Goal: Leave review/rating: Share an evaluation or opinion about a product, service, or content

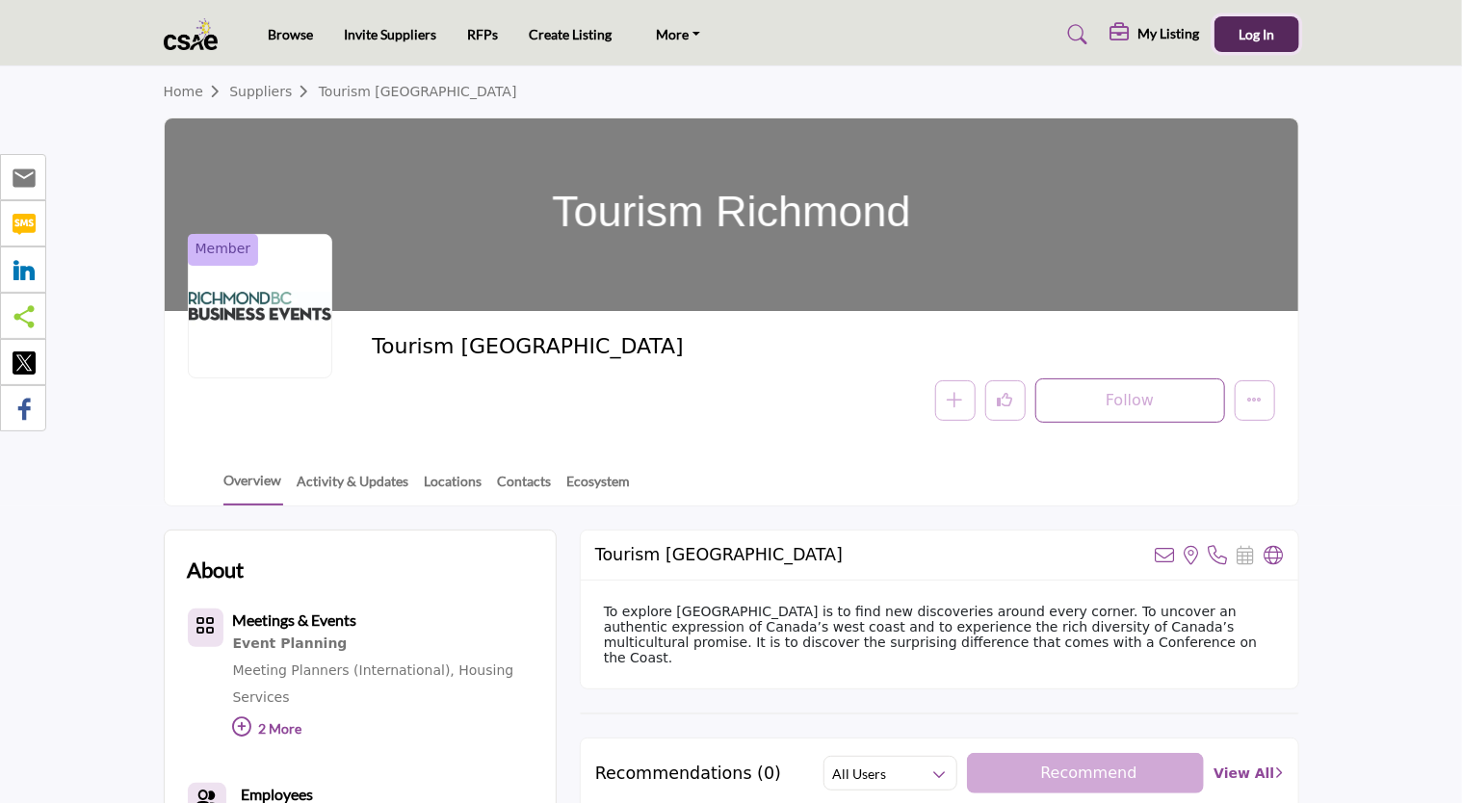
click at [1236, 49] on button "Log In" at bounding box center [1256, 34] width 85 height 36
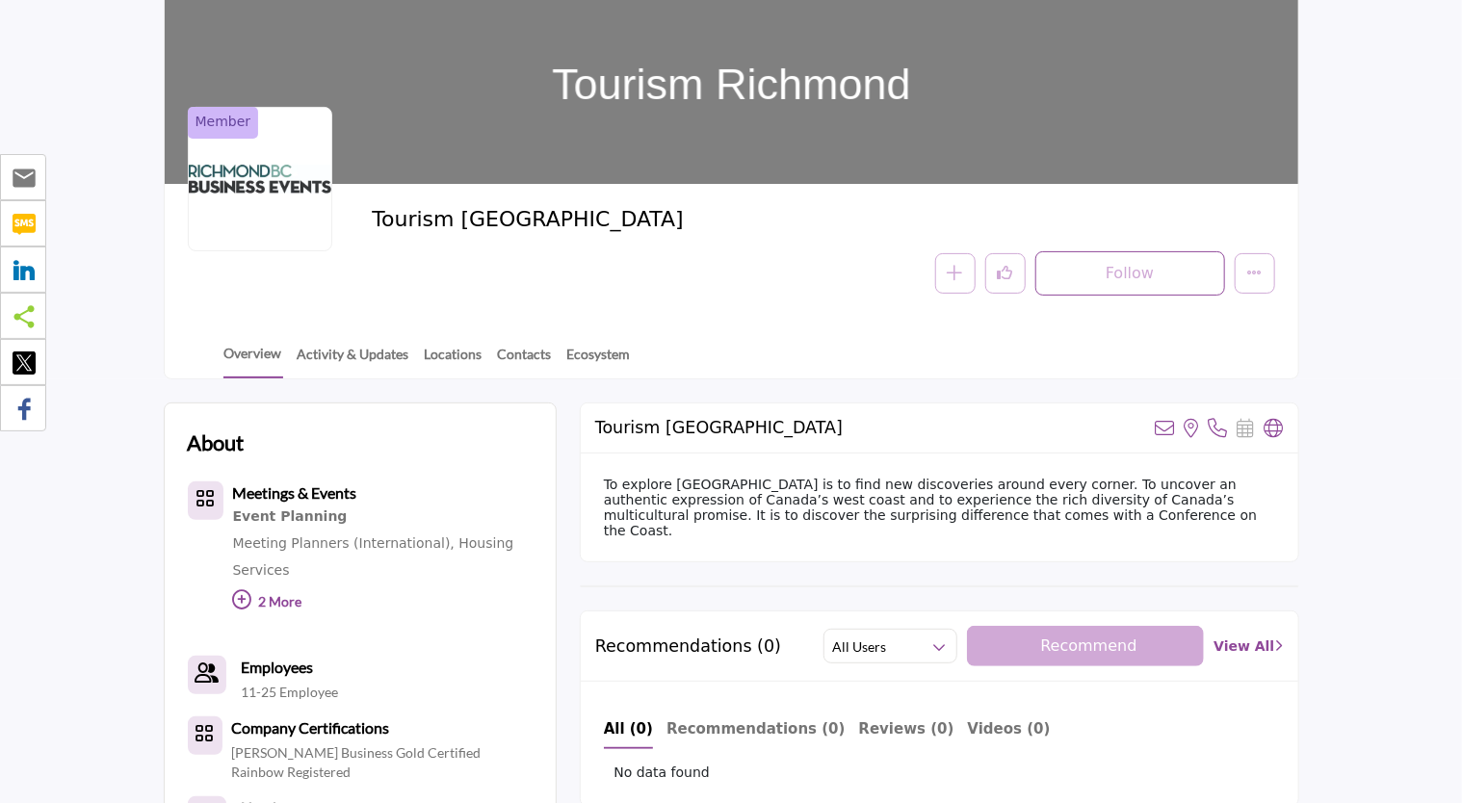
scroll to position [96, 0]
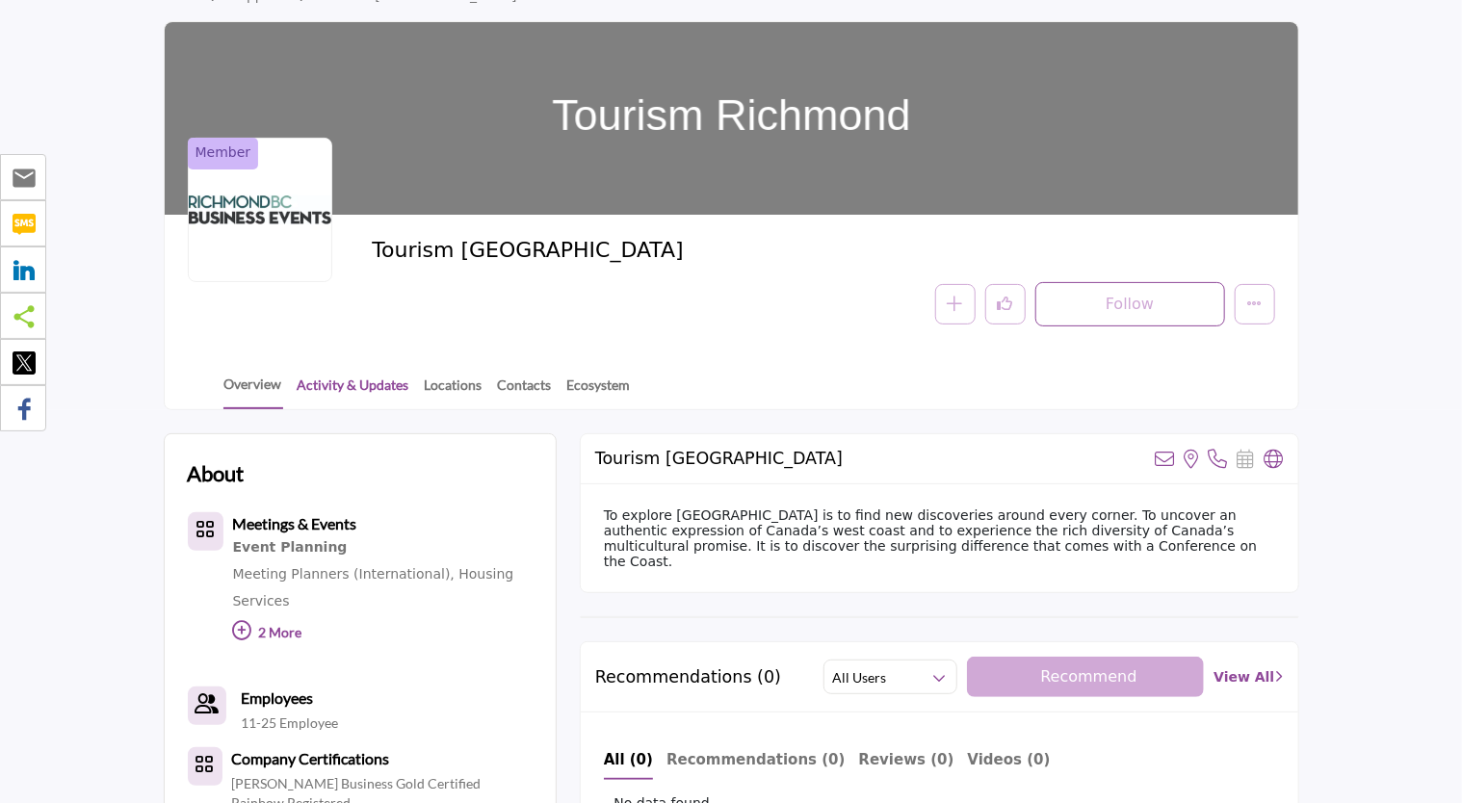
click at [314, 382] on link "Activity & Updates" at bounding box center [354, 392] width 114 height 34
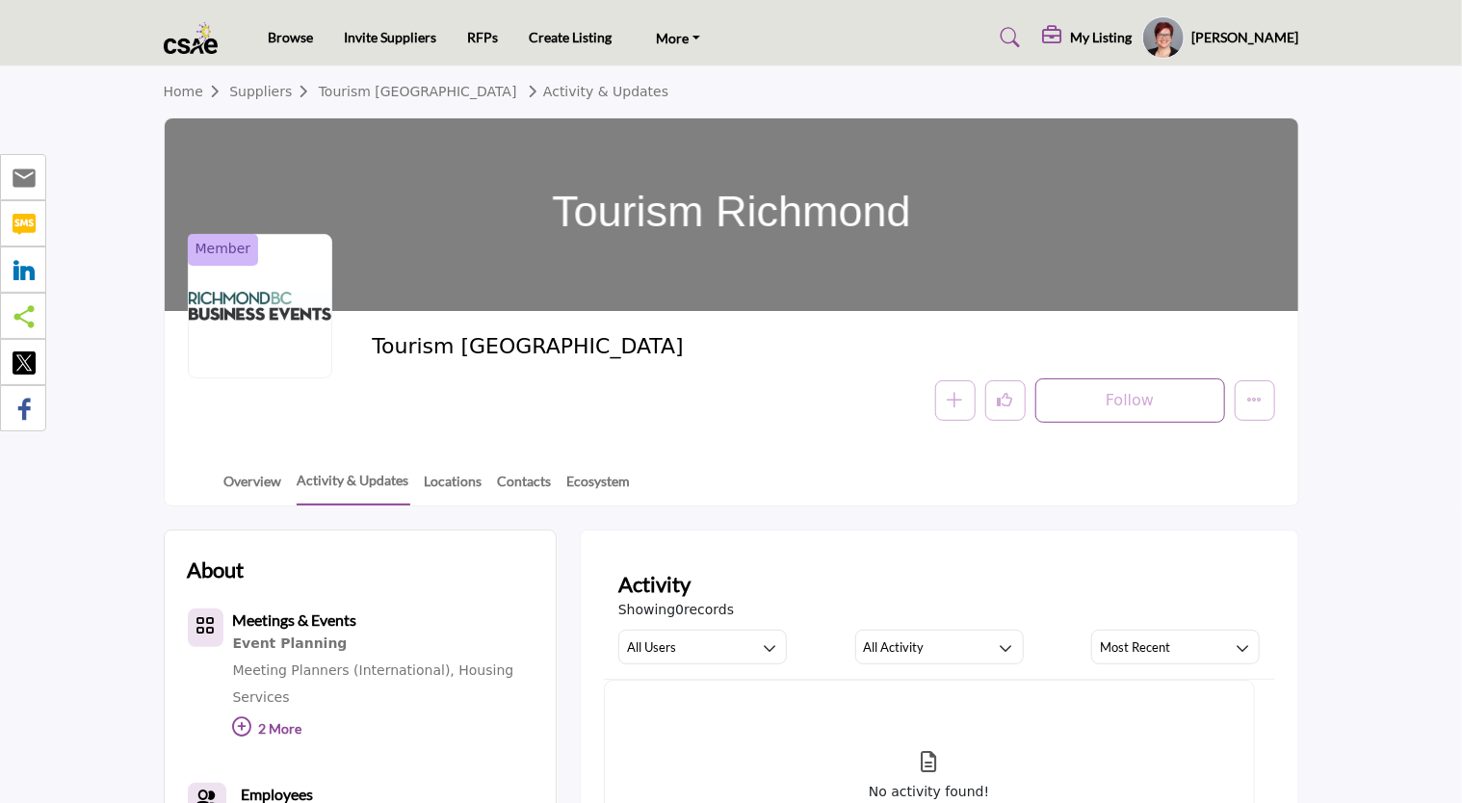
click at [181, 93] on link "Home" at bounding box center [197, 91] width 66 height 15
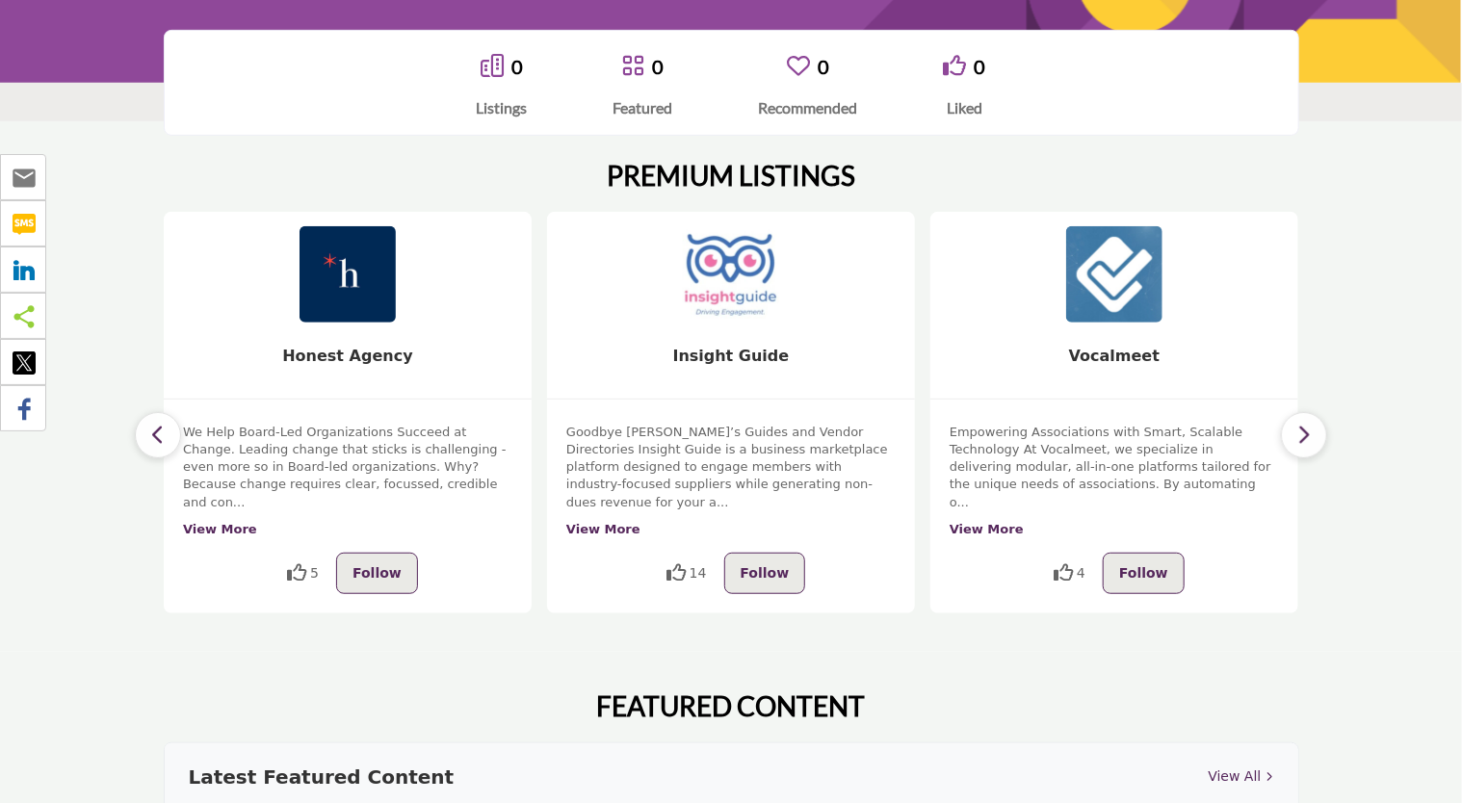
scroll to position [385, 0]
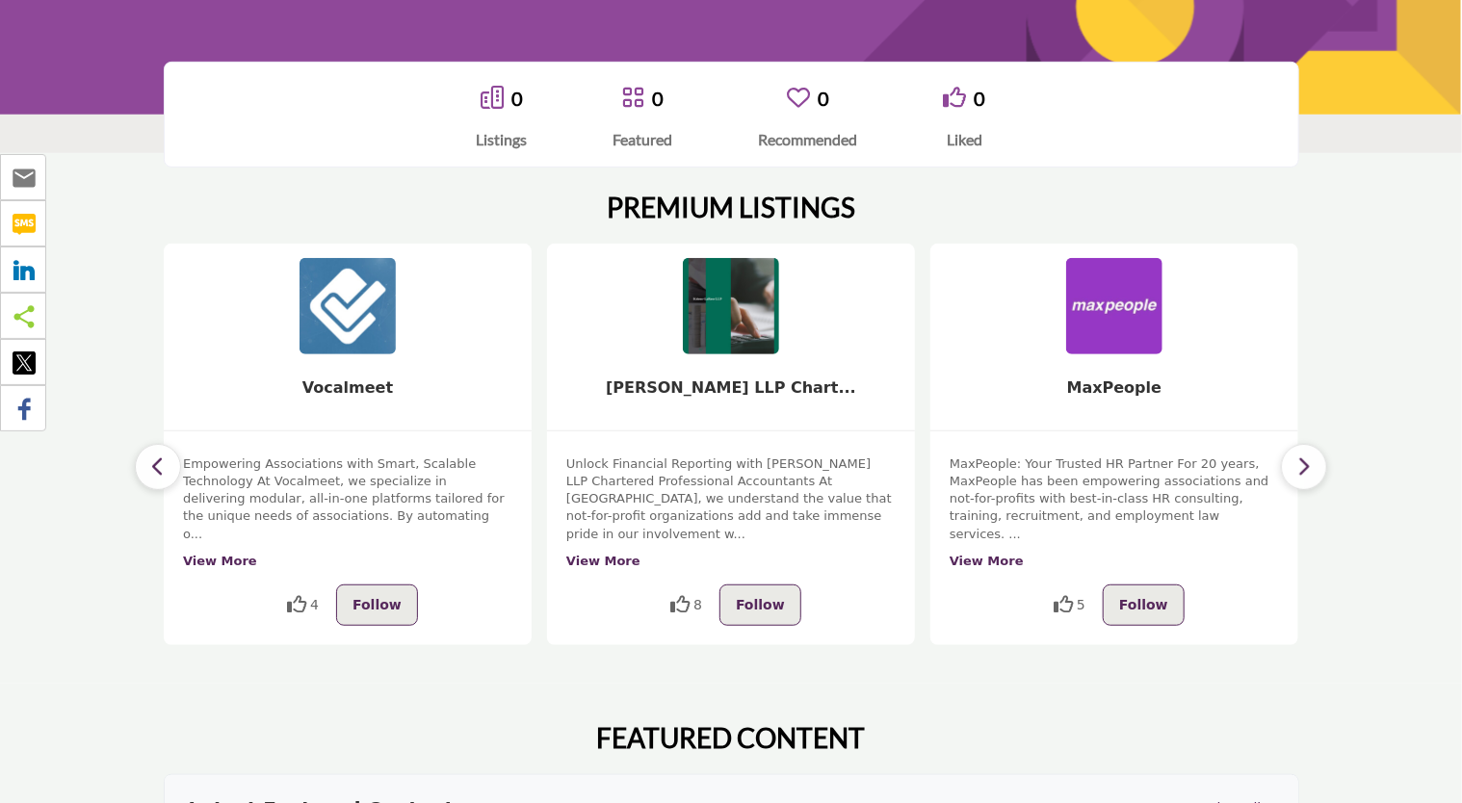
click at [1310, 459] on icon "button" at bounding box center [1303, 467] width 15 height 24
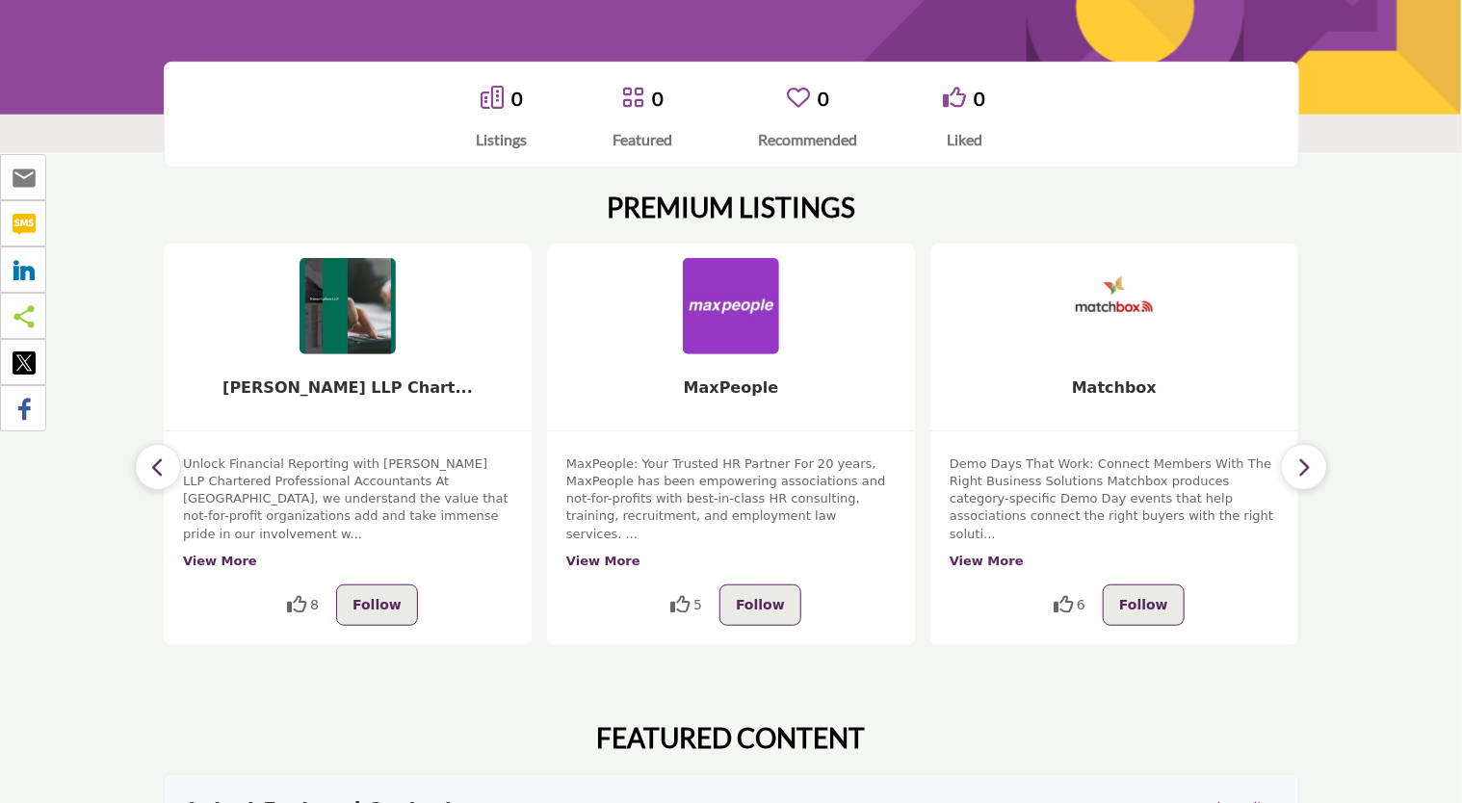
click at [1310, 459] on icon "button" at bounding box center [1303, 467] width 15 height 24
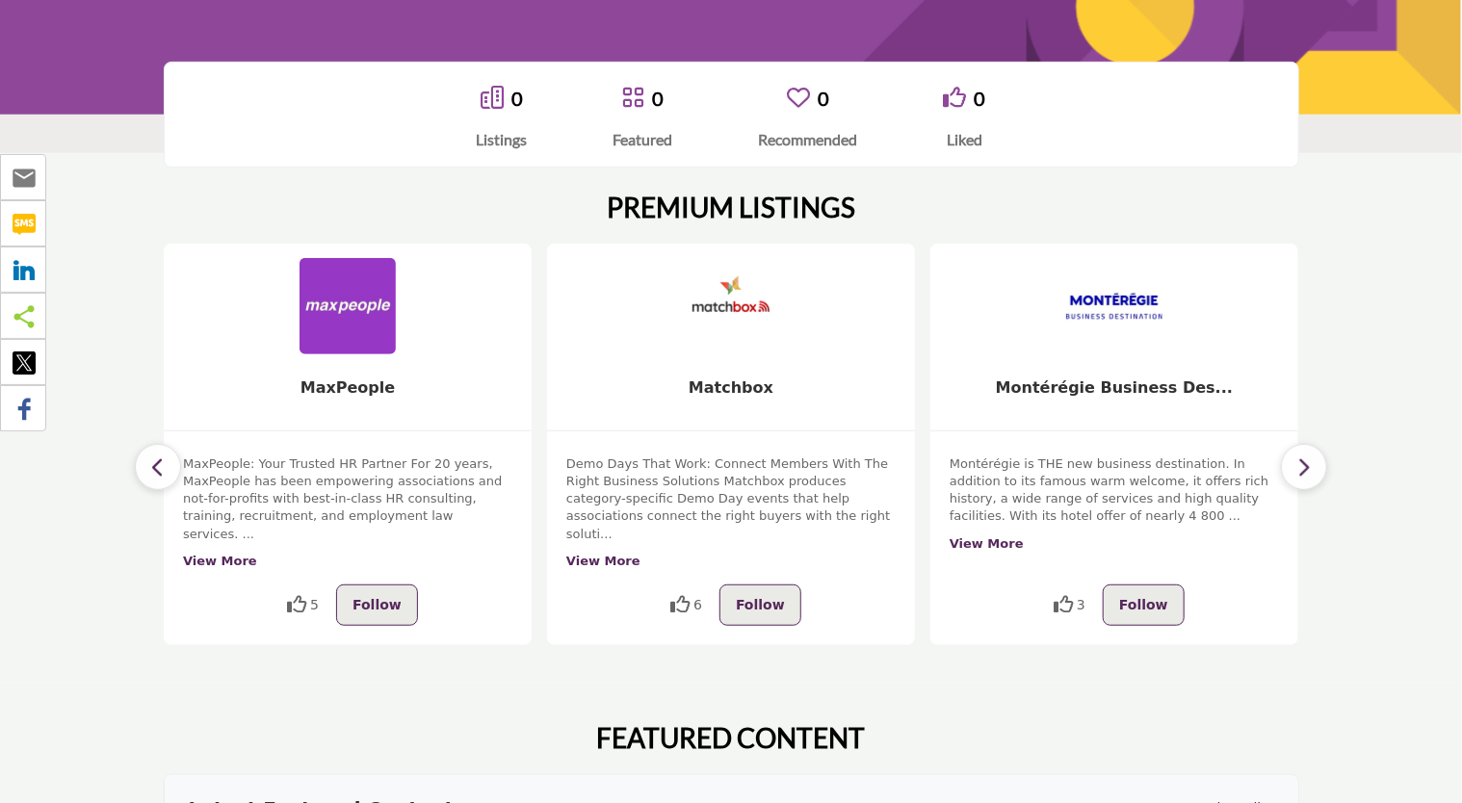
click at [1310, 459] on icon "button" at bounding box center [1303, 467] width 15 height 24
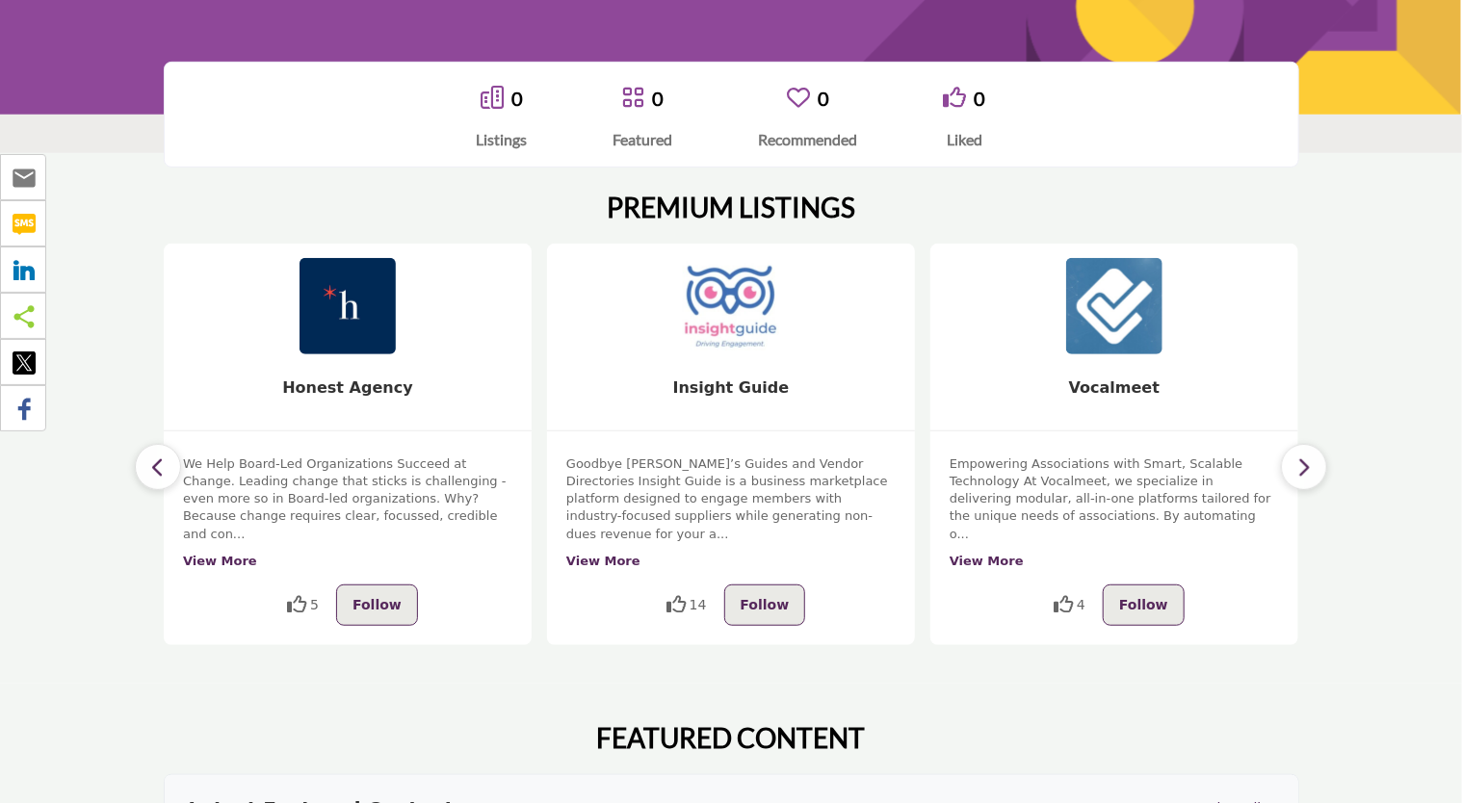
click at [1319, 460] on button "button" at bounding box center [1304, 467] width 46 height 46
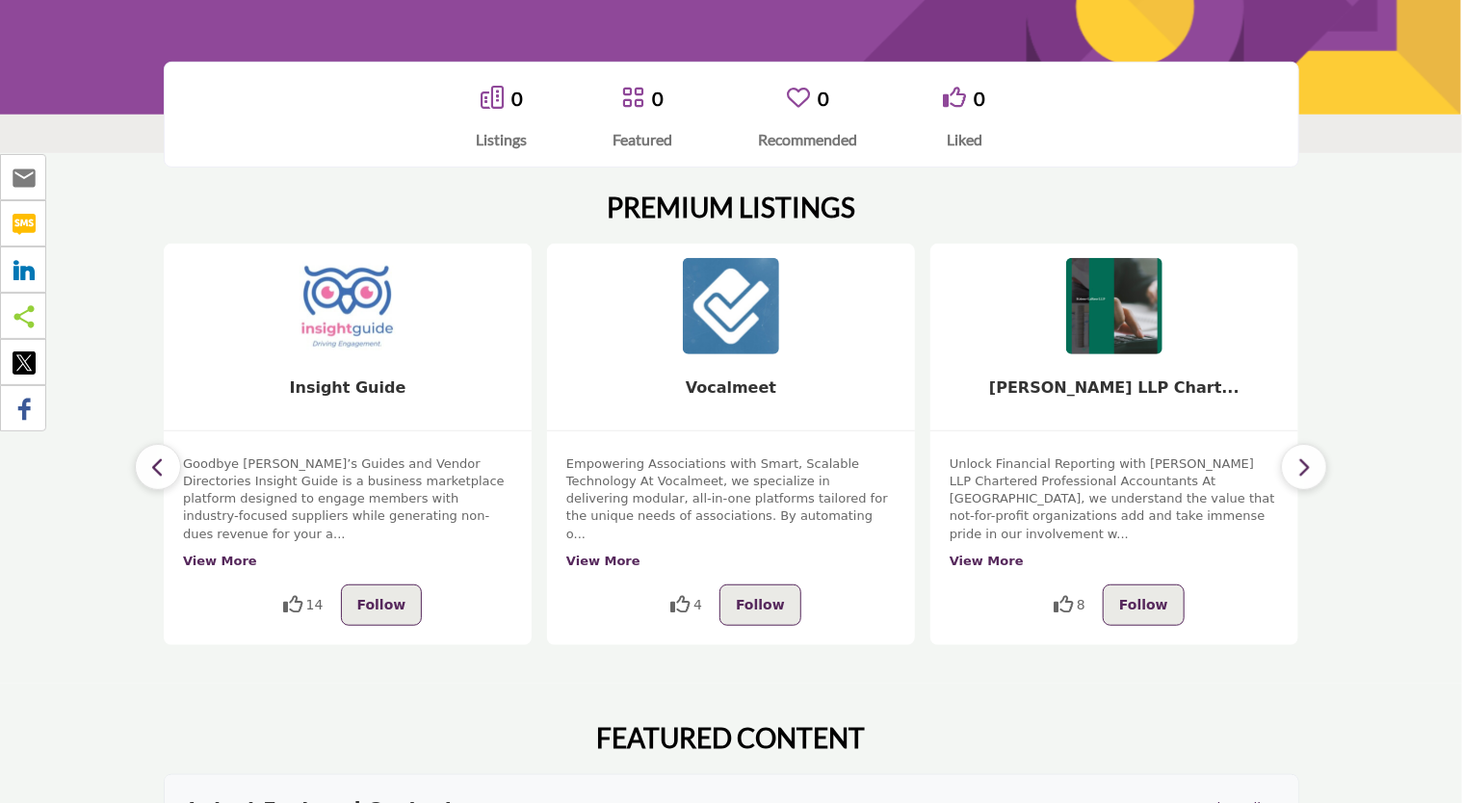
click at [1319, 460] on button "button" at bounding box center [1304, 467] width 46 height 46
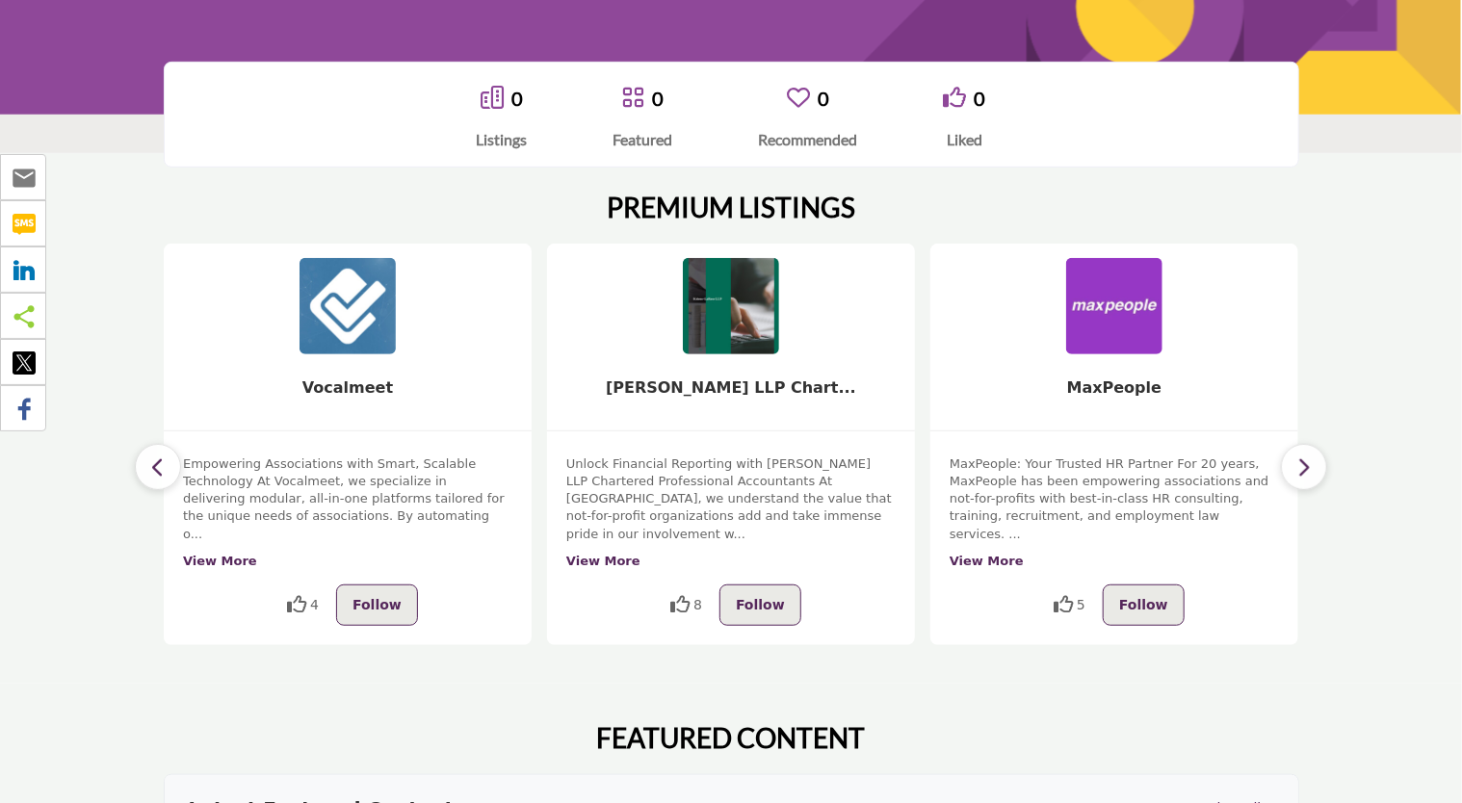
click at [1319, 460] on button "button" at bounding box center [1304, 467] width 46 height 46
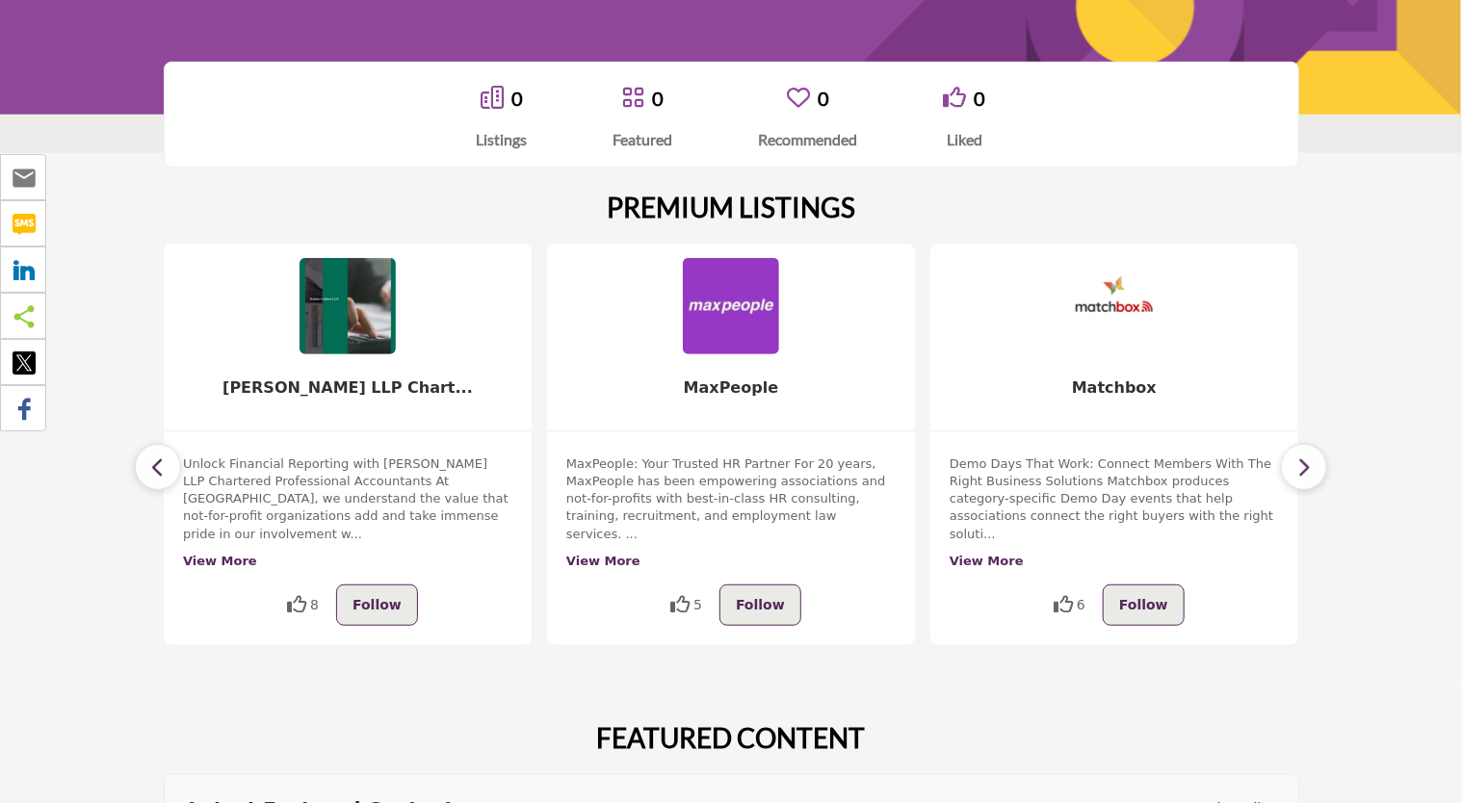
click at [1319, 460] on button "button" at bounding box center [1304, 467] width 46 height 46
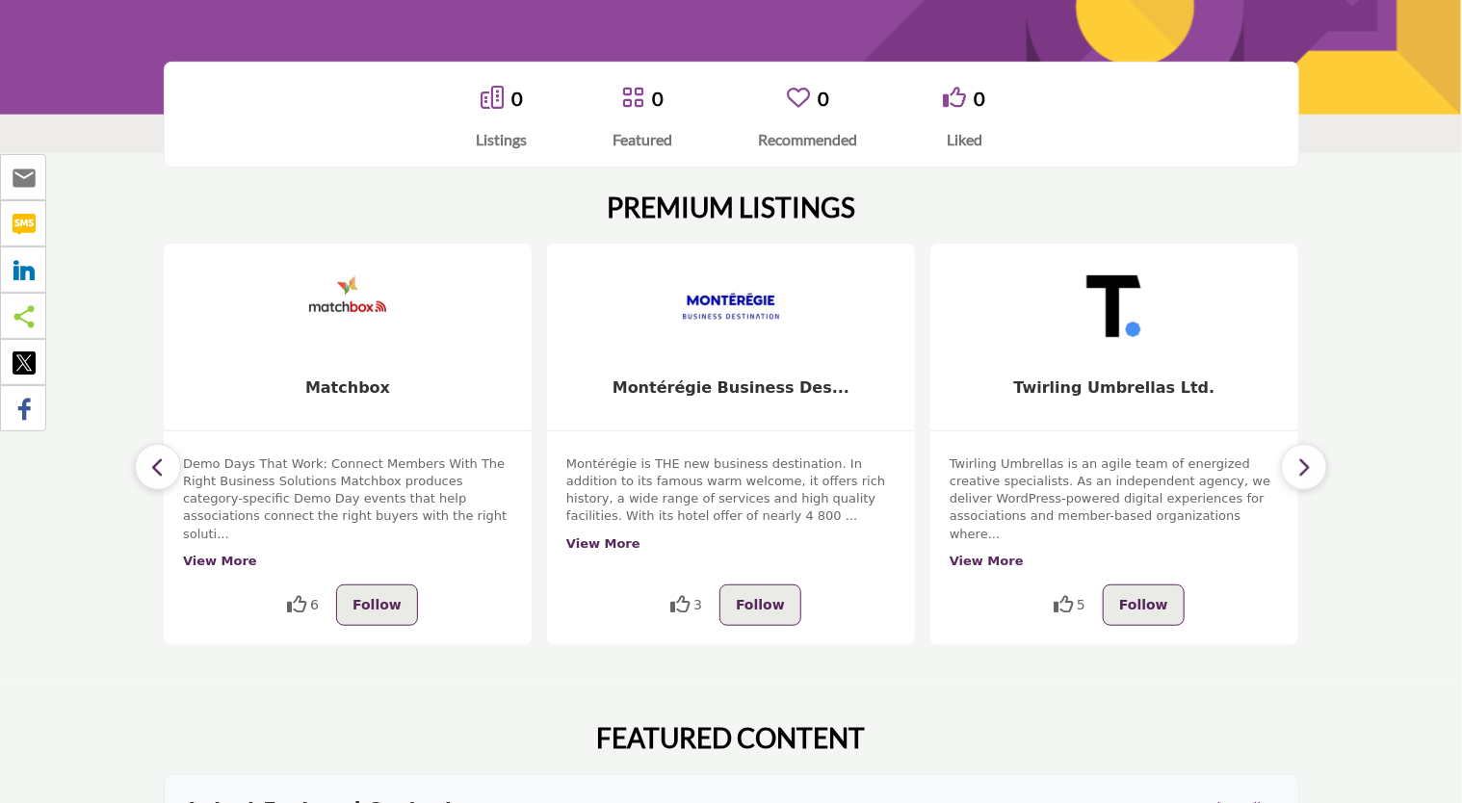
click at [1319, 460] on button "button" at bounding box center [1304, 467] width 46 height 46
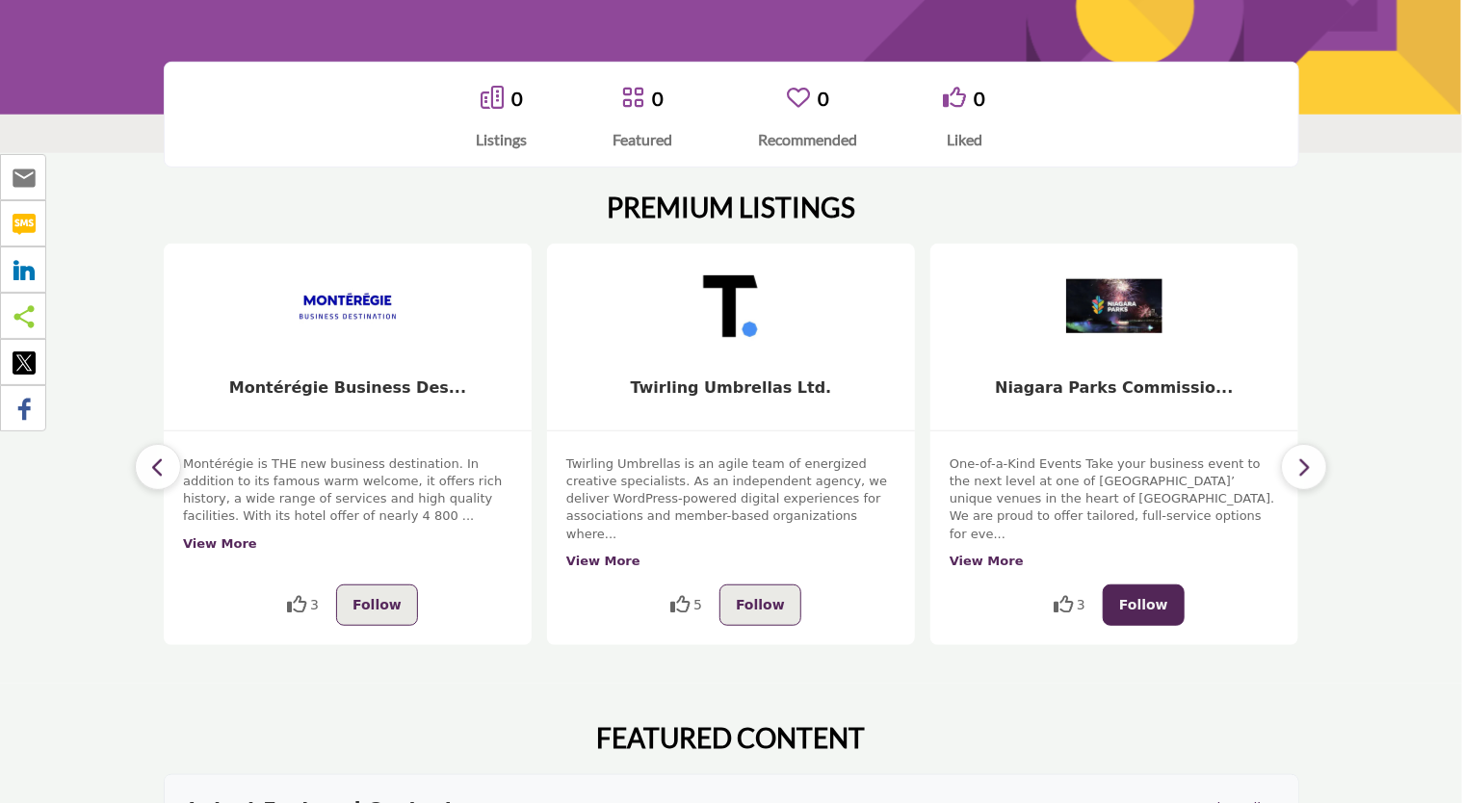
click at [1152, 597] on span "Follow" at bounding box center [1143, 604] width 49 height 15
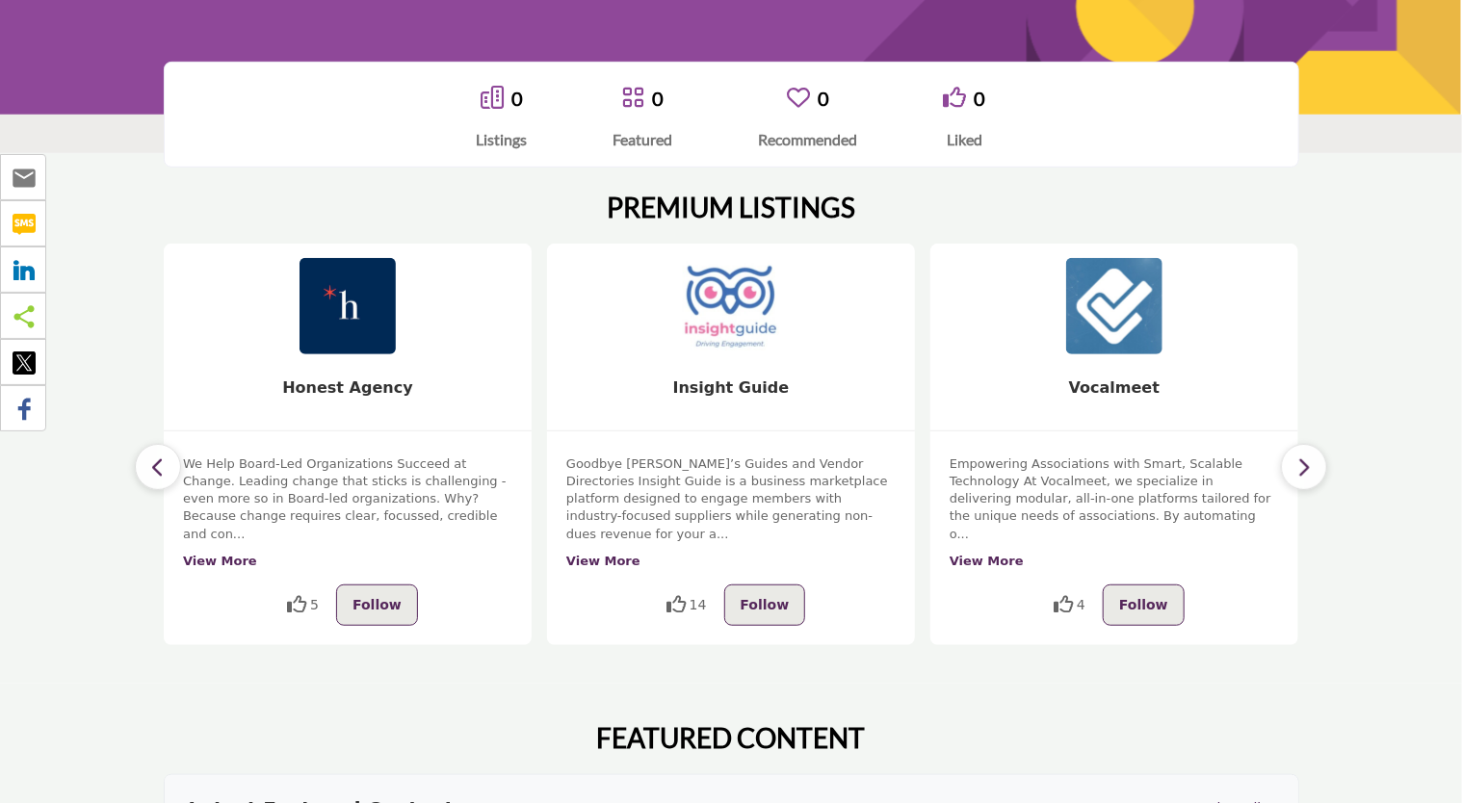
click at [1297, 464] on icon "button" at bounding box center [1303, 467] width 15 height 24
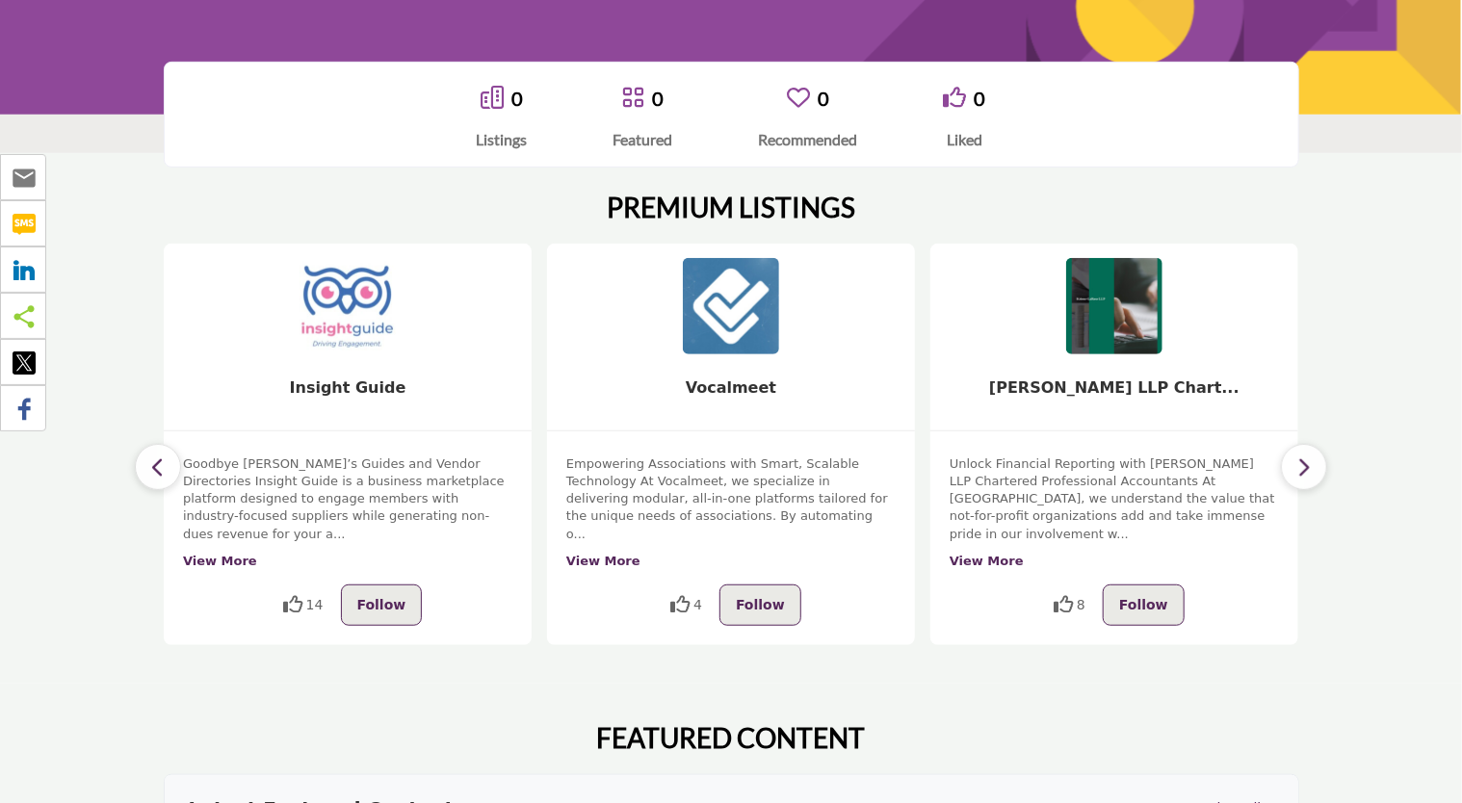
click at [1297, 464] on icon "button" at bounding box center [1303, 467] width 15 height 24
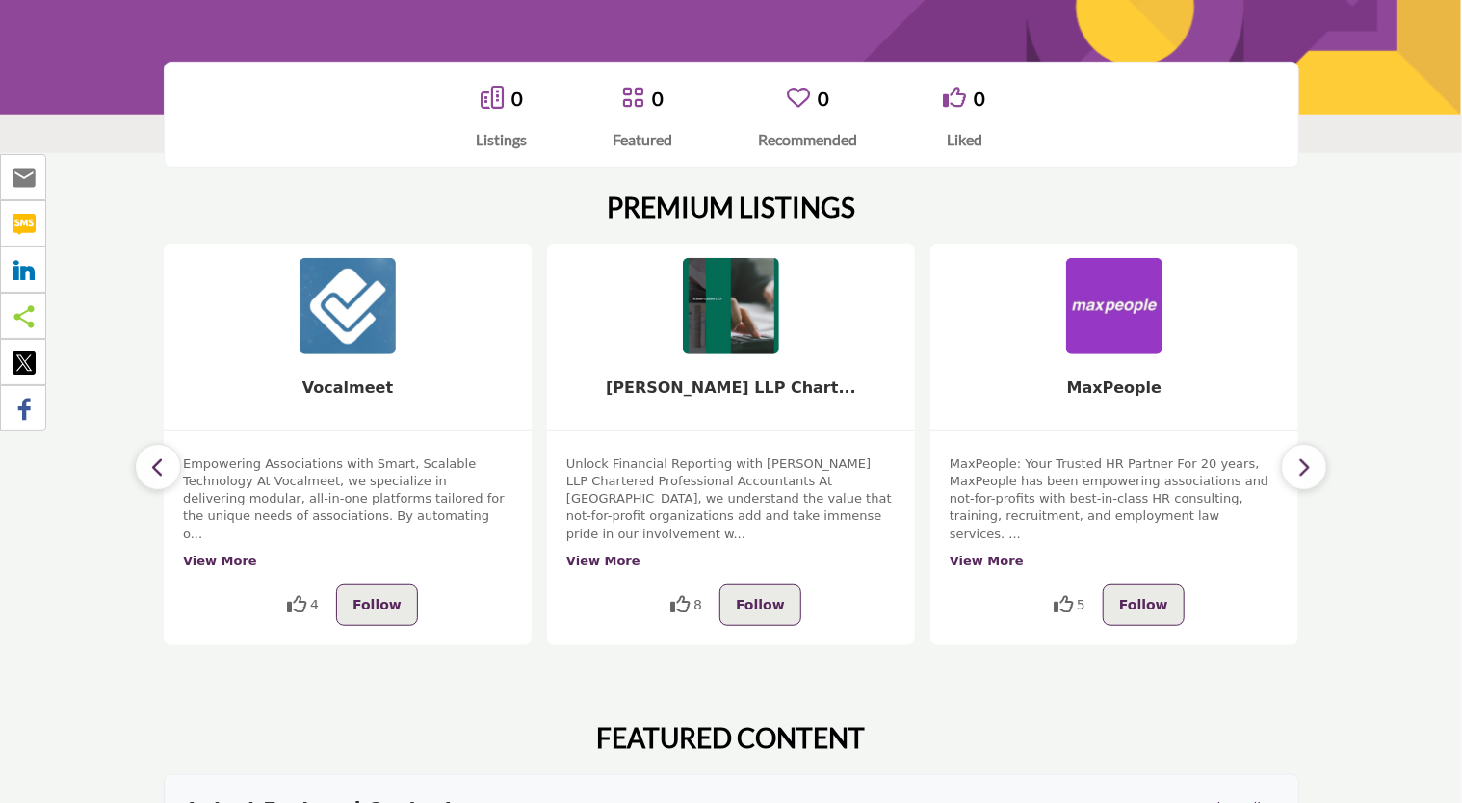
click at [1297, 464] on icon "button" at bounding box center [1303, 467] width 15 height 24
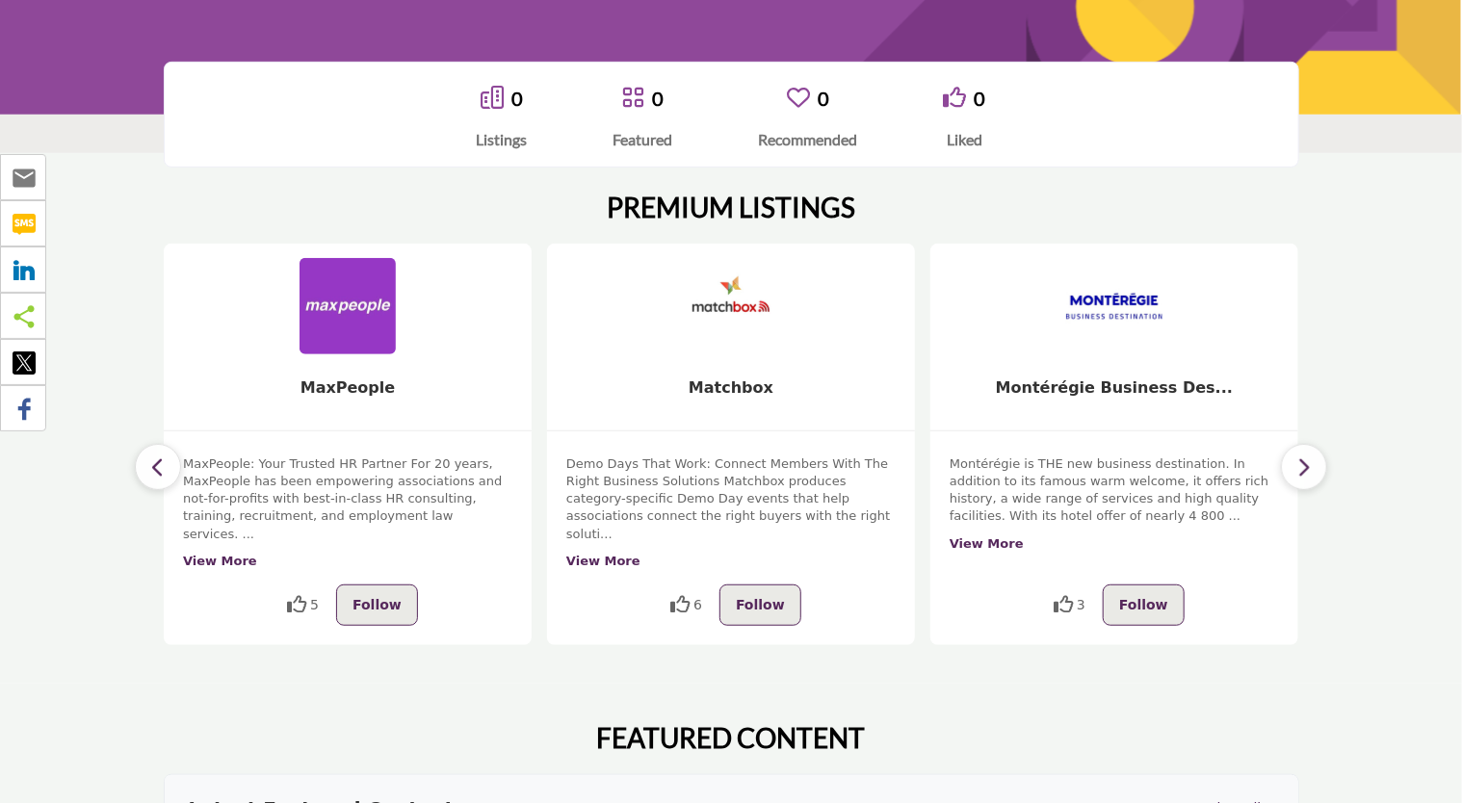
click at [1297, 464] on icon "button" at bounding box center [1303, 467] width 15 height 24
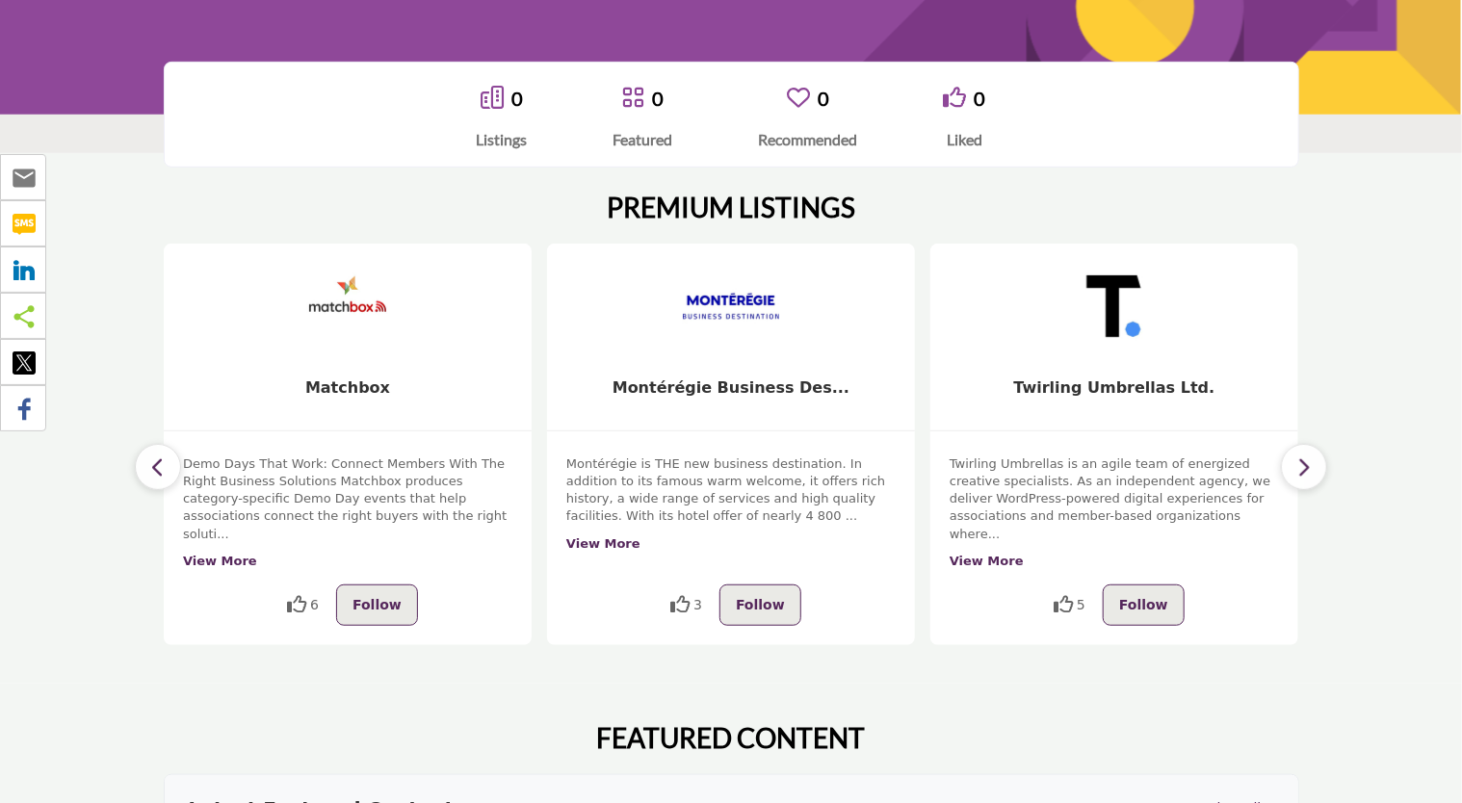
click at [1297, 464] on icon "button" at bounding box center [1303, 467] width 15 height 24
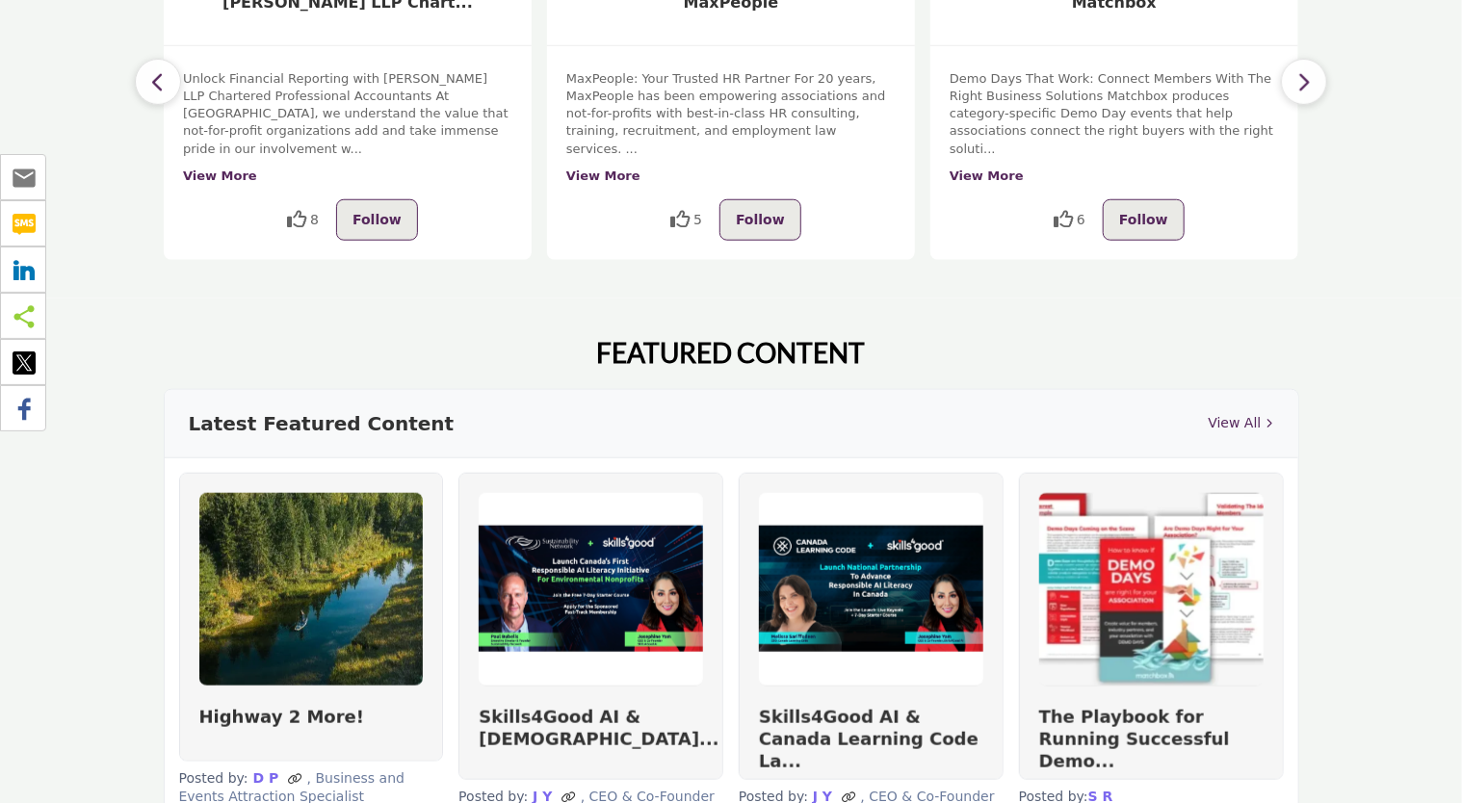
scroll to position [867, 0]
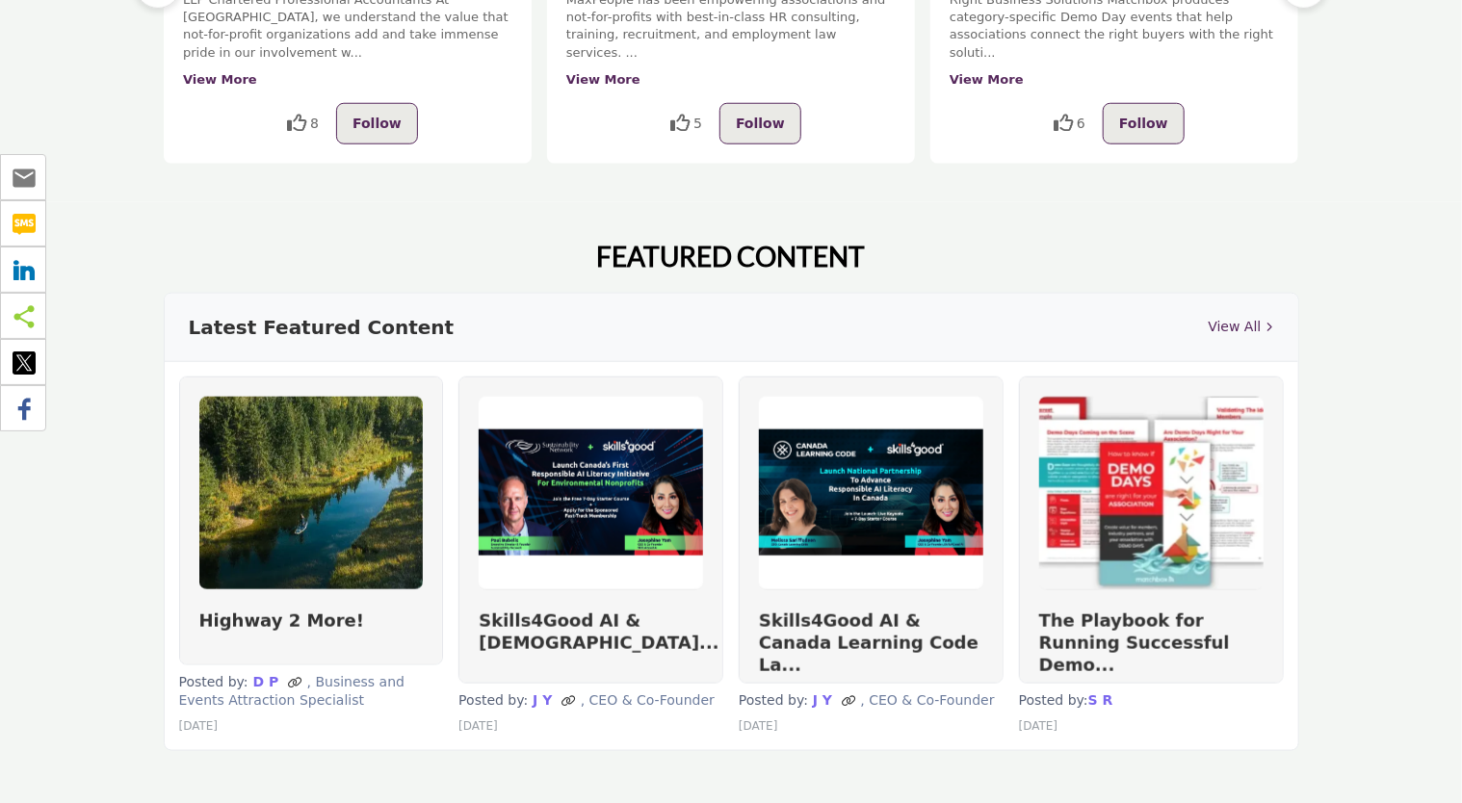
click at [1266, 317] on link "View All" at bounding box center [1240, 327] width 65 height 20
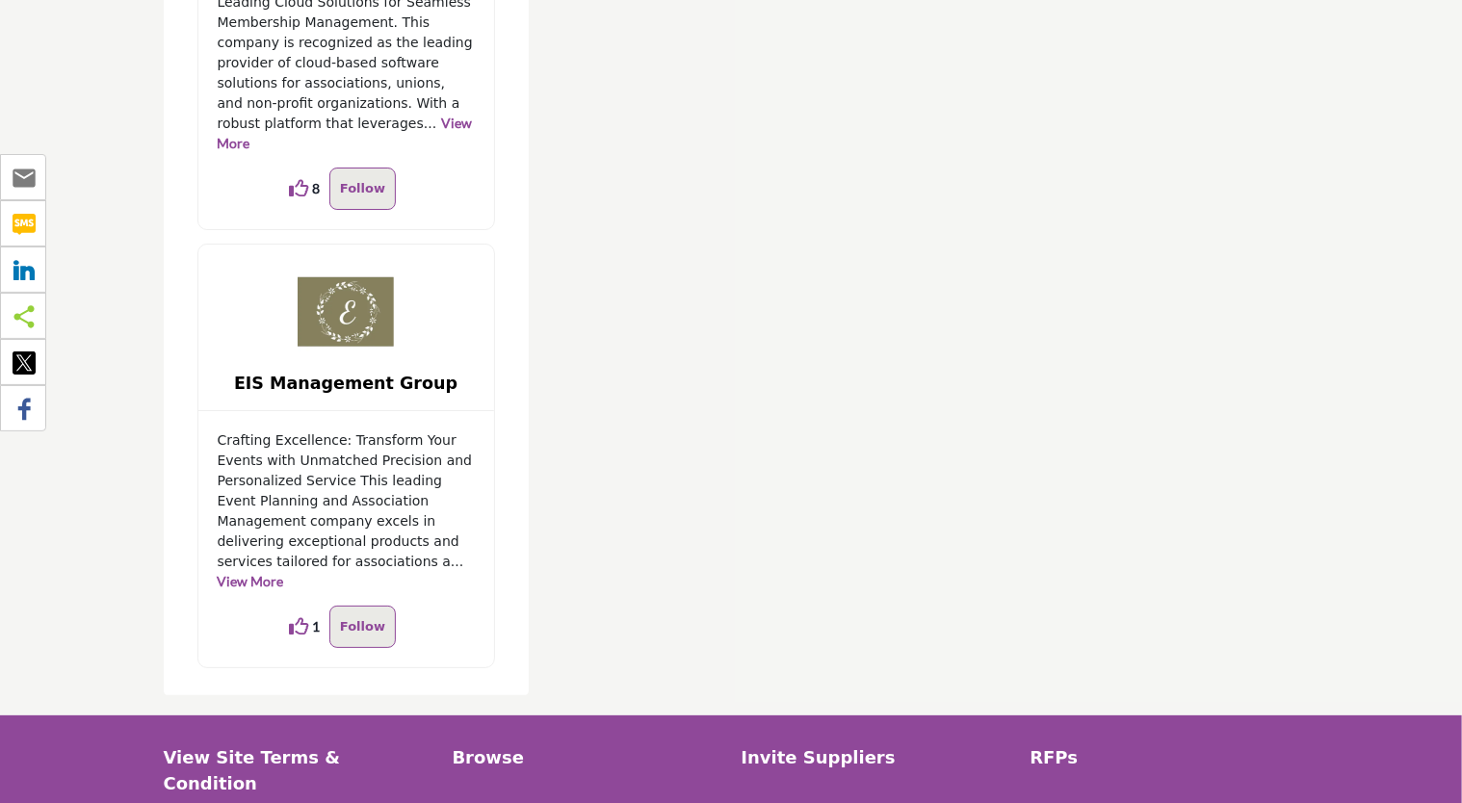
scroll to position [3467, 0]
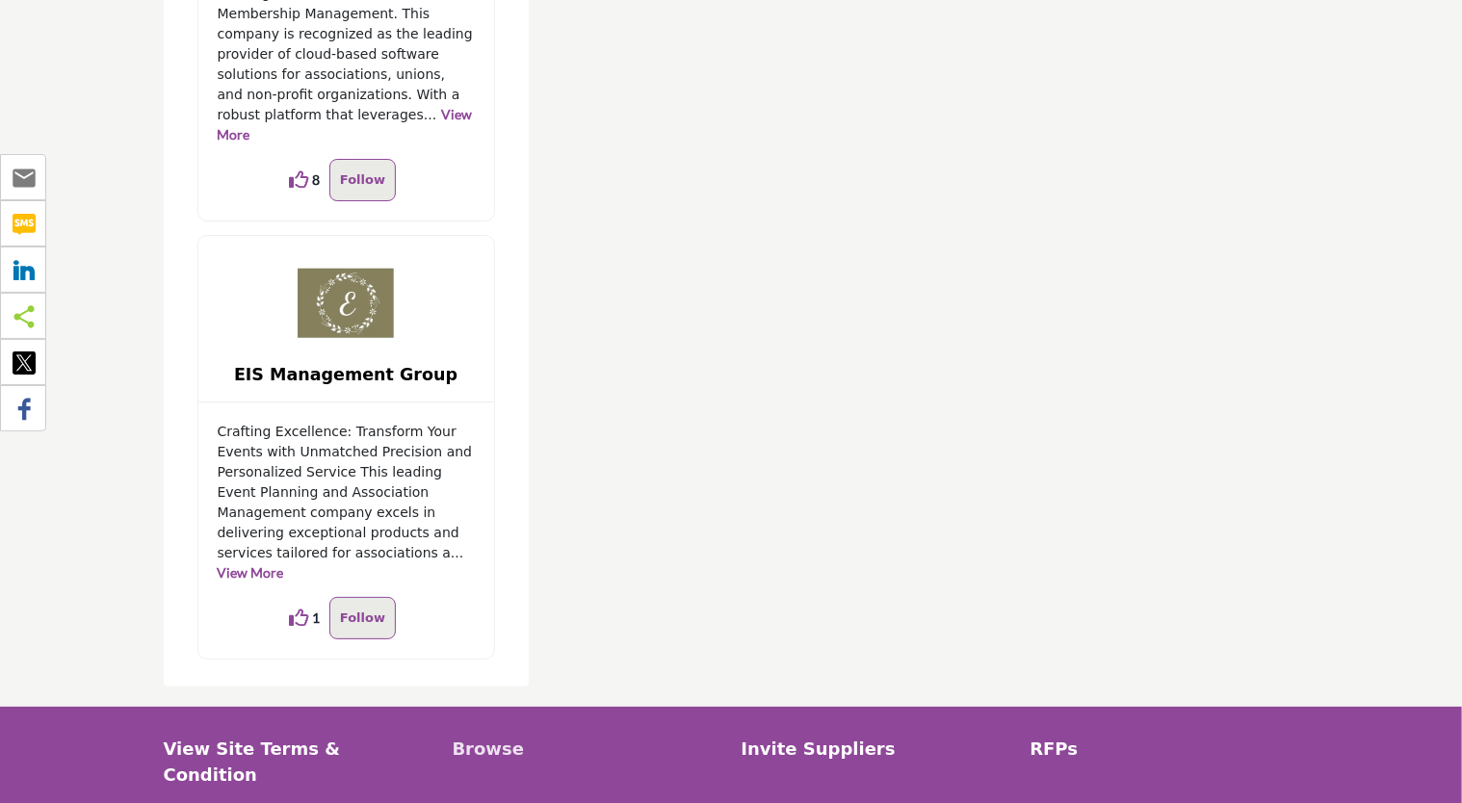
click at [489, 736] on p "Browse" at bounding box center [587, 749] width 269 height 26
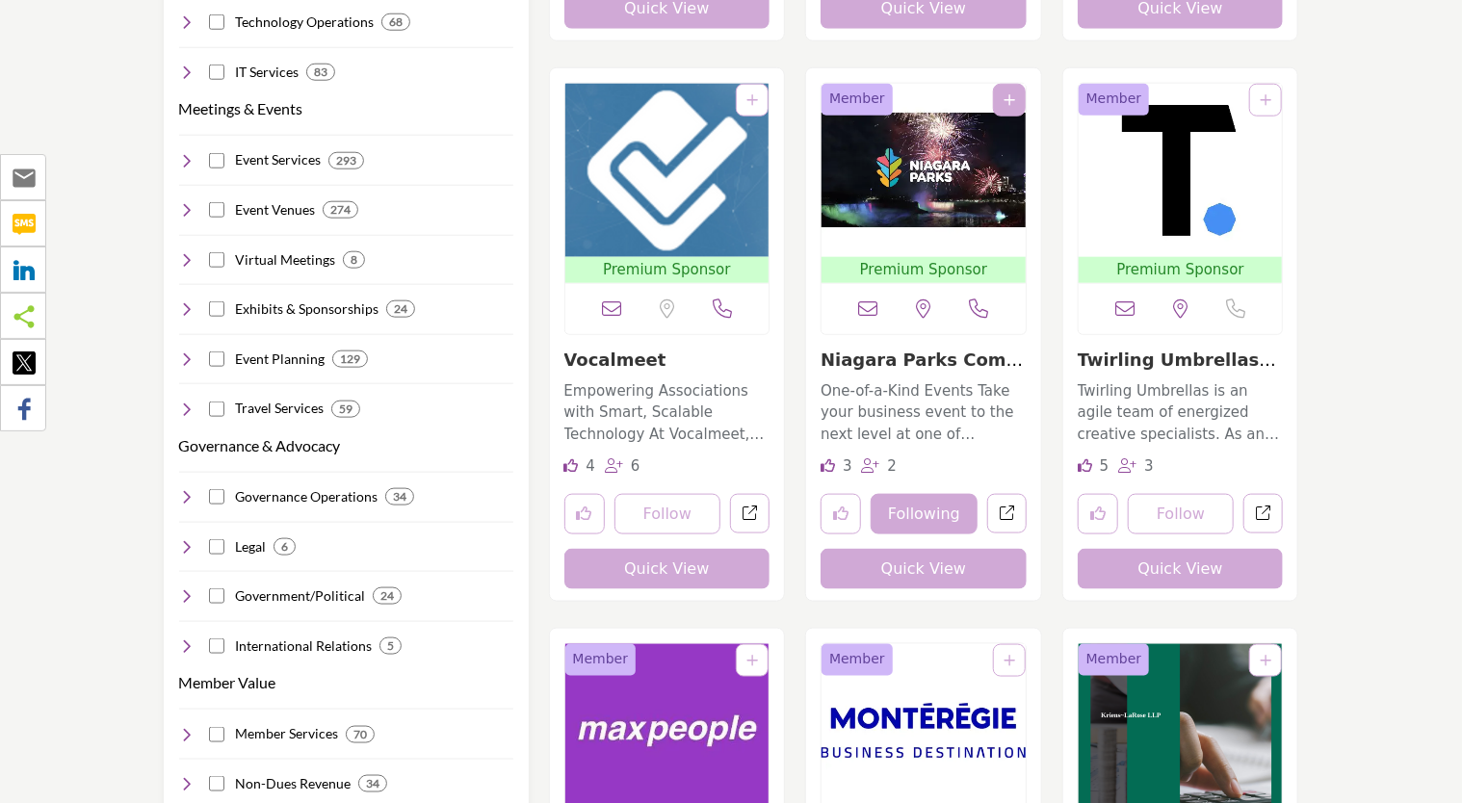
scroll to position [963, 0]
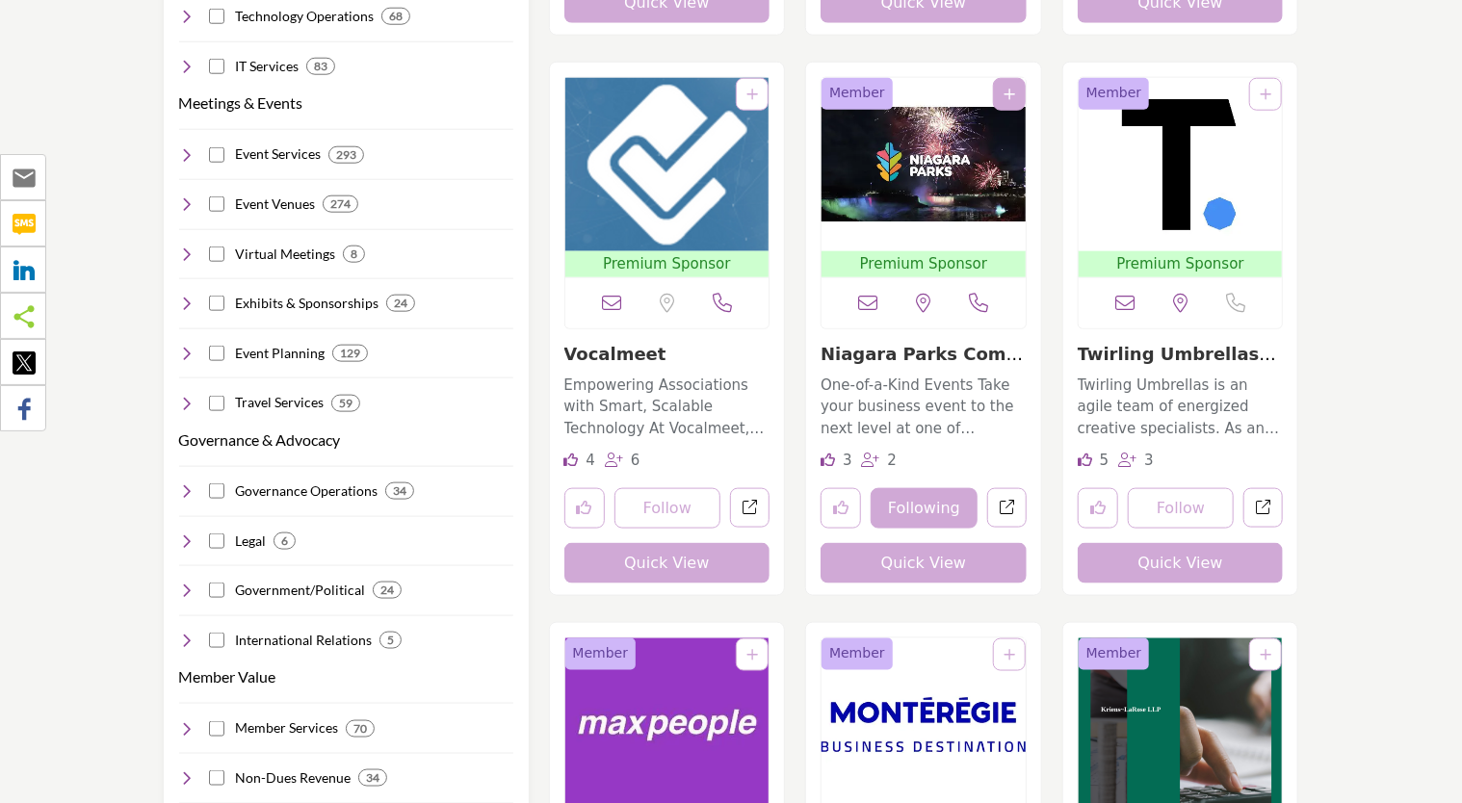
click at [824, 458] on icon at bounding box center [827, 460] width 14 height 14
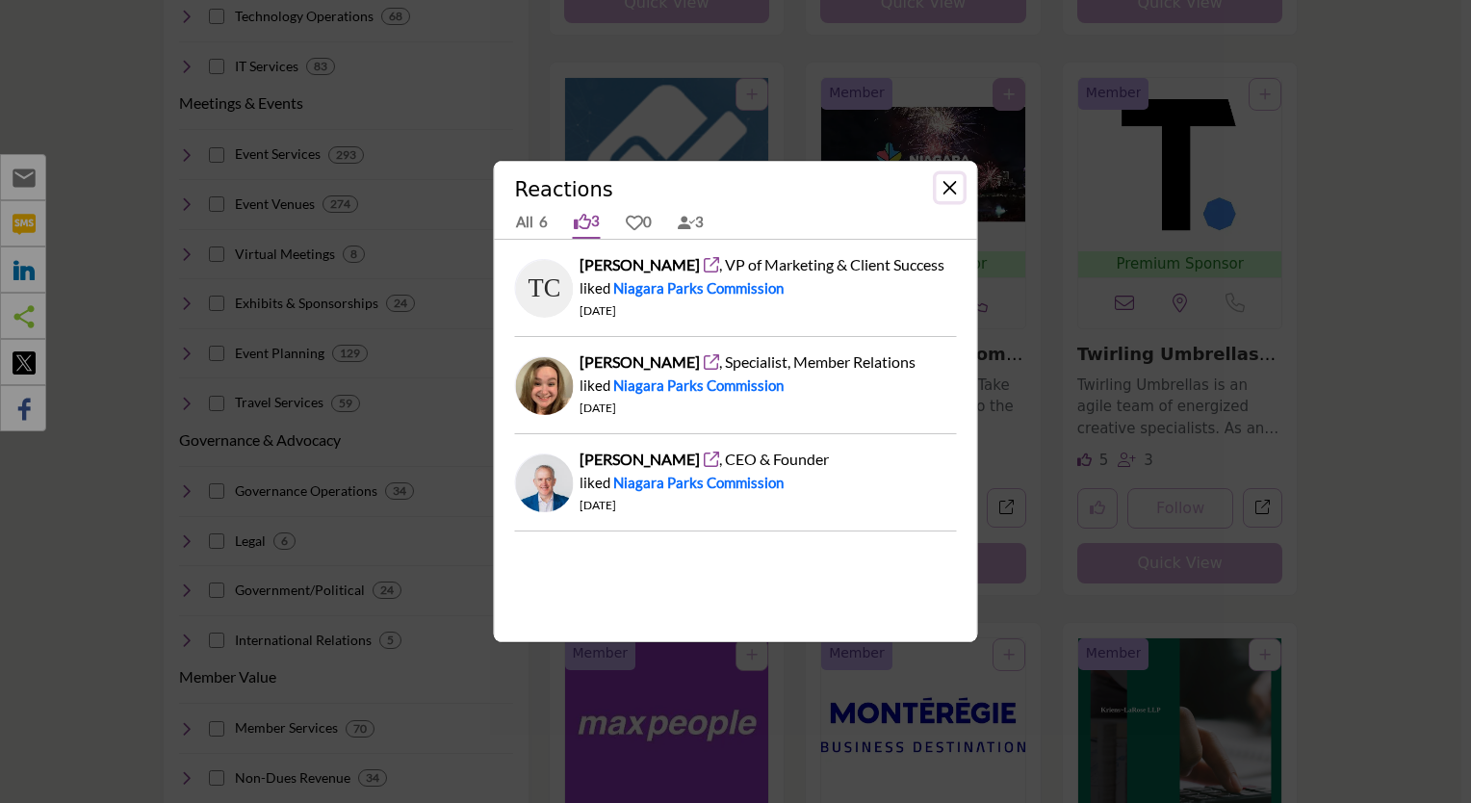
click at [945, 188] on button "Close" at bounding box center [950, 187] width 27 height 27
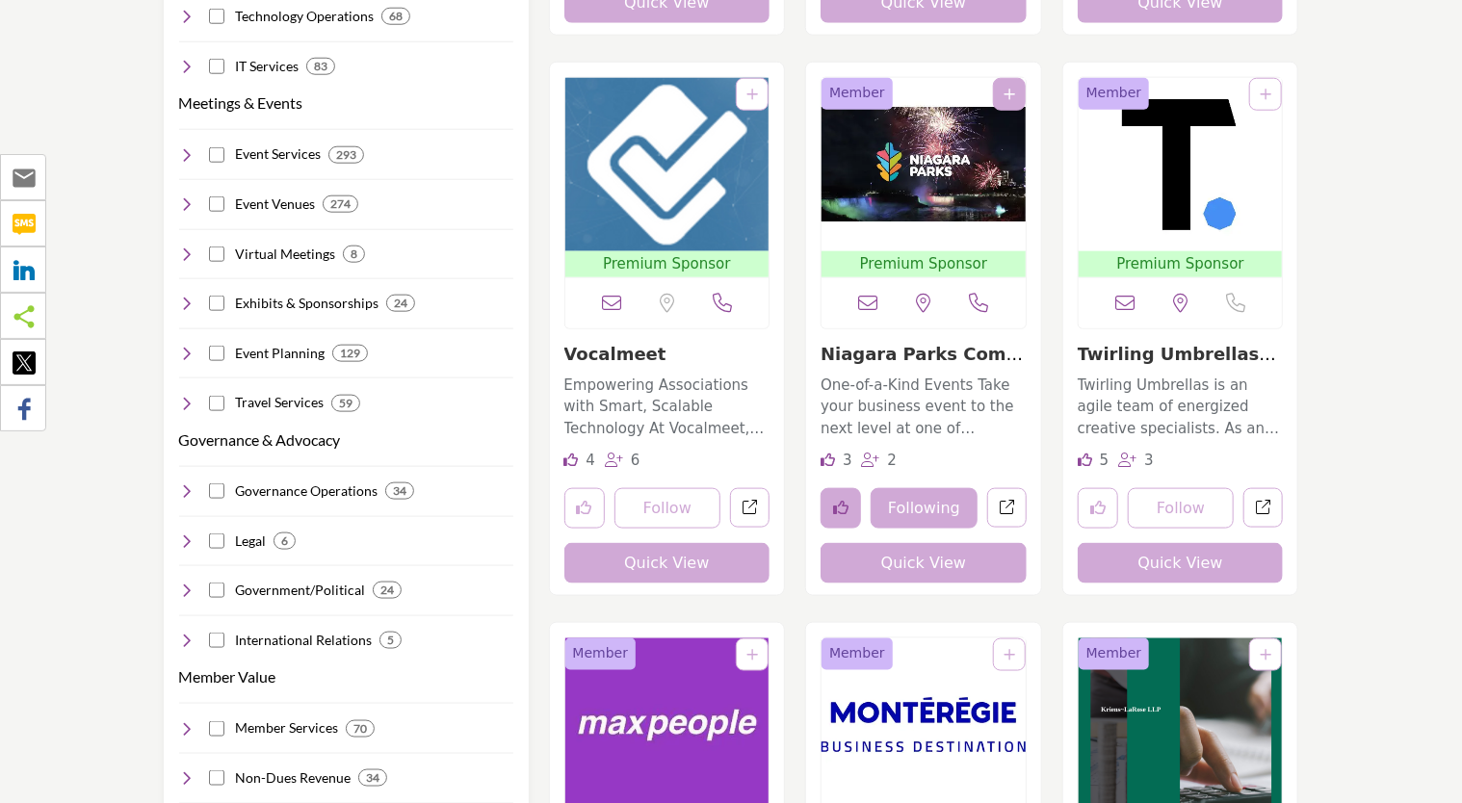
click at [846, 512] on icon "Like listing" at bounding box center [840, 507] width 15 height 15
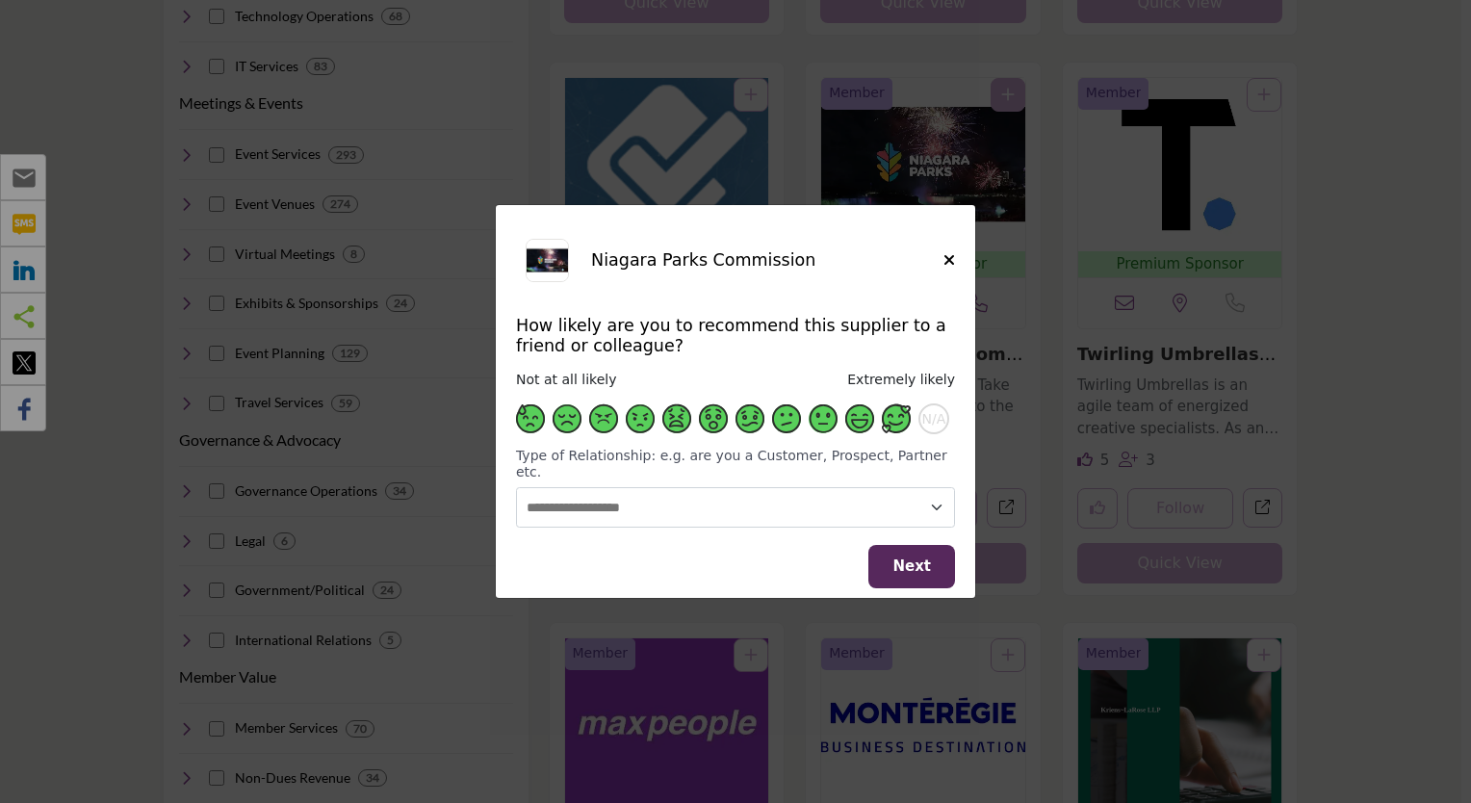
click at [894, 433] on span "Supplier Rating and Recommendation Modal for Niagara Parks Commission" at bounding box center [896, 418] width 29 height 29
click at [890, 503] on select "**********" at bounding box center [735, 507] width 439 height 41
select select "********"
click at [516, 487] on select "**********" at bounding box center [735, 507] width 439 height 41
click at [903, 507] on select "**********" at bounding box center [735, 507] width 439 height 41
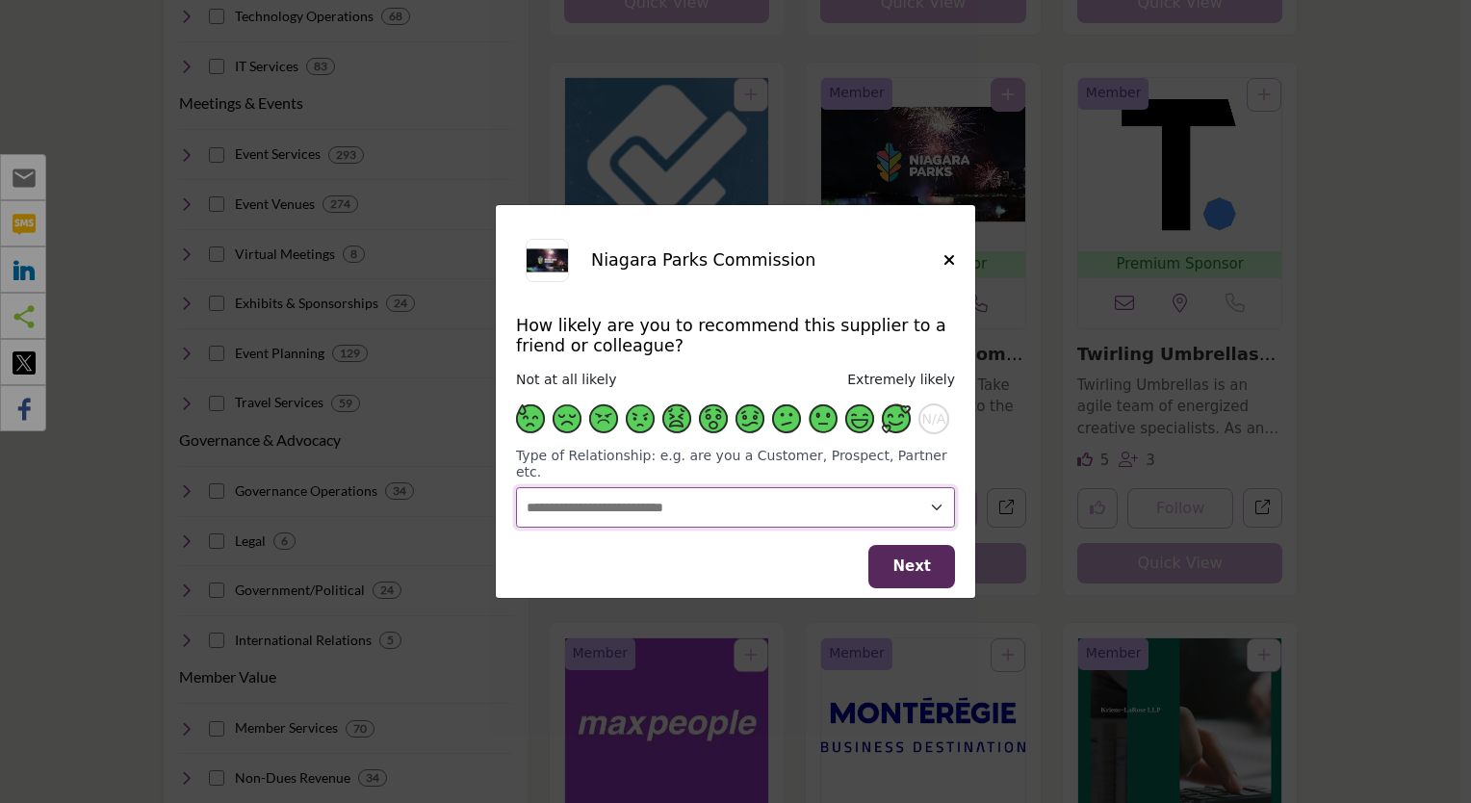
click at [516, 487] on select "**********" at bounding box center [735, 507] width 439 height 41
click at [894, 553] on button "Next" at bounding box center [912, 566] width 87 height 43
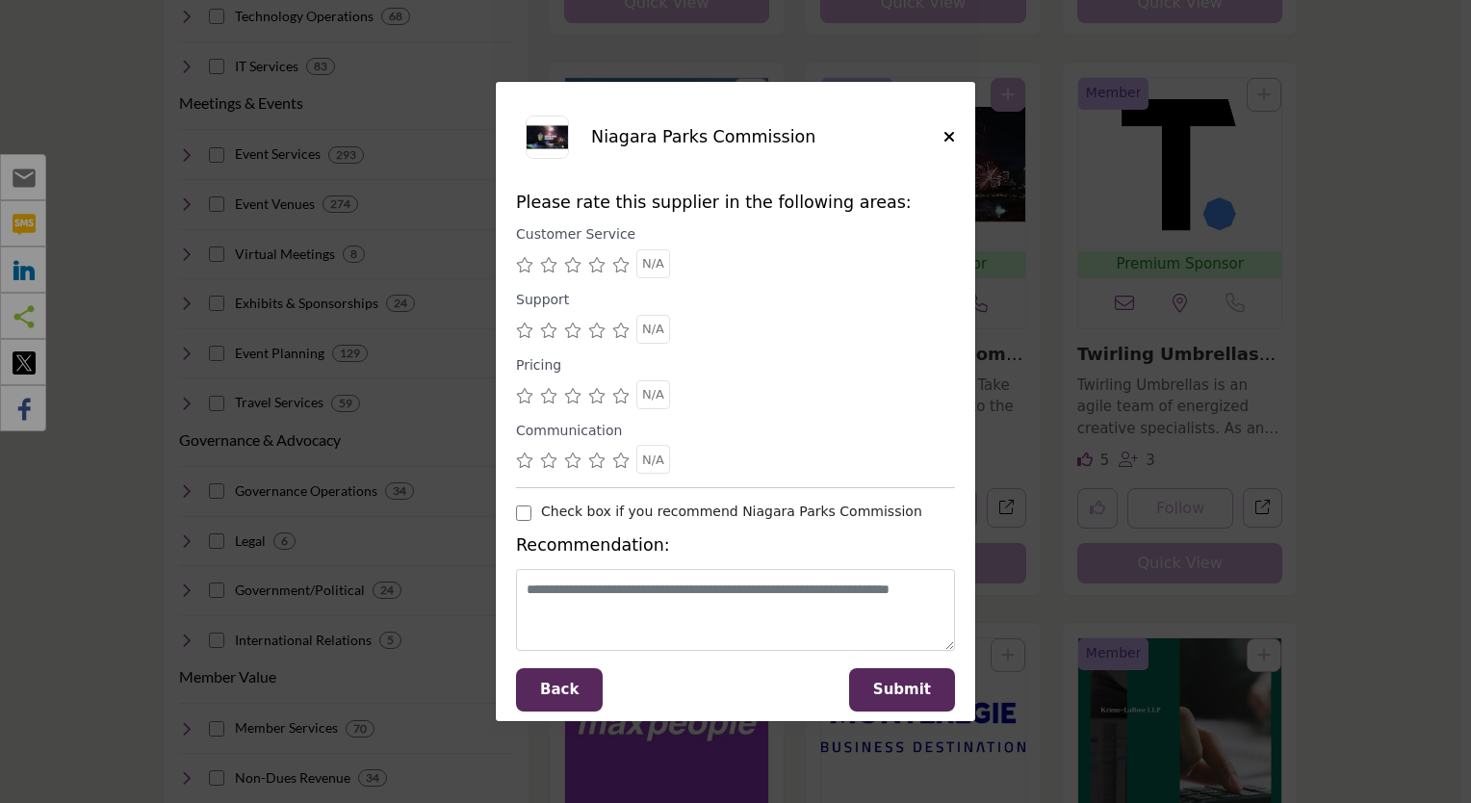
click at [623, 270] on icon "Supplier Rating and Recommendation Modal for Niagara Parks Commission" at bounding box center [620, 264] width 17 height 15
click at [620, 334] on icon "Supplier Rating and Recommendation Modal for Niagara Parks Commission" at bounding box center [620, 330] width 17 height 15
click at [618, 395] on icon "Supplier Rating and Recommendation Modal for Niagara Parks Commission" at bounding box center [620, 395] width 17 height 15
click at [617, 462] on icon "Supplier Rating and Recommendation Modal for Niagara Parks Commission" at bounding box center [620, 460] width 17 height 15
click at [875, 674] on button "Submit" at bounding box center [902, 689] width 106 height 43
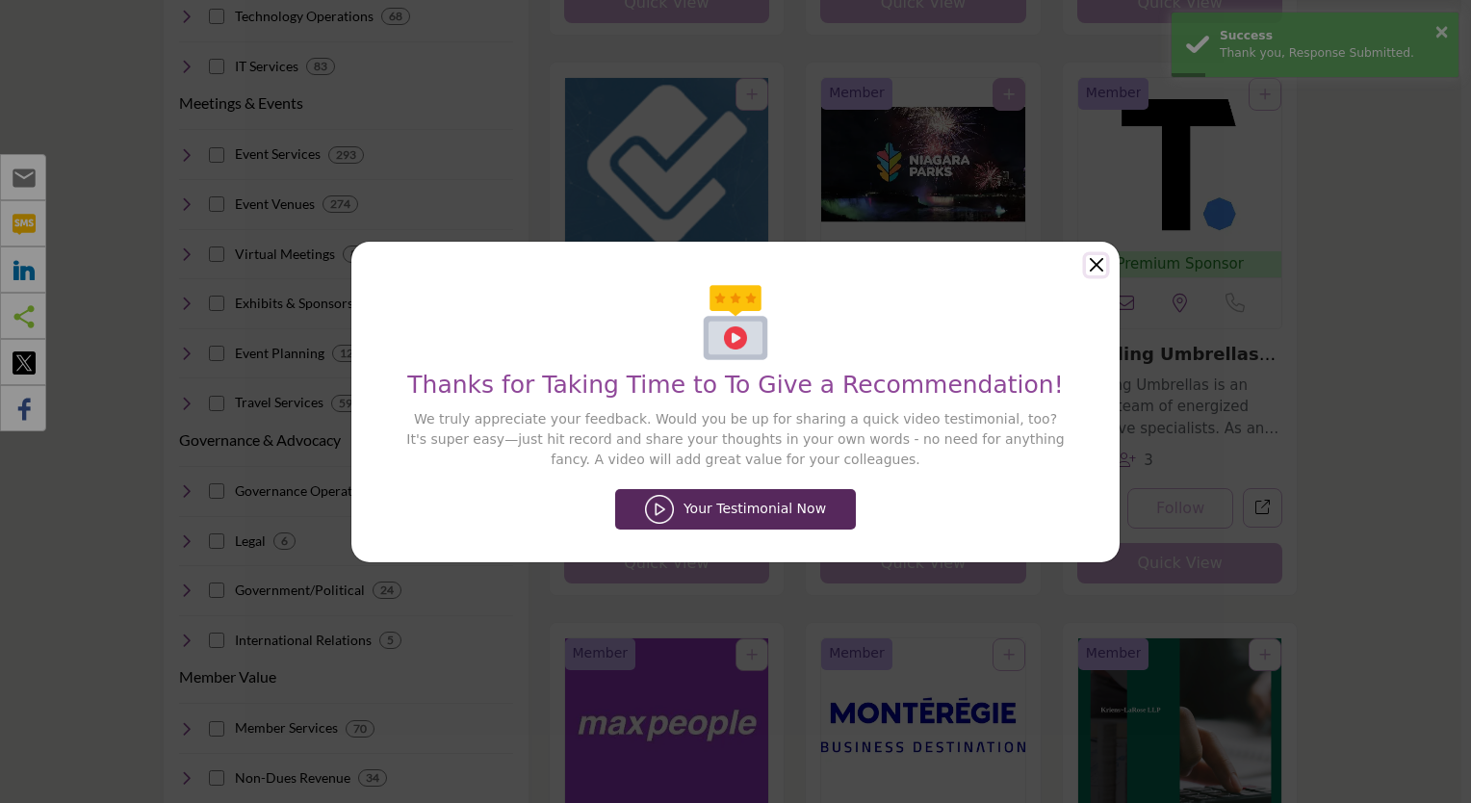
click at [1094, 264] on button "Close" at bounding box center [1096, 265] width 20 height 20
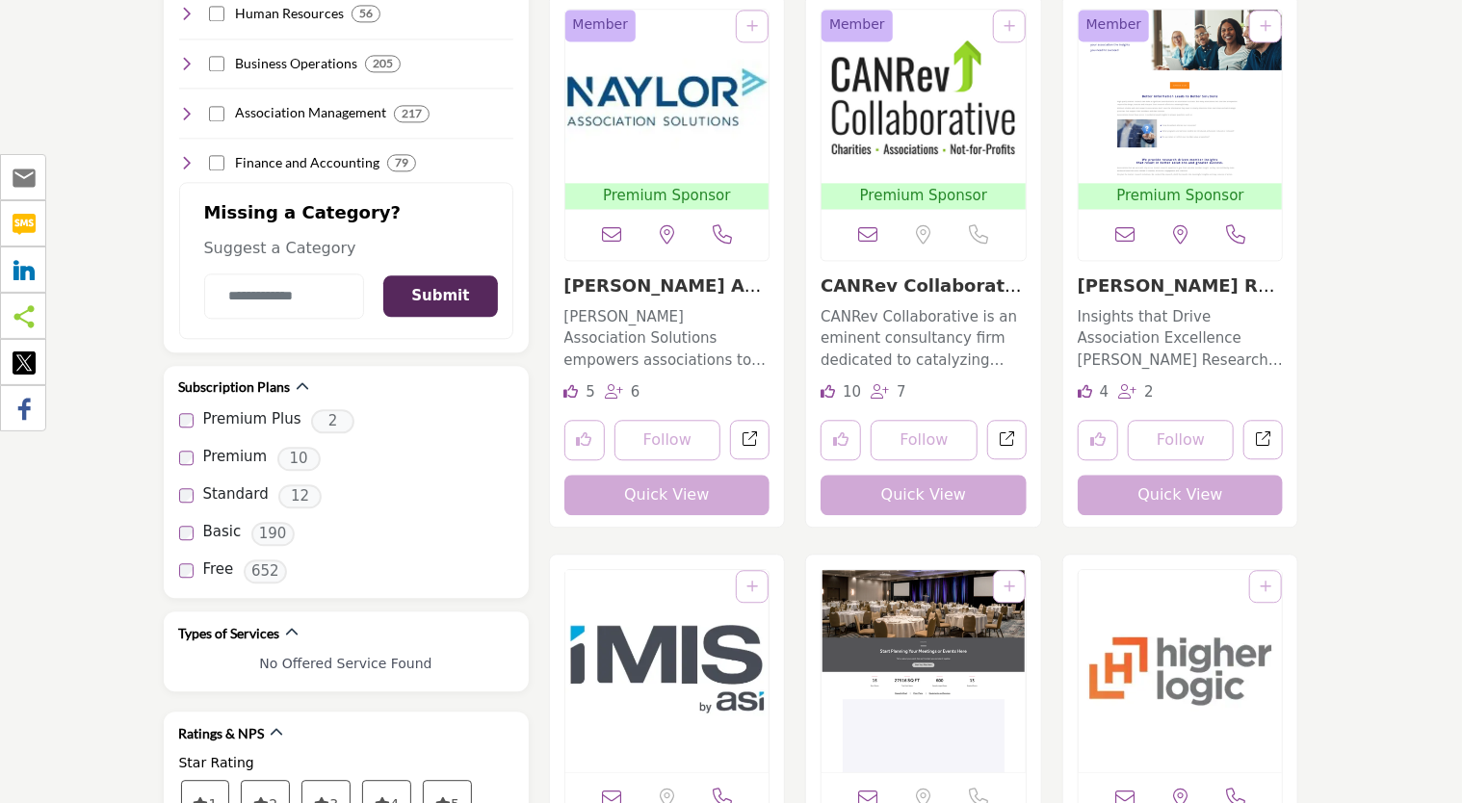
scroll to position [2119, 0]
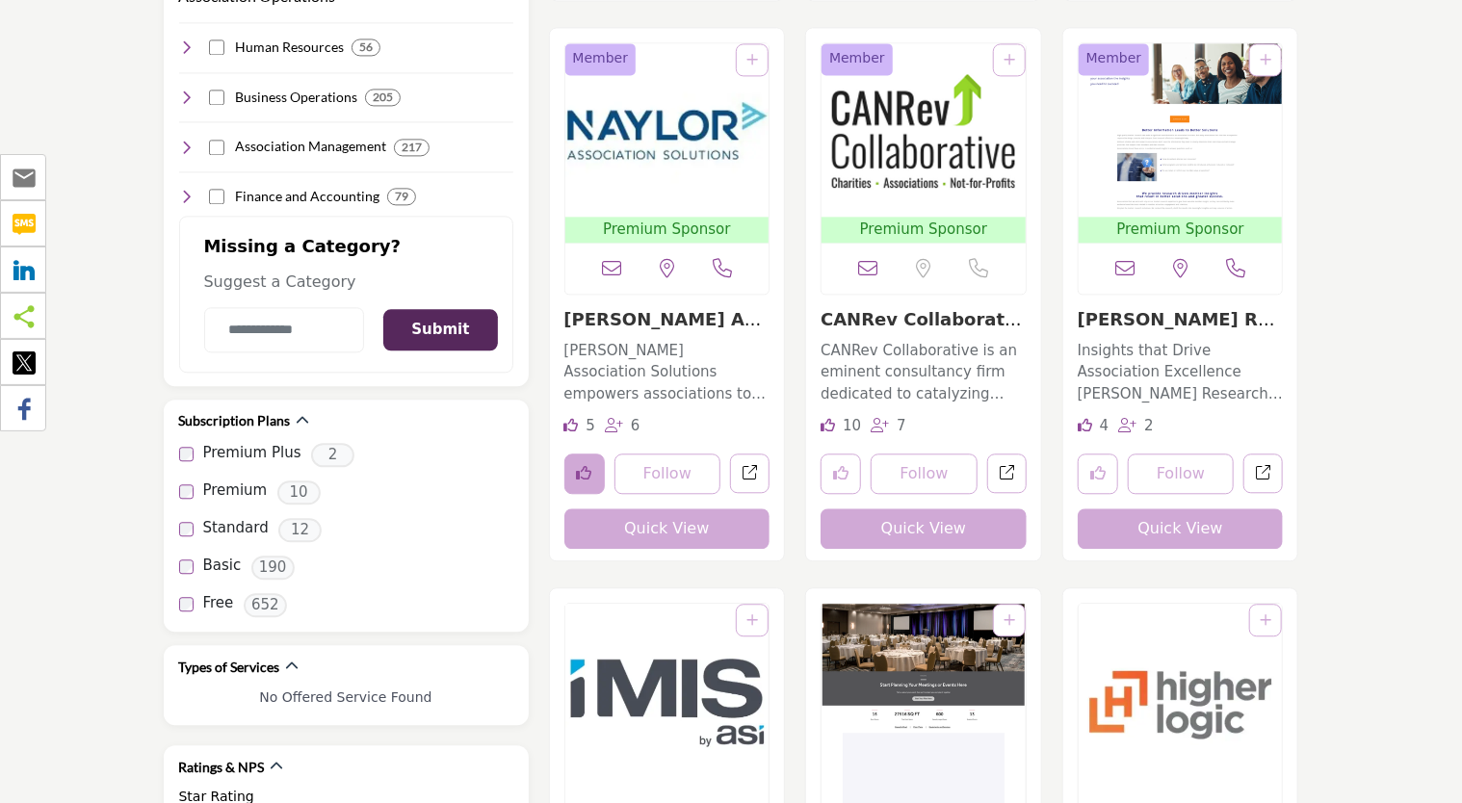
click at [574, 460] on button "Like listing" at bounding box center [584, 474] width 40 height 40
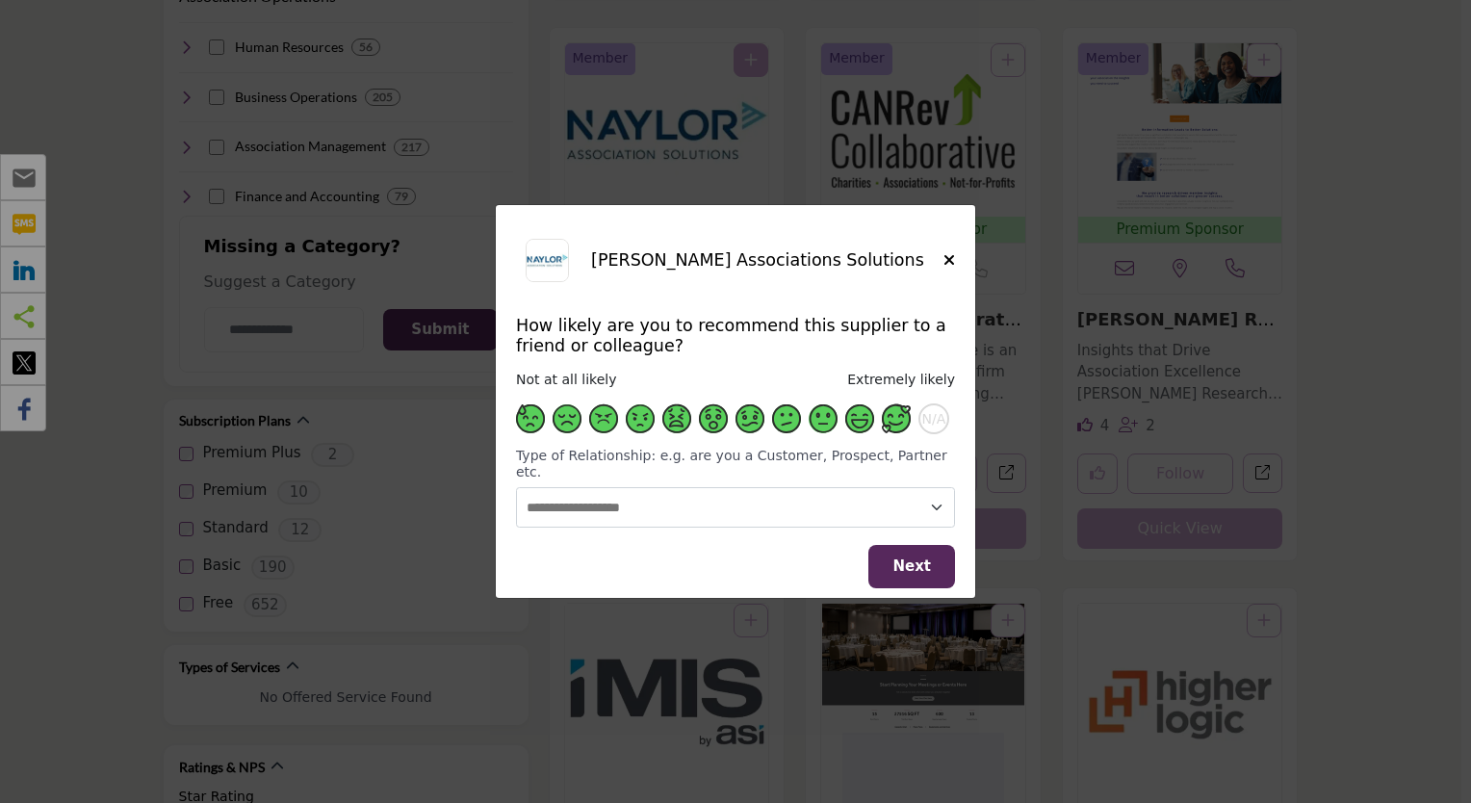
click at [896, 433] on span "Supplier Rating and Recommendation Modal for Naylor Associations Solutions" at bounding box center [896, 418] width 29 height 29
click at [859, 492] on select "**********" at bounding box center [735, 507] width 439 height 41
select select "********"
click at [516, 487] on select "**********" at bounding box center [735, 507] width 439 height 41
click at [898, 556] on button "Next" at bounding box center [912, 566] width 87 height 43
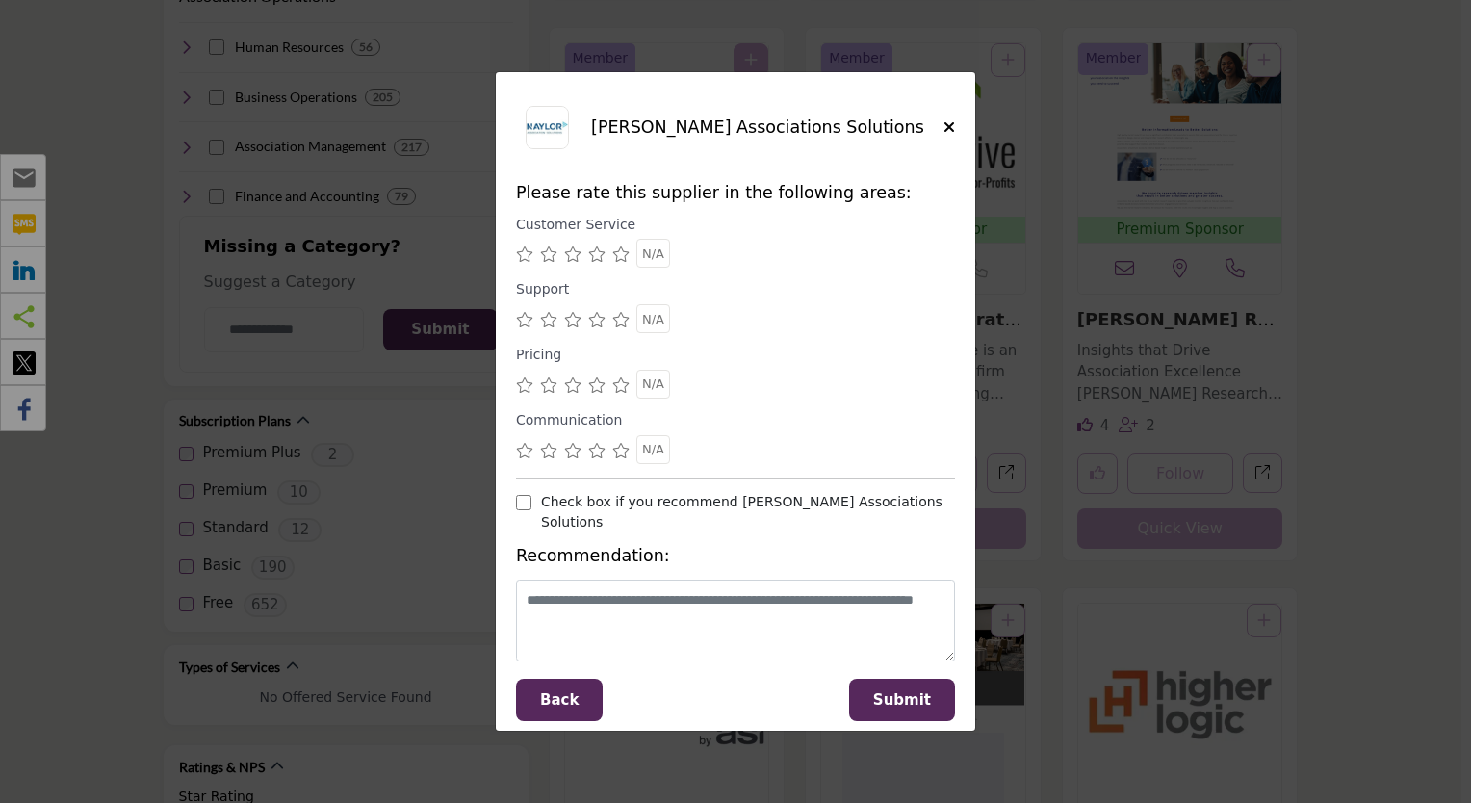
click at [616, 262] on icon "Supplier Rating and Recommendation Modal for Naylor Associations Solutions" at bounding box center [620, 254] width 17 height 15
click at [614, 327] on icon "Supplier Rating and Recommendation Modal for Naylor Associations Solutions" at bounding box center [620, 319] width 17 height 15
click at [619, 393] on icon "Supplier Rating and Recommendation Modal for Naylor Associations Solutions" at bounding box center [620, 384] width 17 height 15
click at [620, 458] on icon "Supplier Rating and Recommendation Modal for Naylor Associations Solutions" at bounding box center [620, 450] width 17 height 15
click at [916, 699] on span "Submit" at bounding box center [902, 699] width 58 height 17
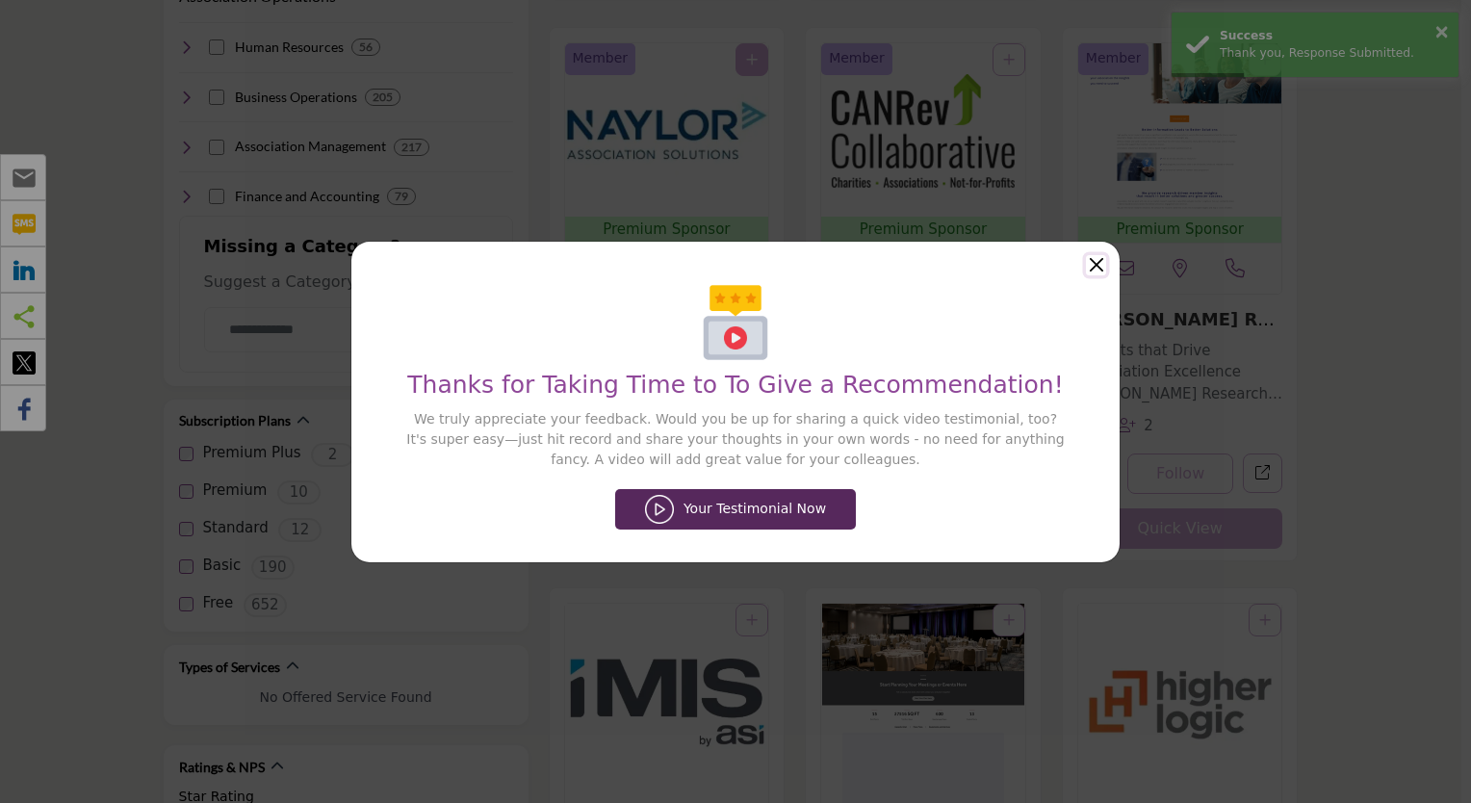
click at [1093, 266] on button "Close" at bounding box center [1096, 265] width 20 height 20
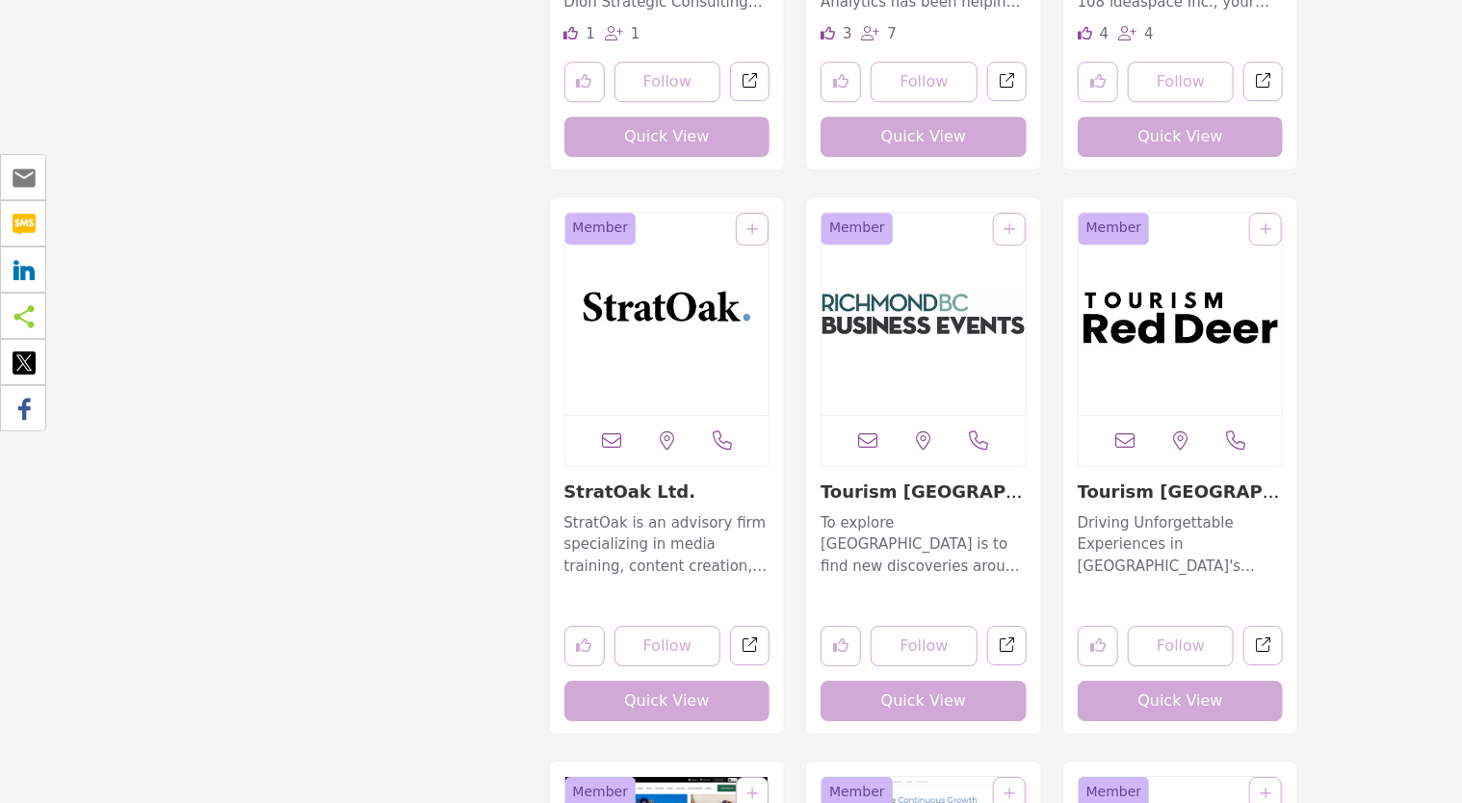
scroll to position [6548, 0]
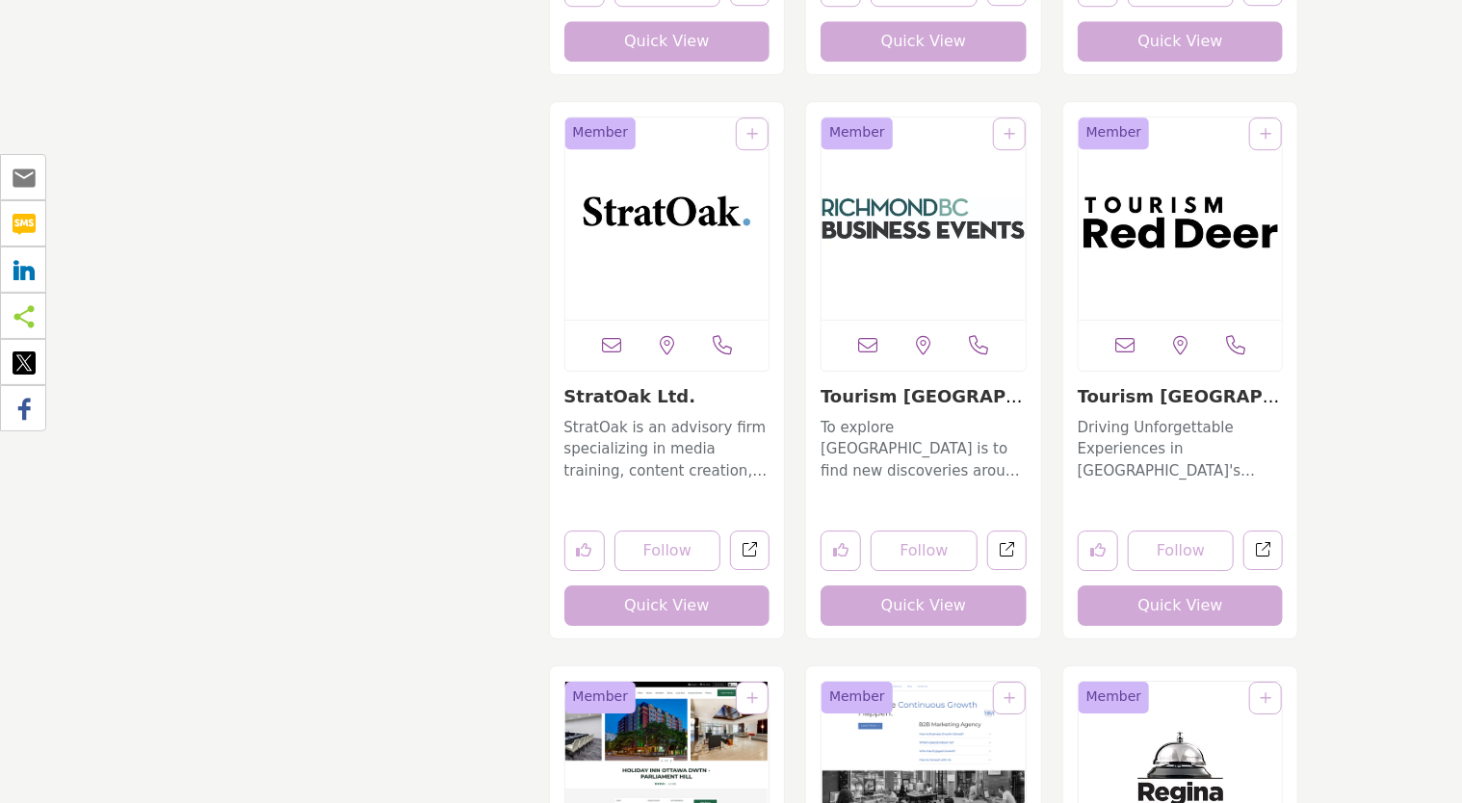
click at [911, 227] on img "Open Listing in new tab" at bounding box center [923, 218] width 204 height 202
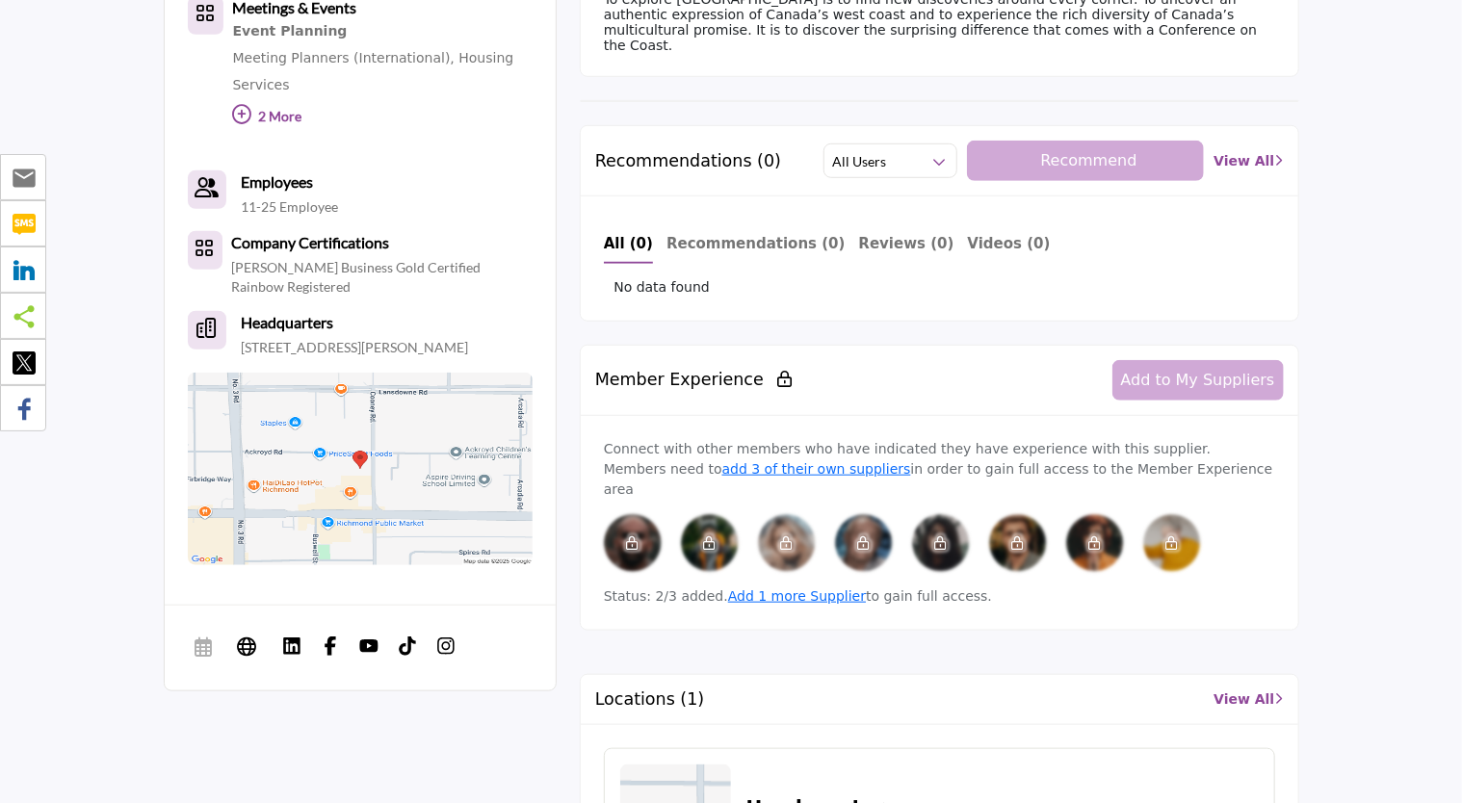
scroll to position [674, 0]
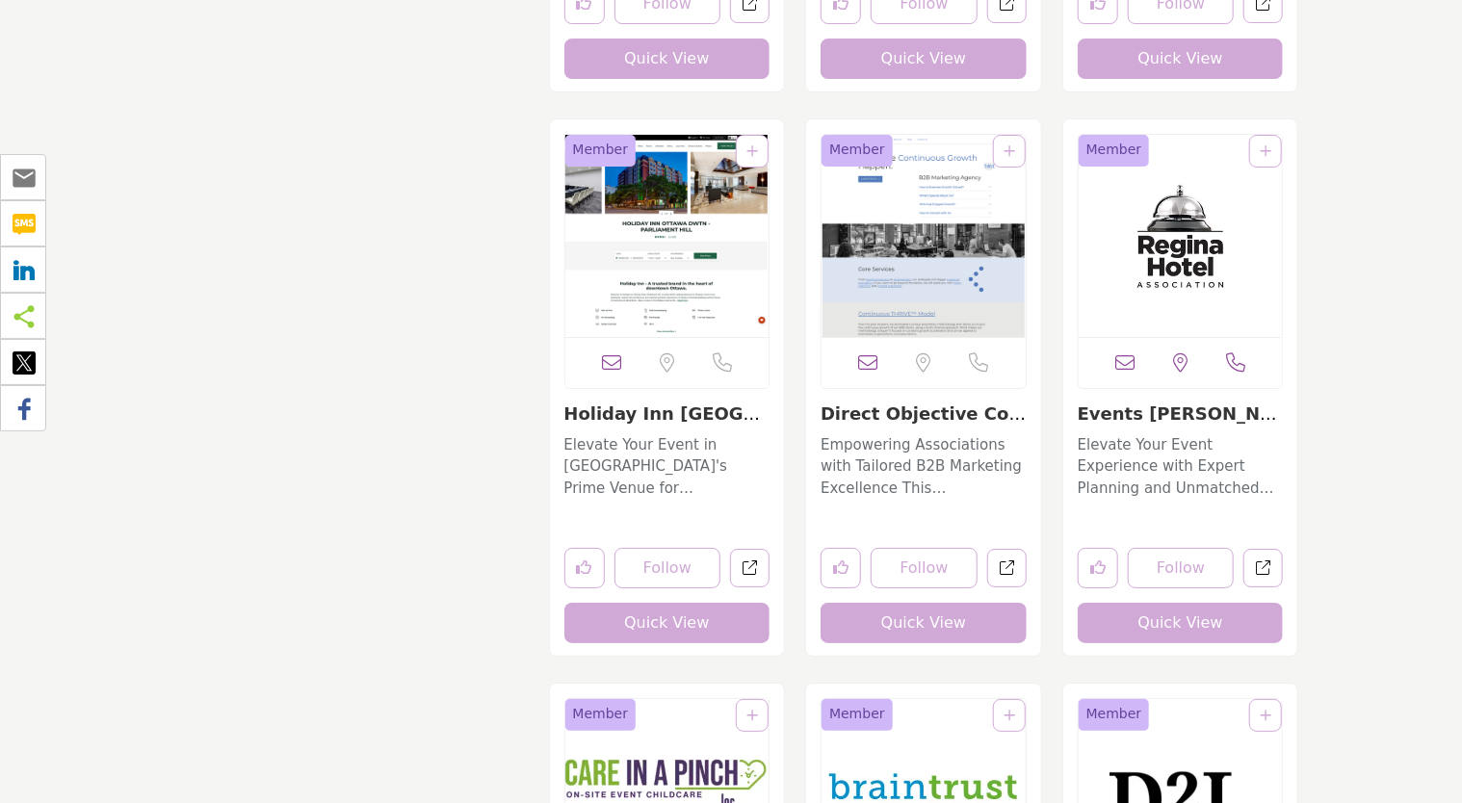
scroll to position [7122, 0]
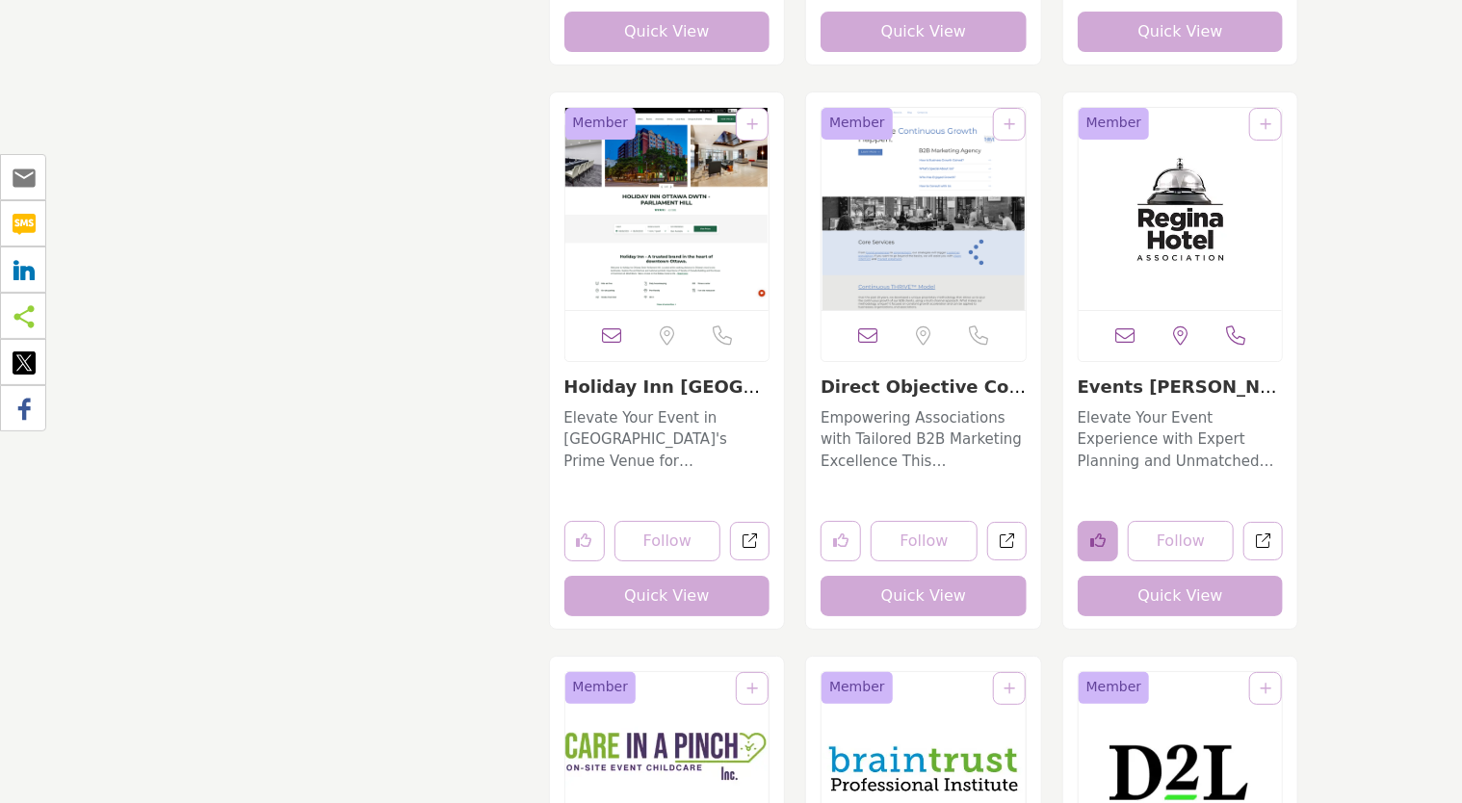
click at [1104, 538] on icon "Like listing" at bounding box center [1097, 540] width 15 height 15
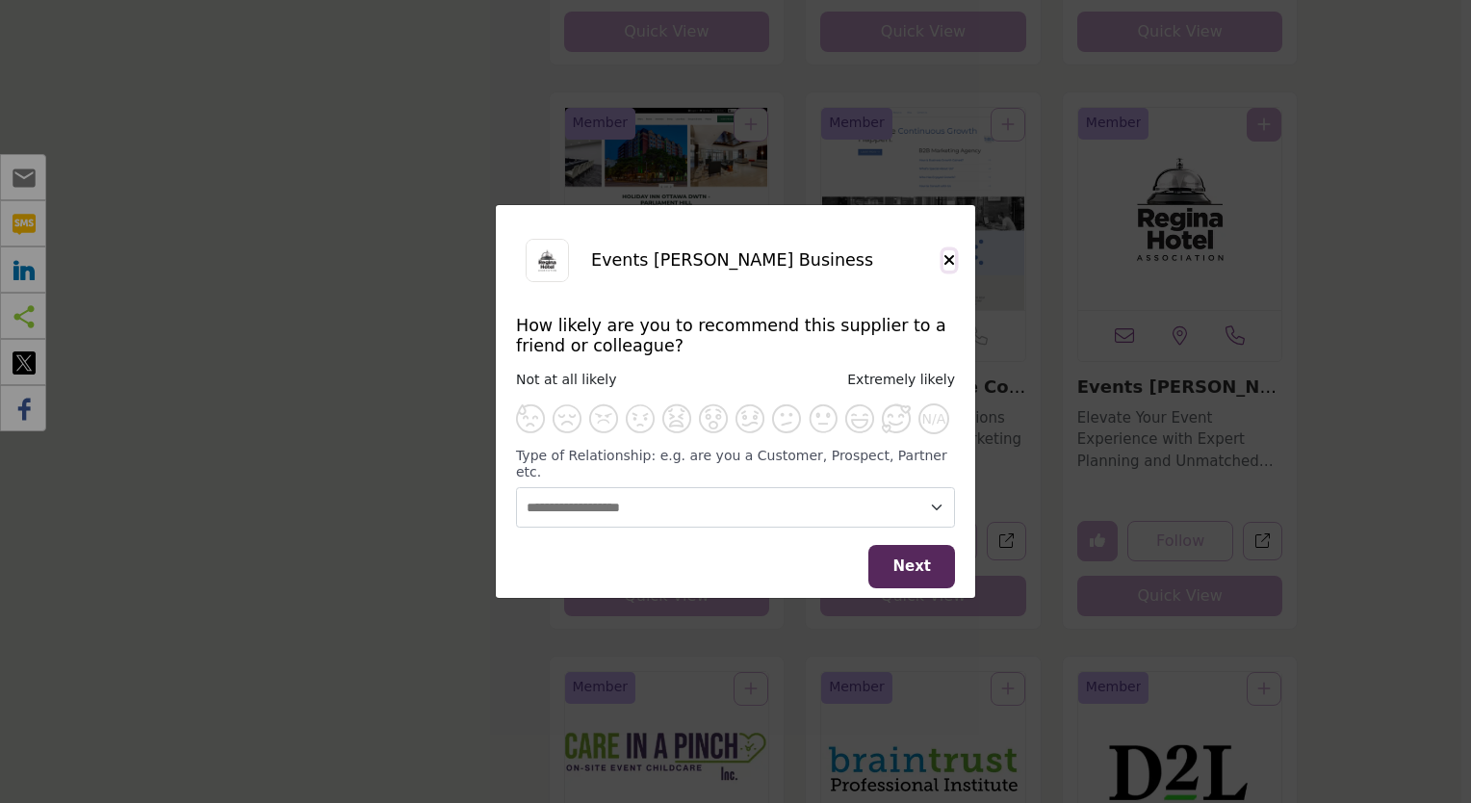
click at [949, 268] on icon "Close" at bounding box center [950, 259] width 12 height 15
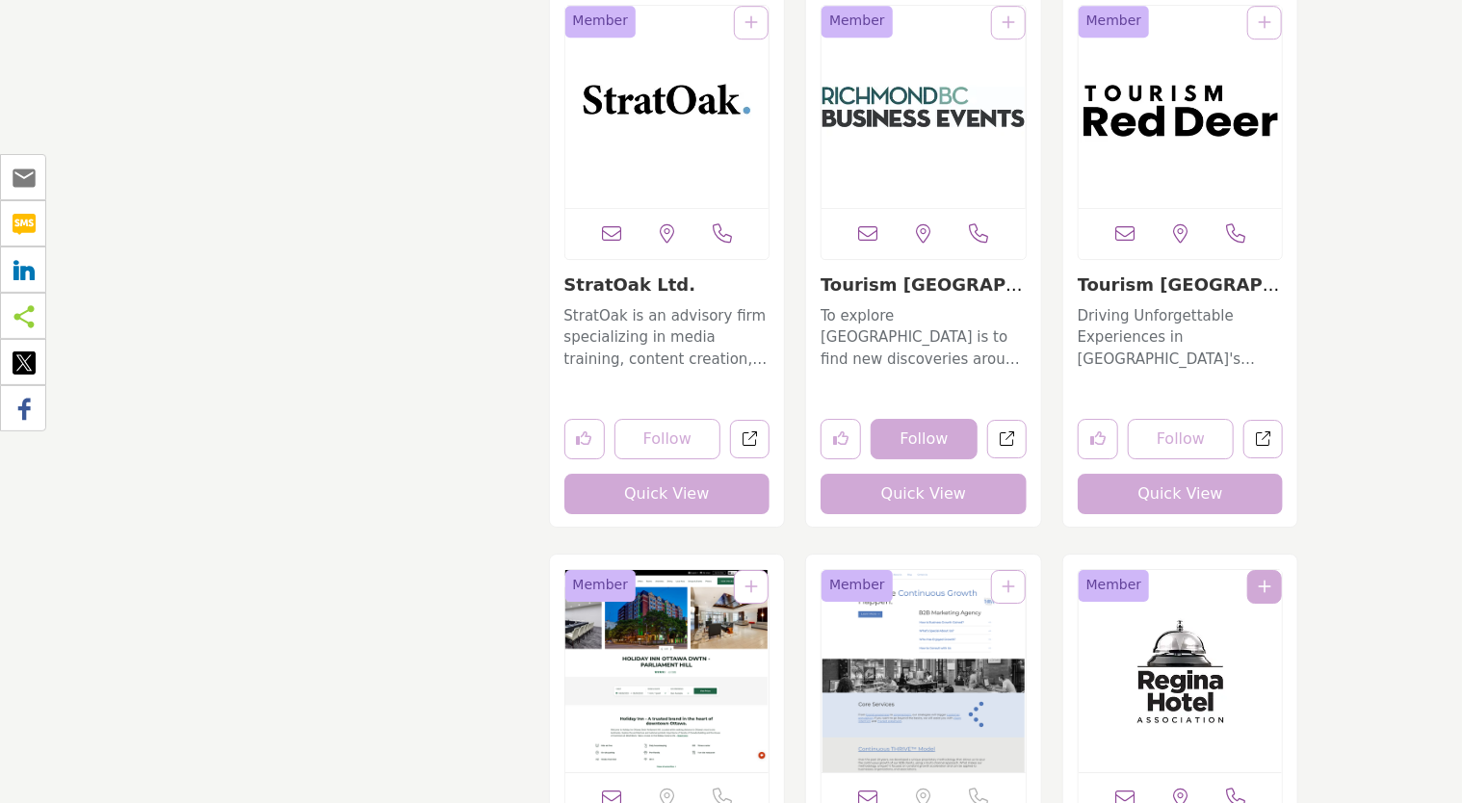
scroll to position [6641, 0]
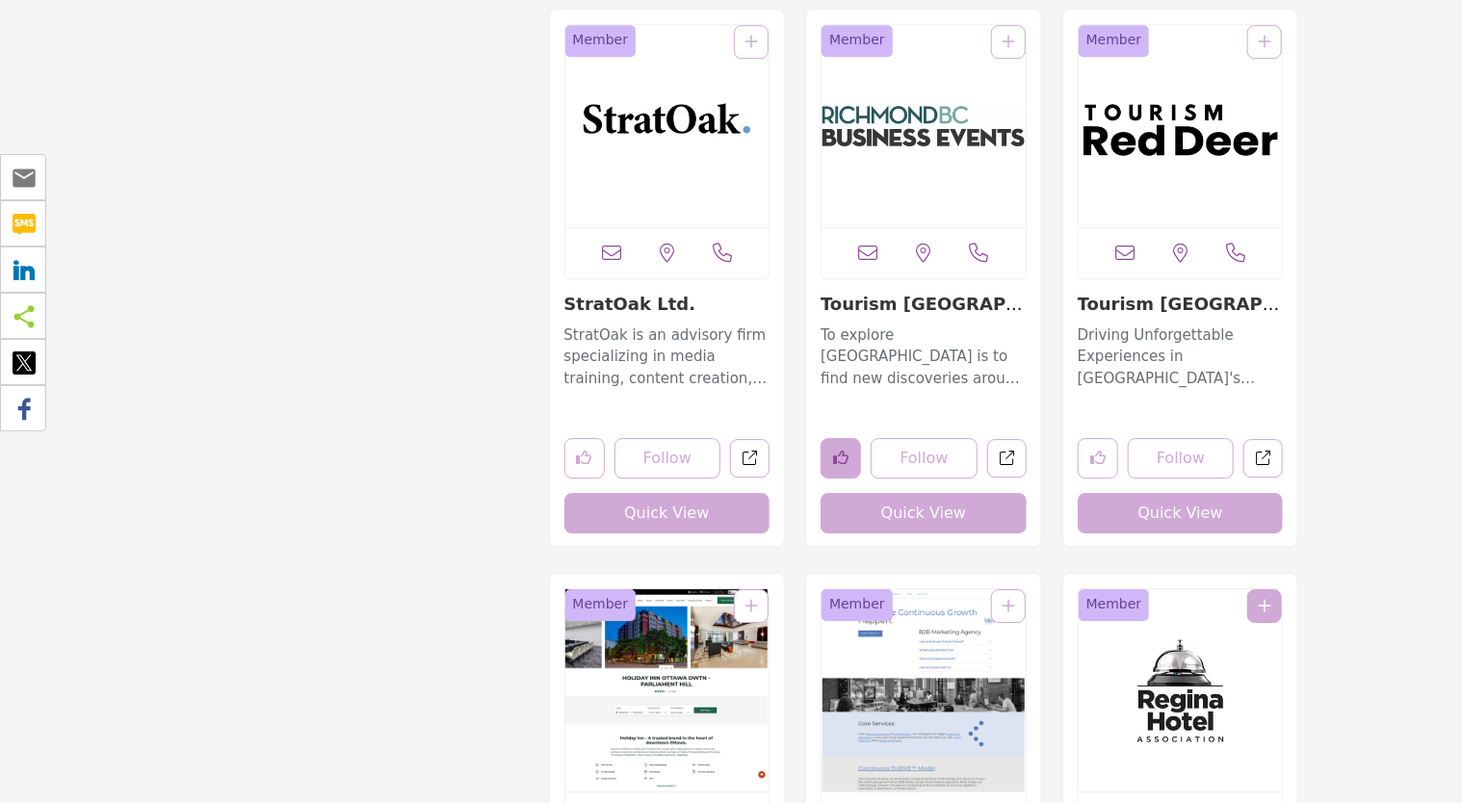
click at [842, 452] on icon "Like listing" at bounding box center [840, 457] width 15 height 15
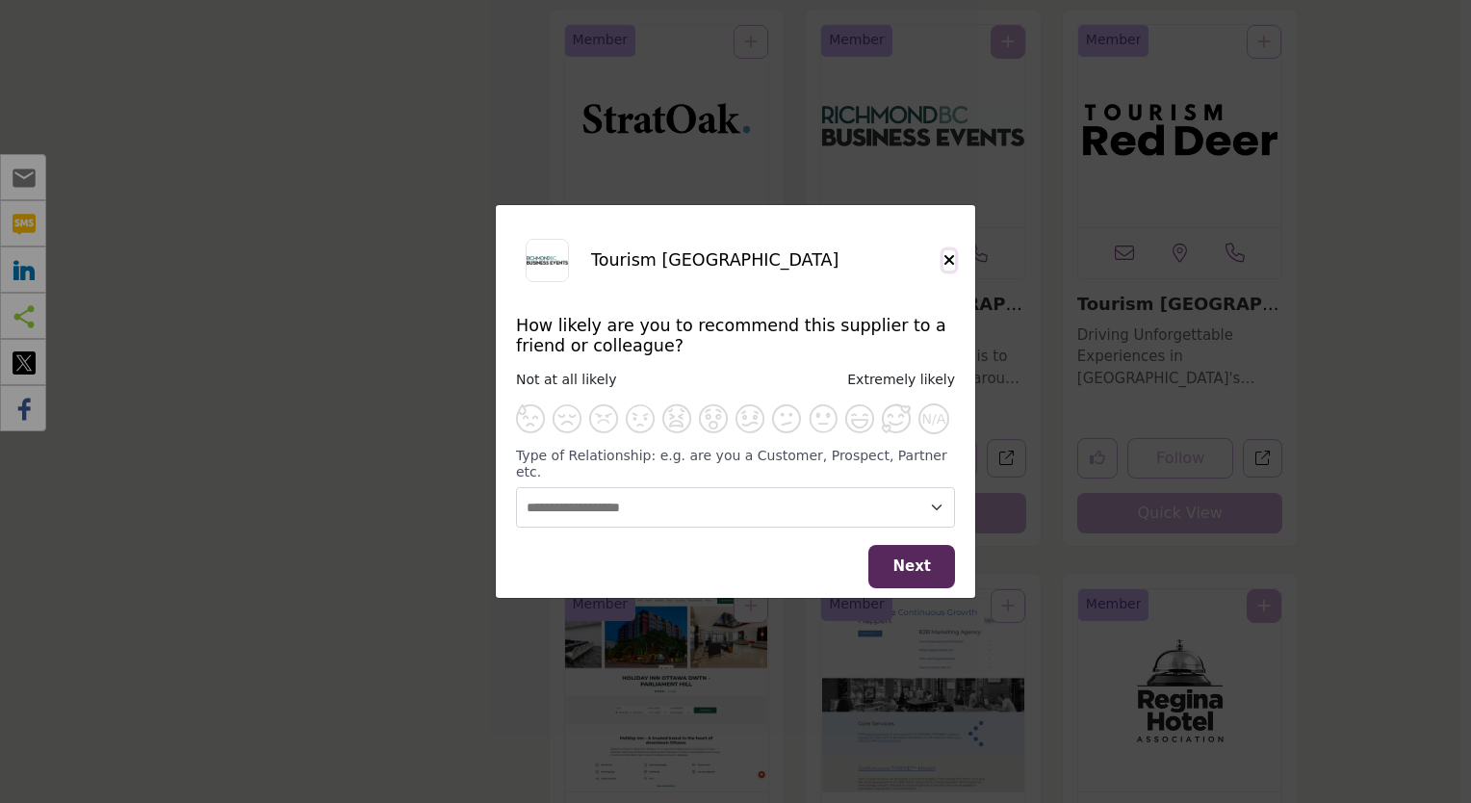
click at [951, 271] on h5 "Close" at bounding box center [950, 260] width 12 height 20
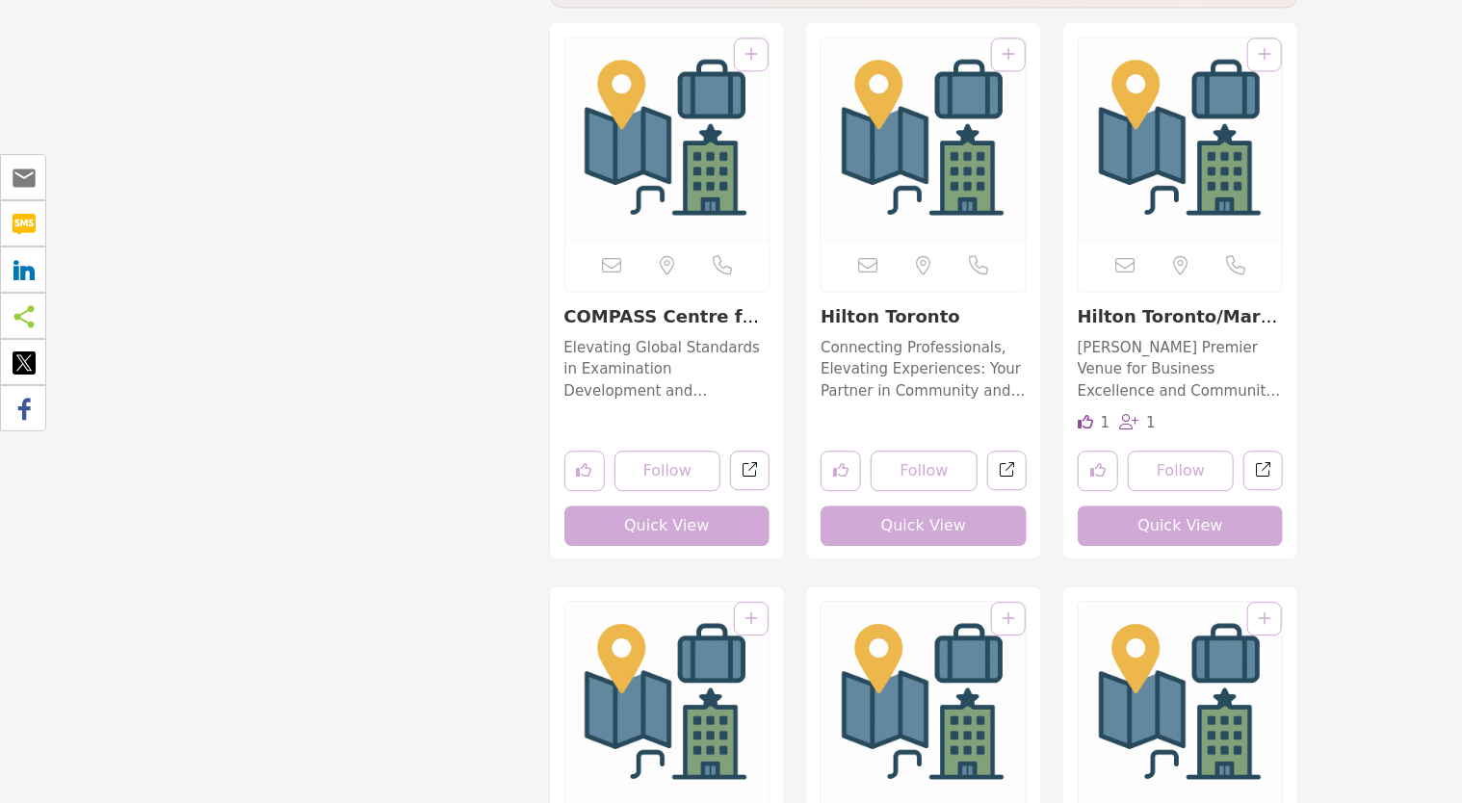
scroll to position [9530, 0]
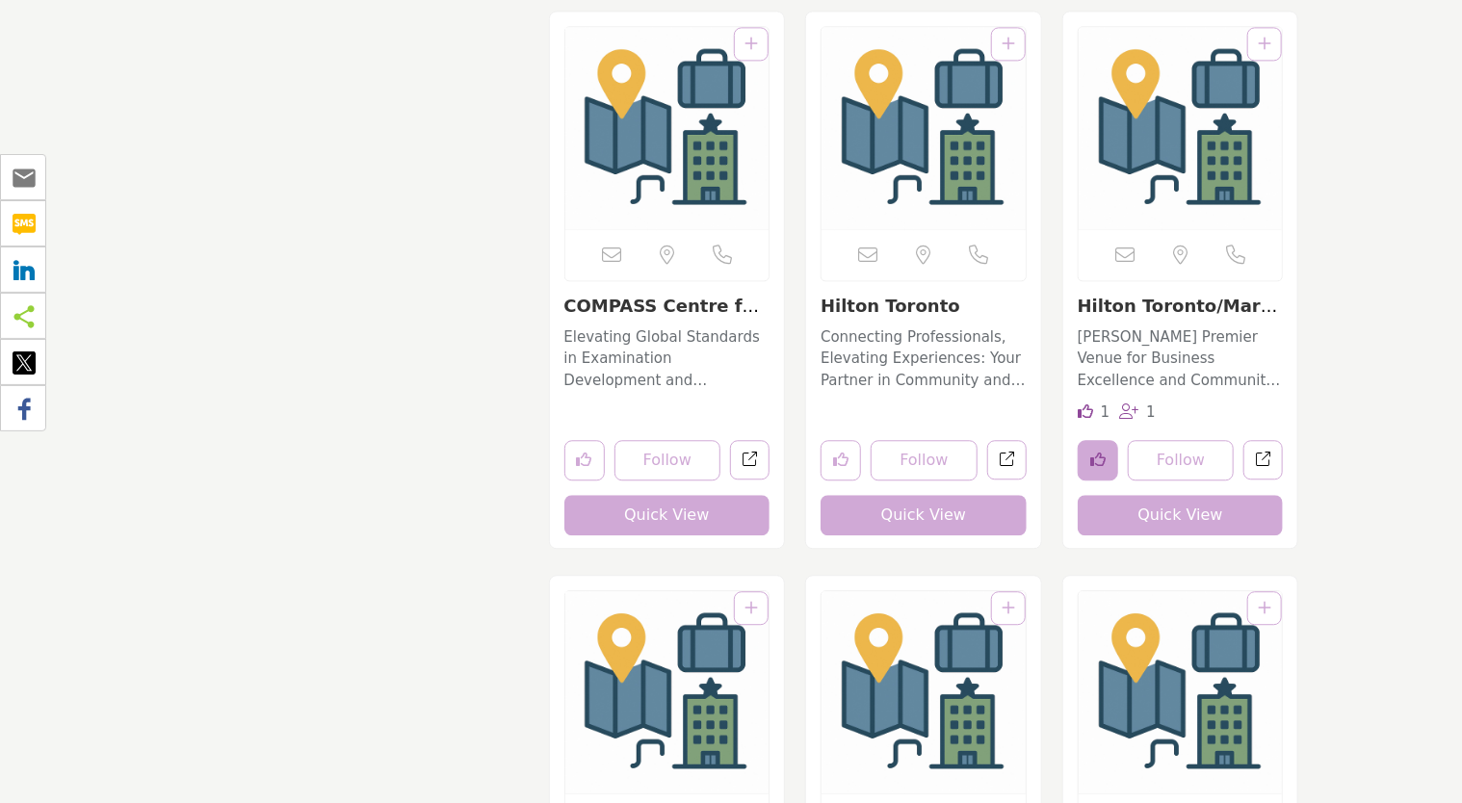
click at [1106, 456] on button "Like listing" at bounding box center [1098, 460] width 40 height 40
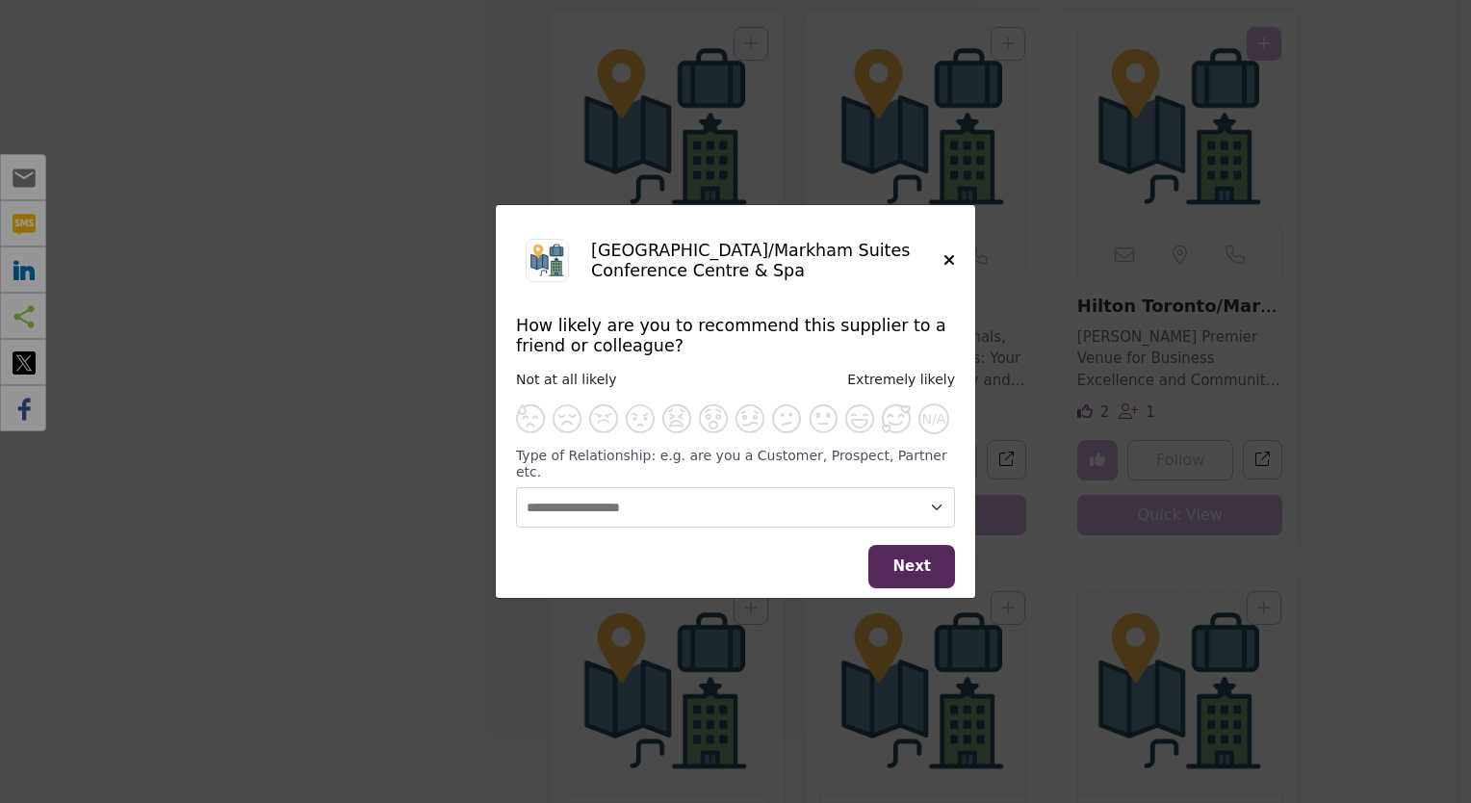
click at [941, 267] on h5 "[GEOGRAPHIC_DATA]/Markham Suites Conference Centre & Spa" at bounding box center [767, 261] width 352 height 40
click at [950, 268] on icon "Close" at bounding box center [950, 259] width 12 height 15
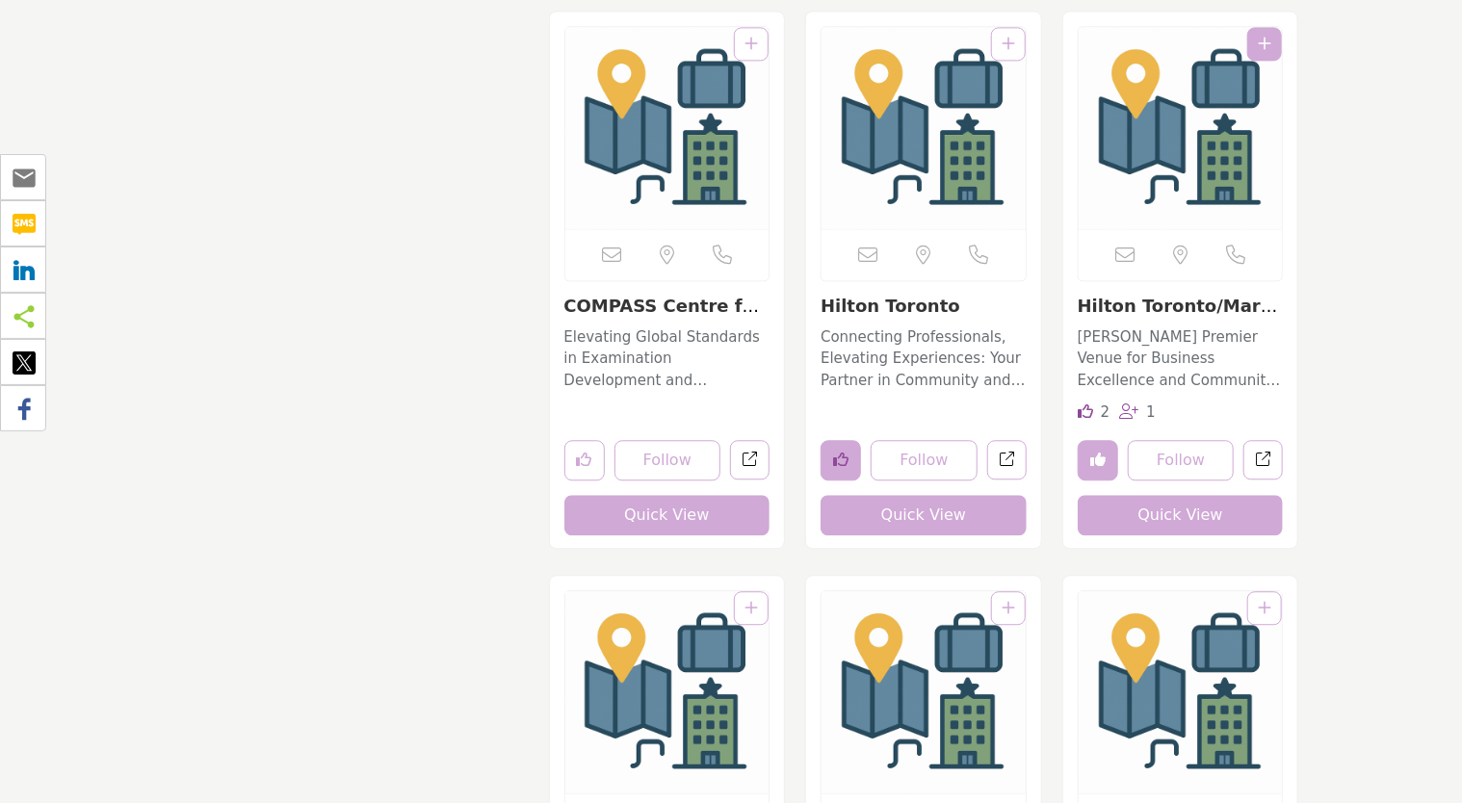
click at [848, 460] on button "Like listing" at bounding box center [840, 460] width 40 height 40
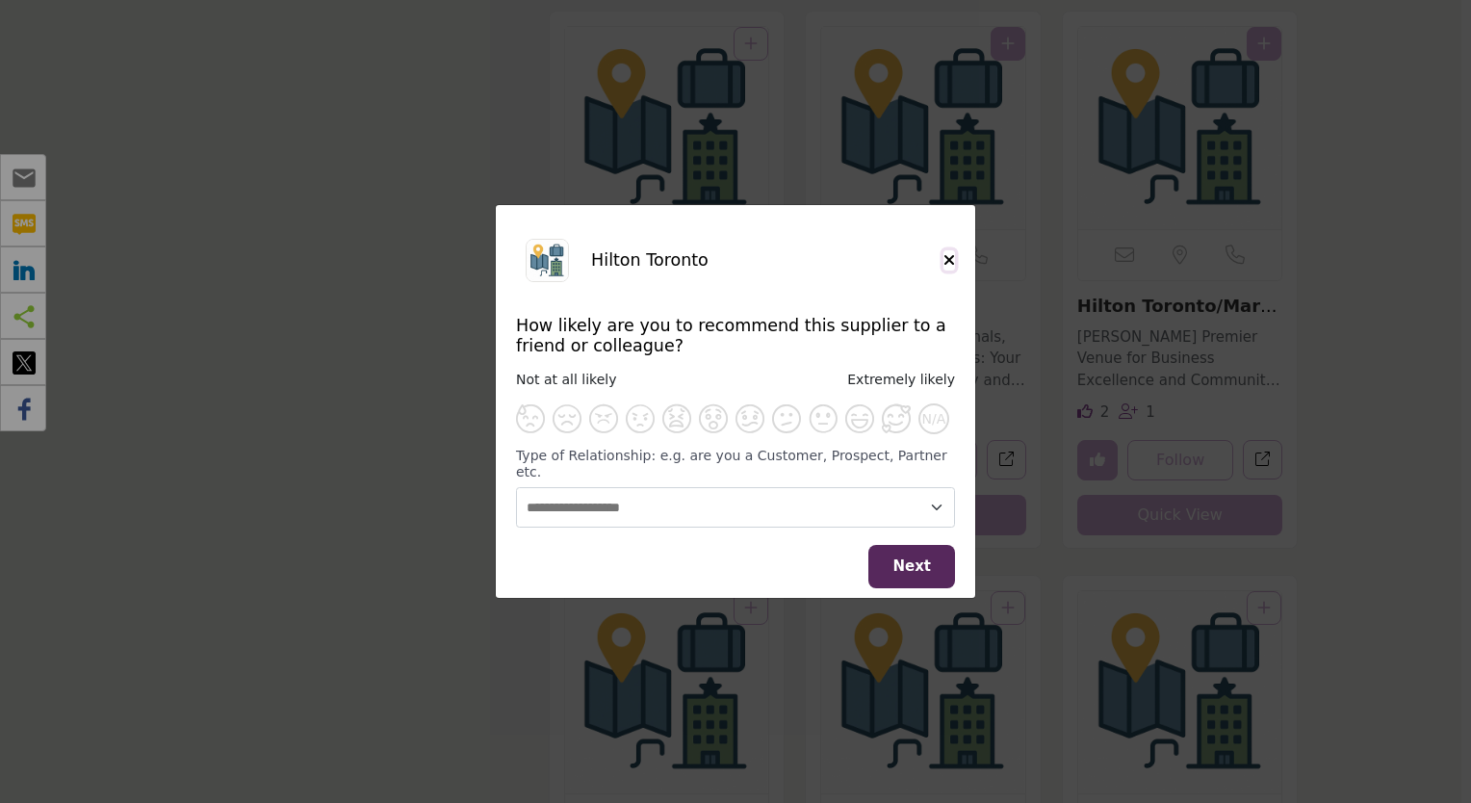
click at [951, 265] on icon "Close" at bounding box center [950, 259] width 12 height 15
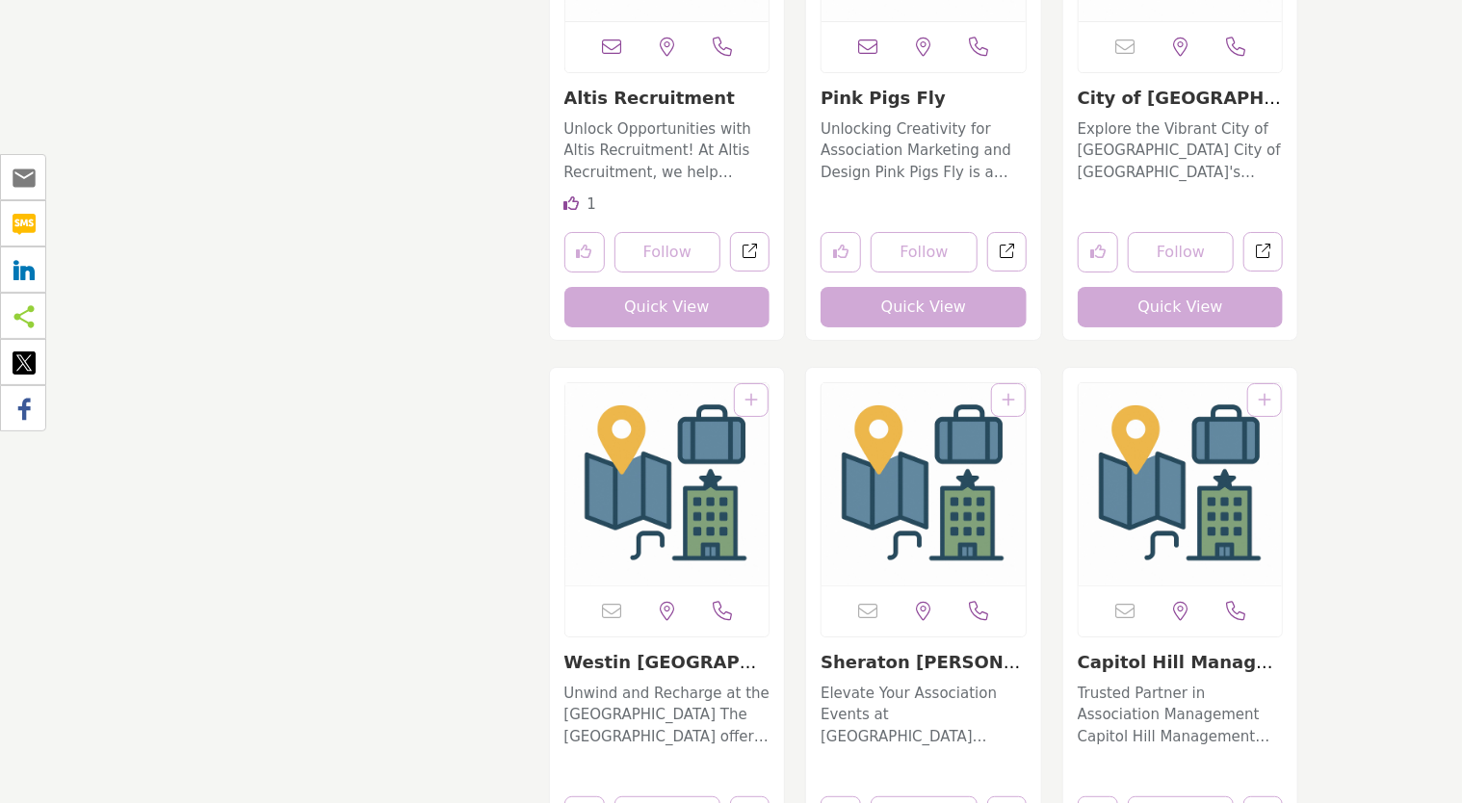
scroll to position [10878, 0]
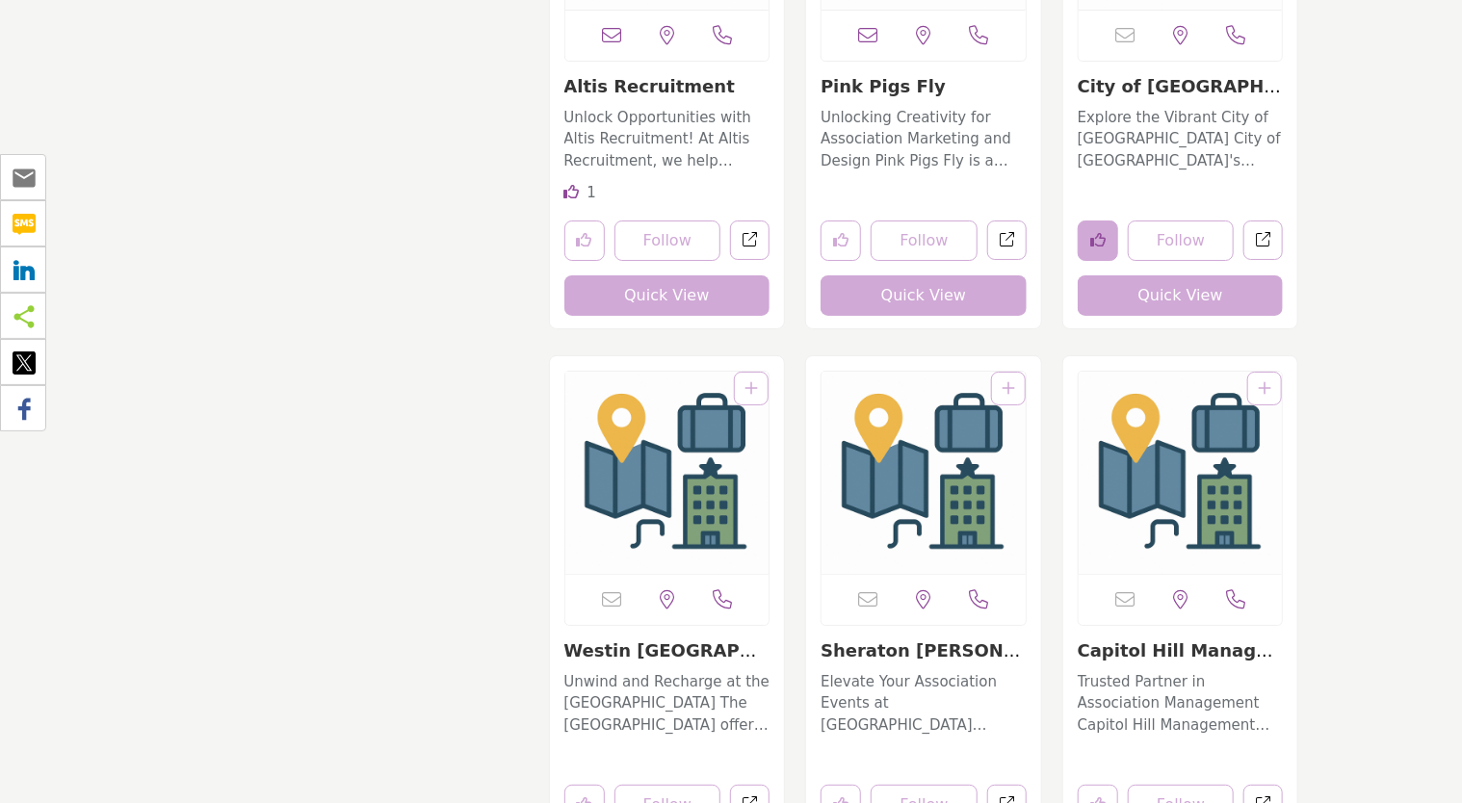
click at [1090, 241] on icon "Like listing" at bounding box center [1097, 239] width 15 height 15
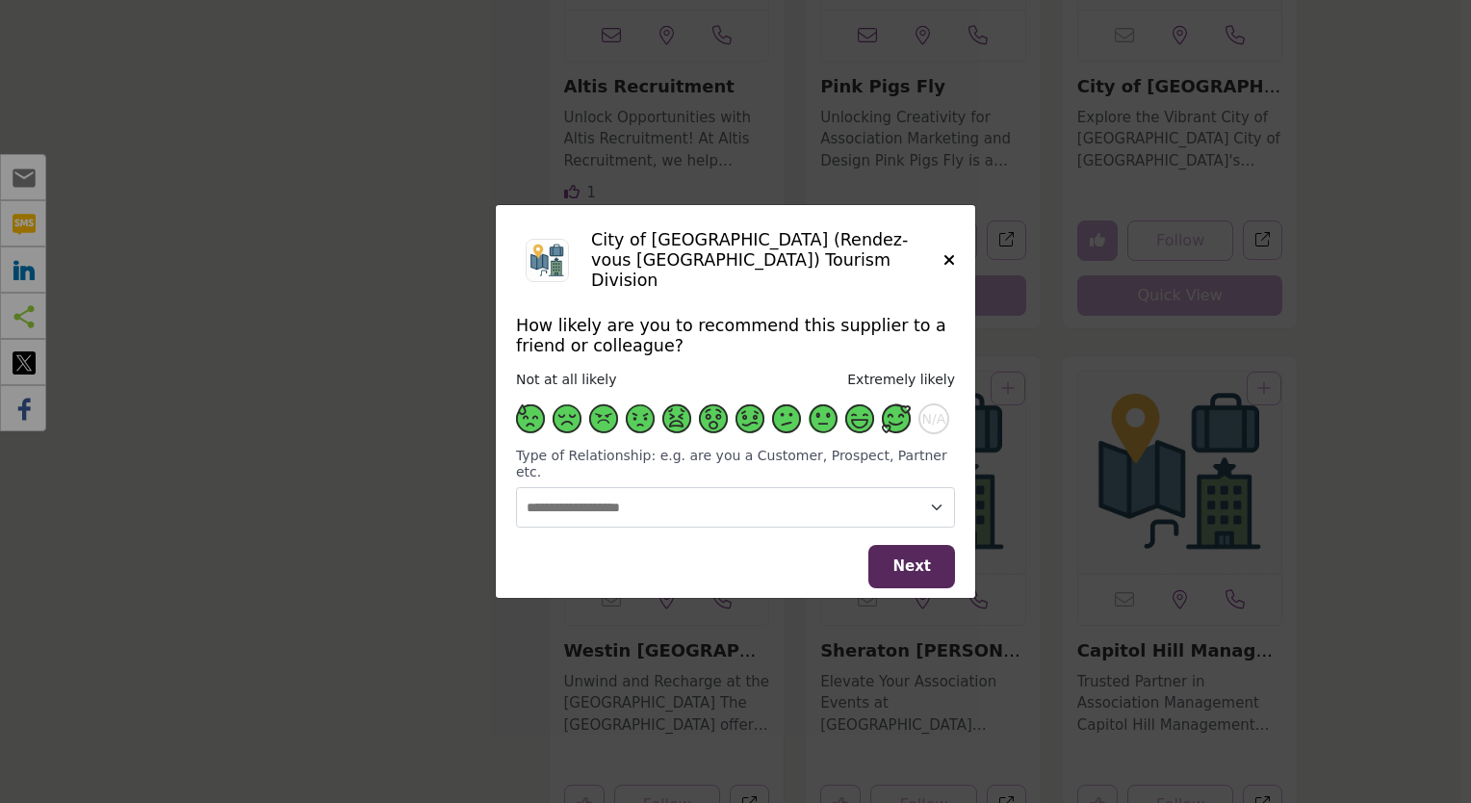
click at [902, 431] on span "Supplier Rating and Recommendation Modal for City of Fredericton (Rendez-vous F…" at bounding box center [896, 418] width 29 height 29
click at [886, 508] on select "**********" at bounding box center [735, 507] width 439 height 41
select select "**********"
click at [516, 487] on select "**********" at bounding box center [735, 507] width 439 height 41
click at [896, 561] on button "Next" at bounding box center [912, 566] width 87 height 43
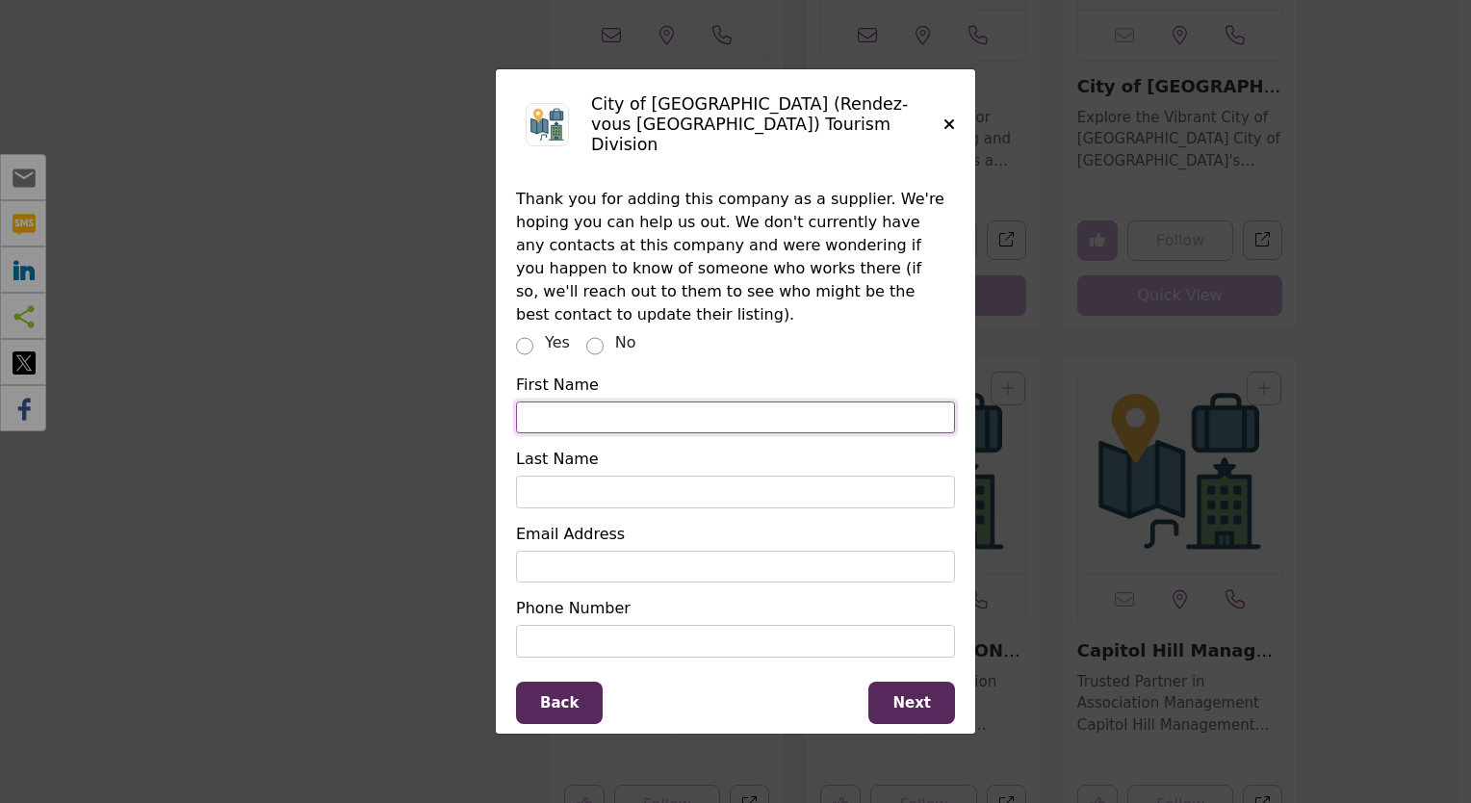
click at [558, 402] on input "Supplier Rating and Recommendation Modal for City of Fredericton (Rendez-vous F…" at bounding box center [735, 418] width 439 height 33
click at [569, 405] on input "Supplier Rating and Recommendation Modal for City of Fredericton (Rendez-vous F…" at bounding box center [735, 418] width 439 height 33
type input "*****"
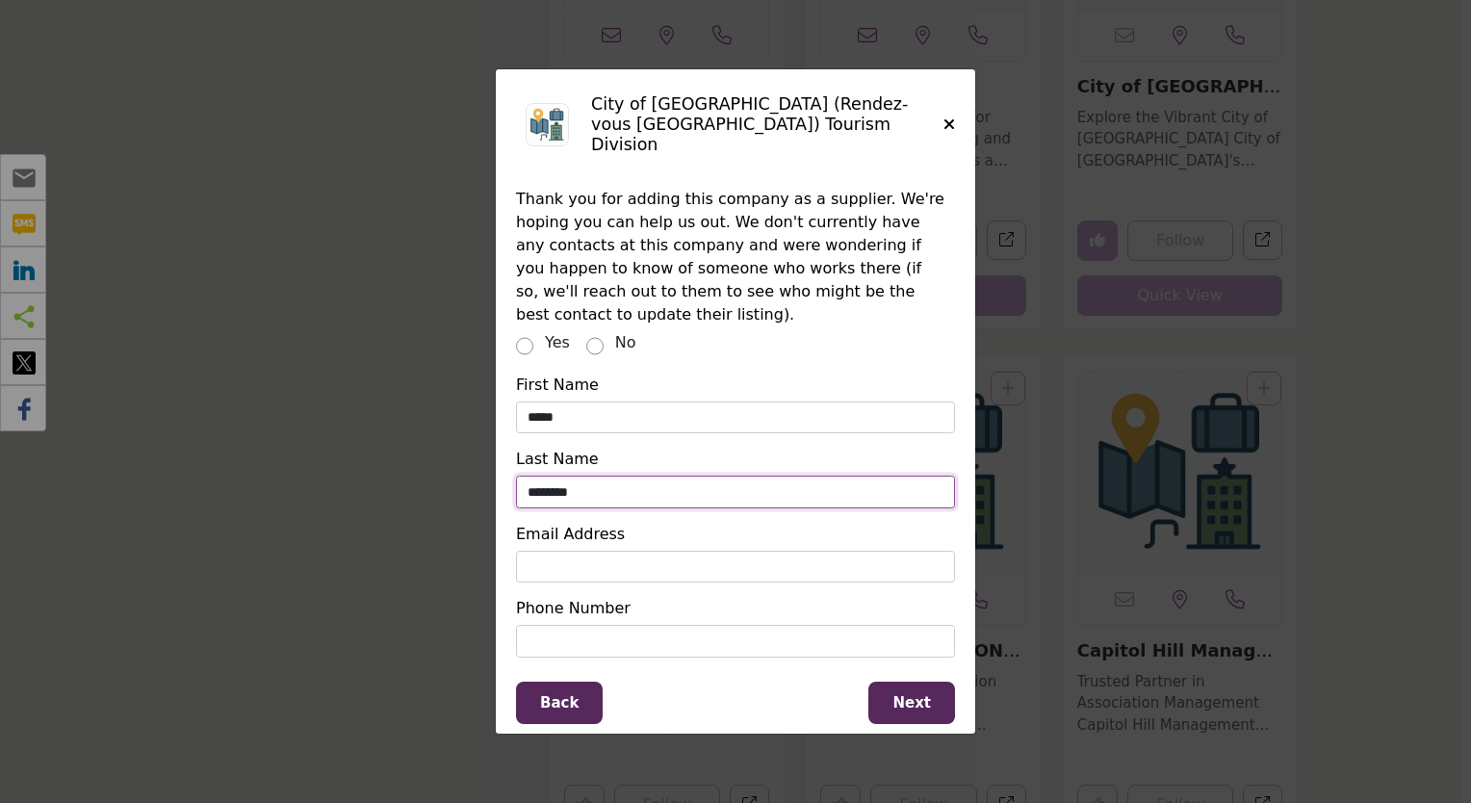
type input "********"
click at [910, 694] on span "Next" at bounding box center [912, 702] width 39 height 17
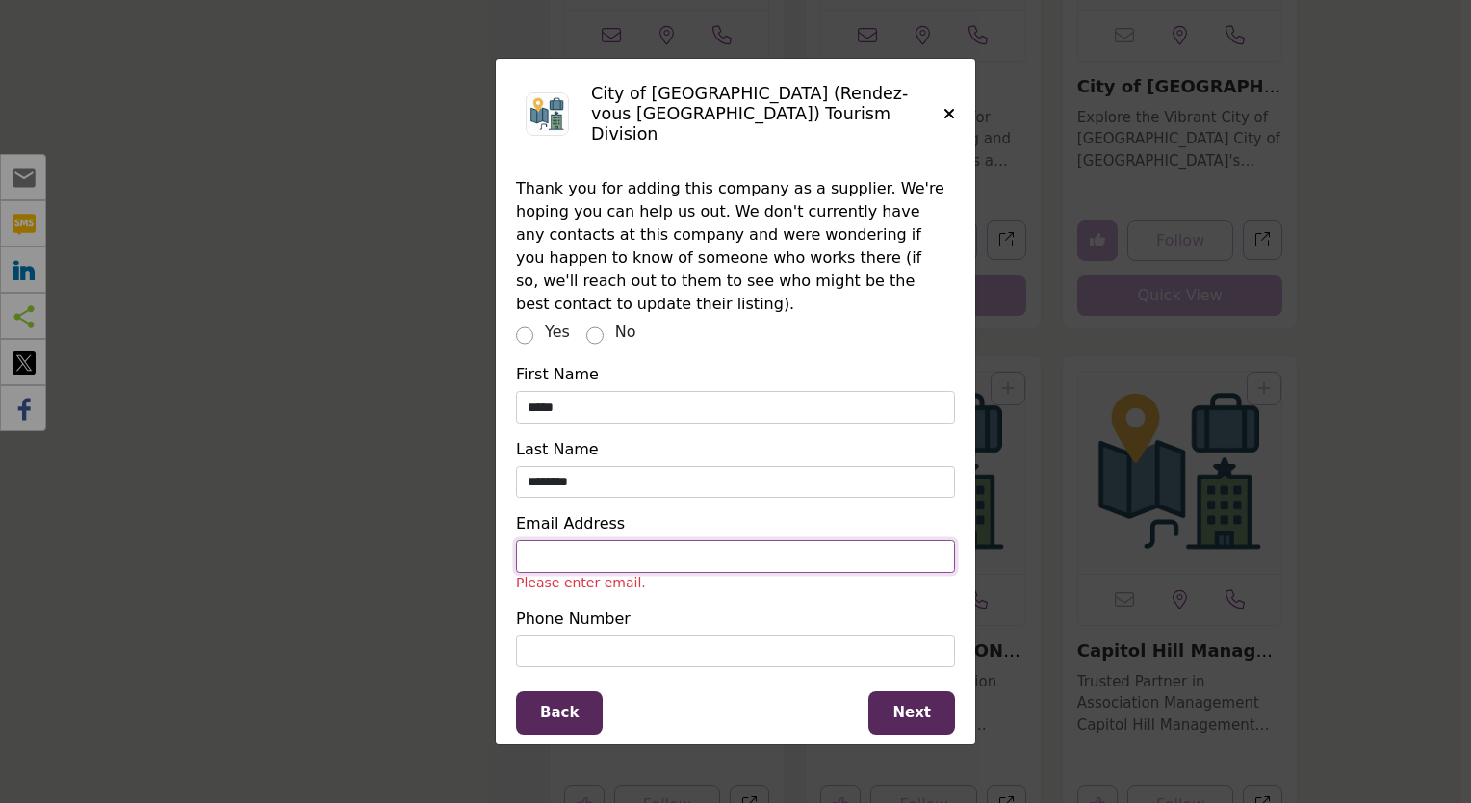
click at [591, 548] on input "Supplier Rating and Recommendation Modal for City of Fredericton (Rendez-vous F…" at bounding box center [735, 556] width 439 height 33
paste input "**********"
type input "**********"
click at [915, 705] on span "Next" at bounding box center [912, 712] width 39 height 17
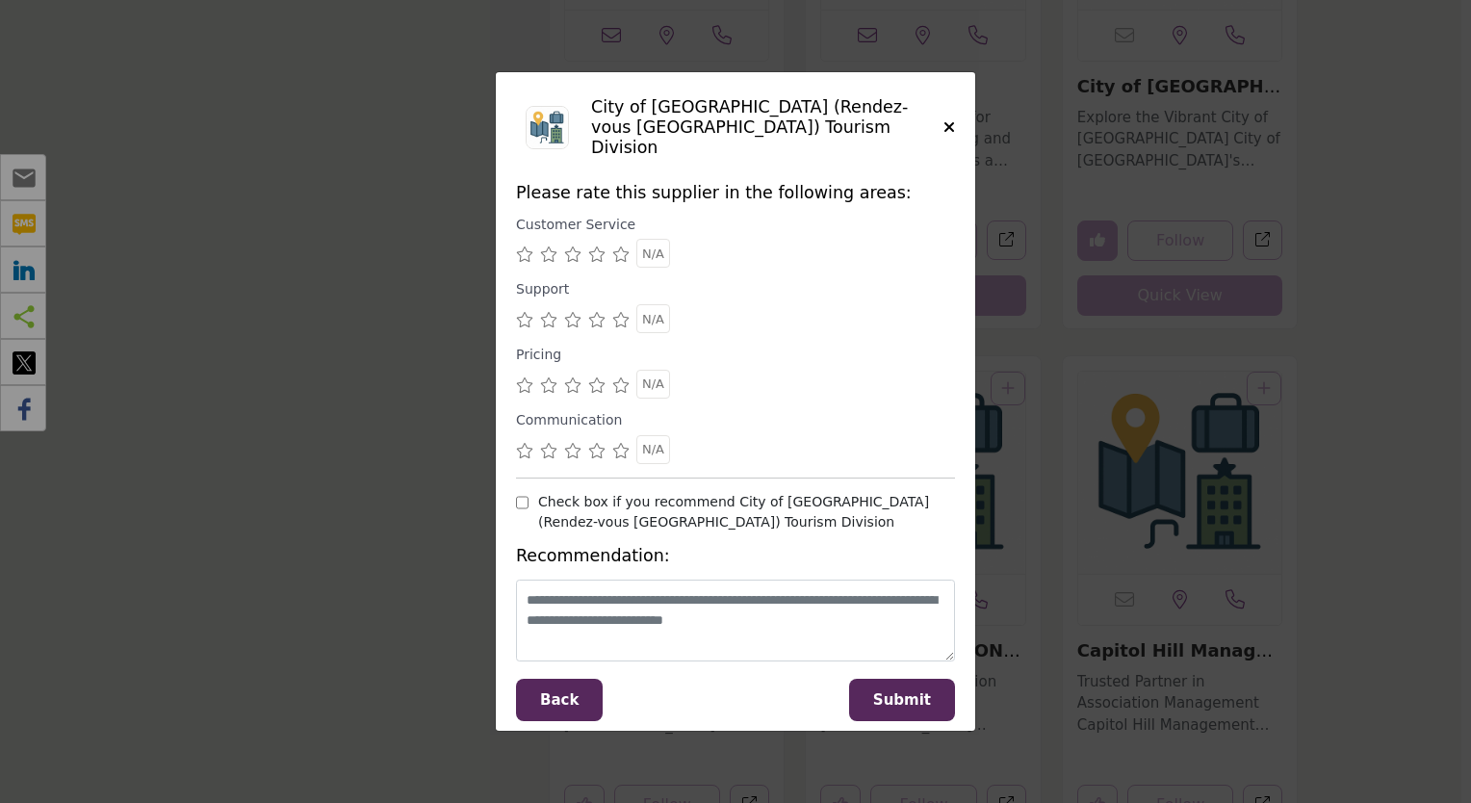
click at [619, 260] on icon "Supplier Rating and Recommendation Modal for City of Fredericton (Rendez-vous F…" at bounding box center [620, 254] width 17 height 15
click at [623, 320] on icon "Supplier Rating and Recommendation Modal for City of Fredericton (Rendez-vous F…" at bounding box center [620, 319] width 17 height 15
click at [616, 387] on icon "Supplier Rating and Recommendation Modal for City of Fredericton (Rendez-vous F…" at bounding box center [620, 384] width 17 height 15
click at [624, 451] on icon "Supplier Rating and Recommendation Modal for City of Fredericton (Rendez-vous F…" at bounding box center [620, 450] width 17 height 15
click at [890, 706] on span "Submit" at bounding box center [902, 699] width 58 height 17
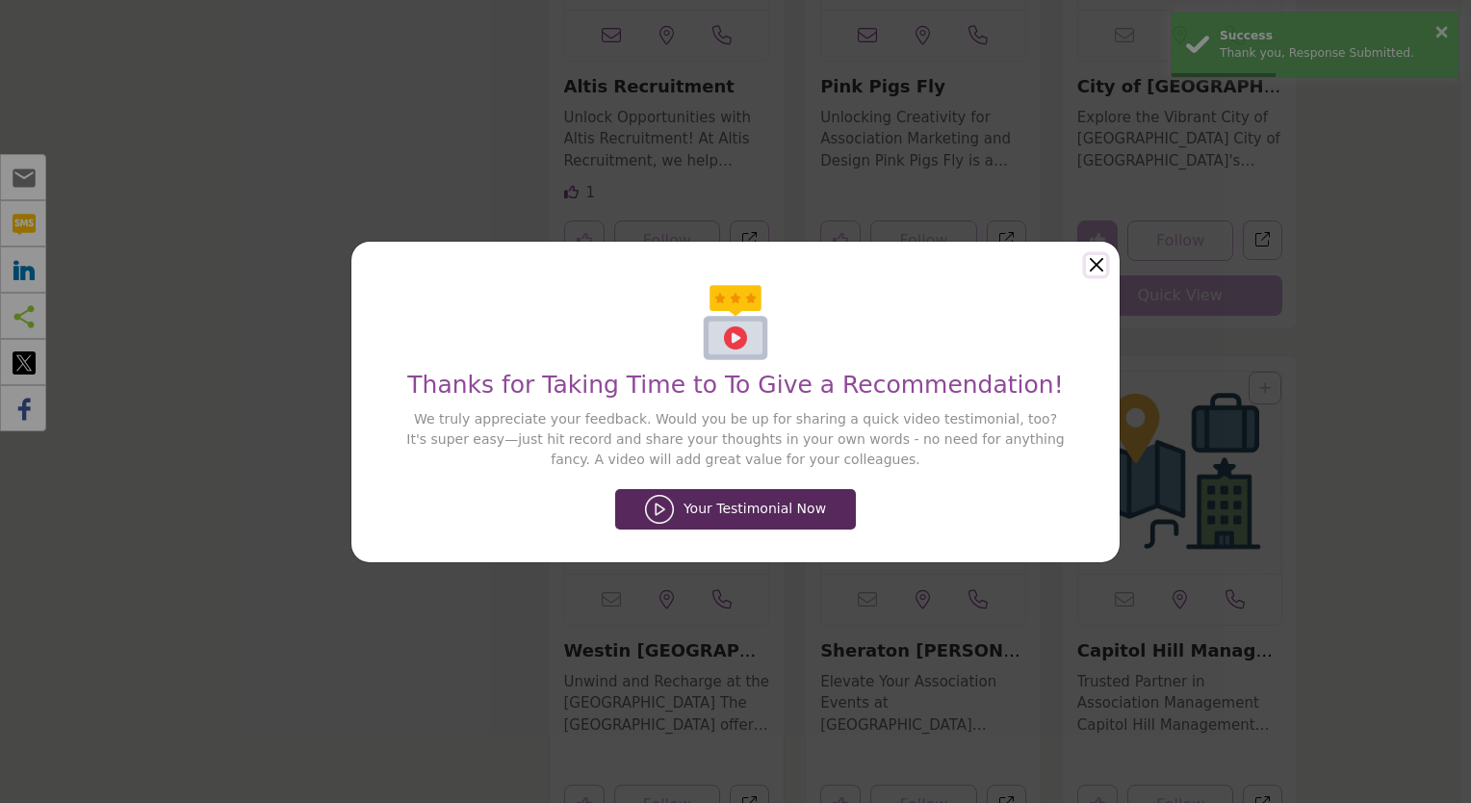
click at [1093, 266] on button "Close" at bounding box center [1096, 265] width 20 height 20
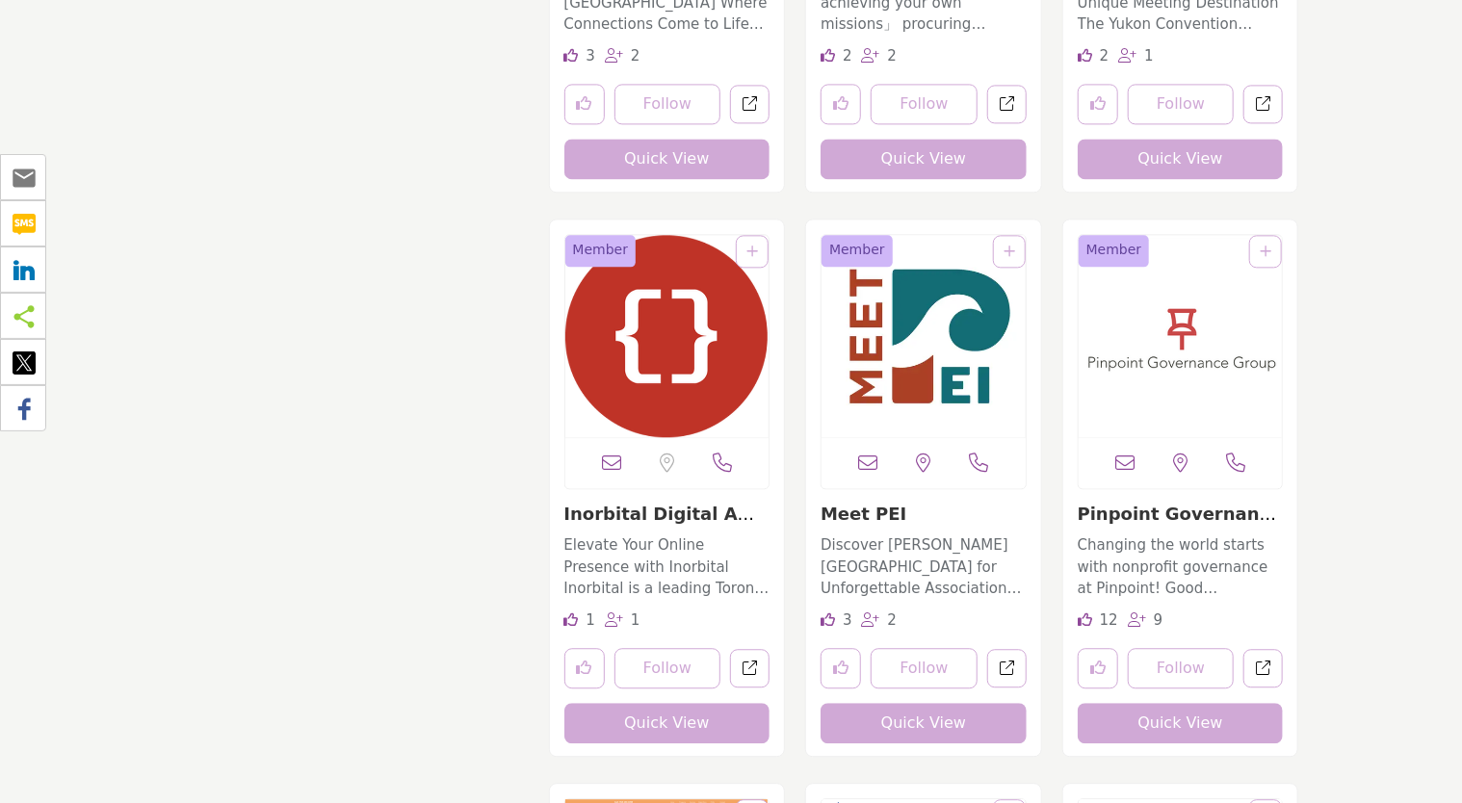
scroll to position [16752, 0]
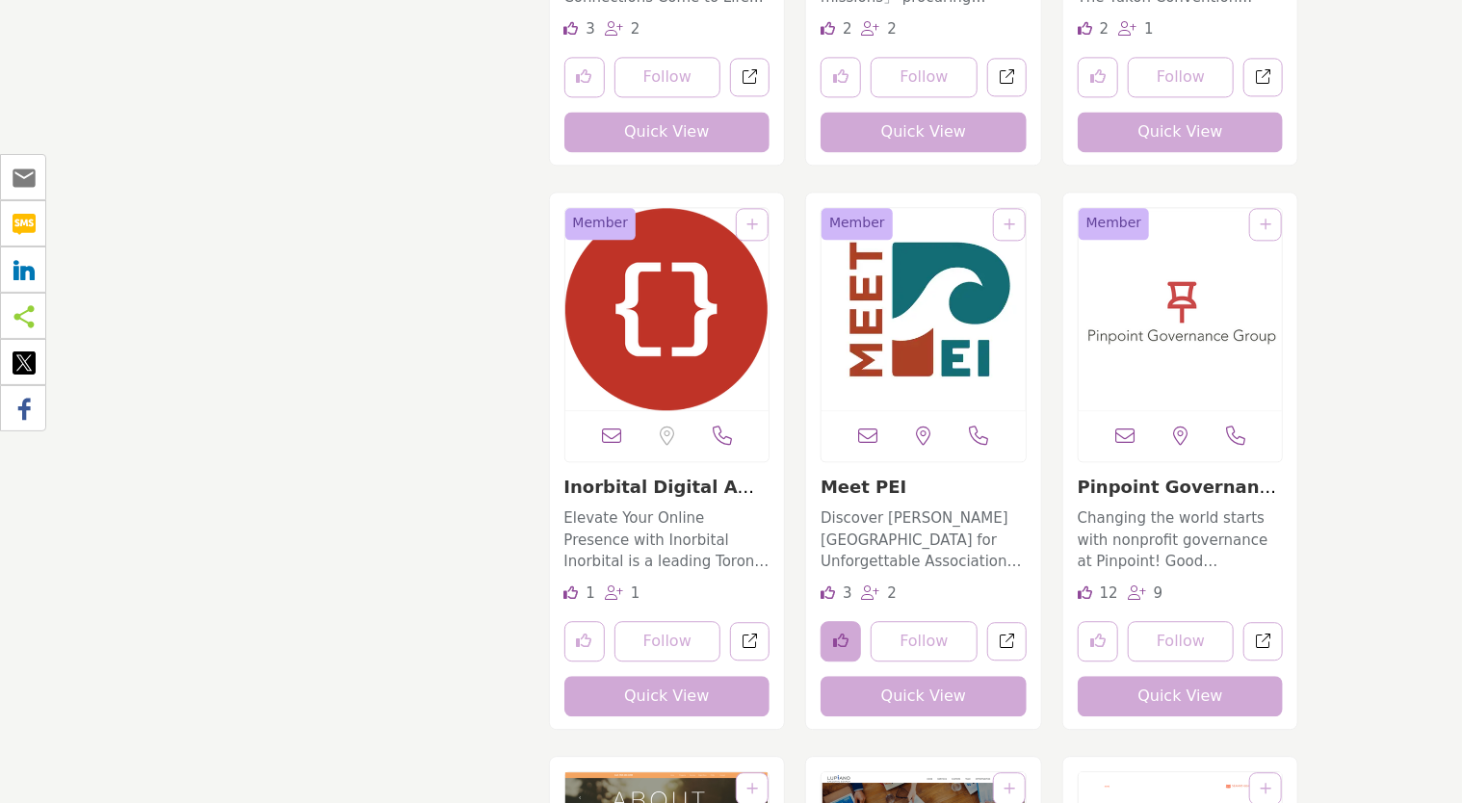
click at [834, 634] on icon "Like listing" at bounding box center [840, 640] width 15 height 15
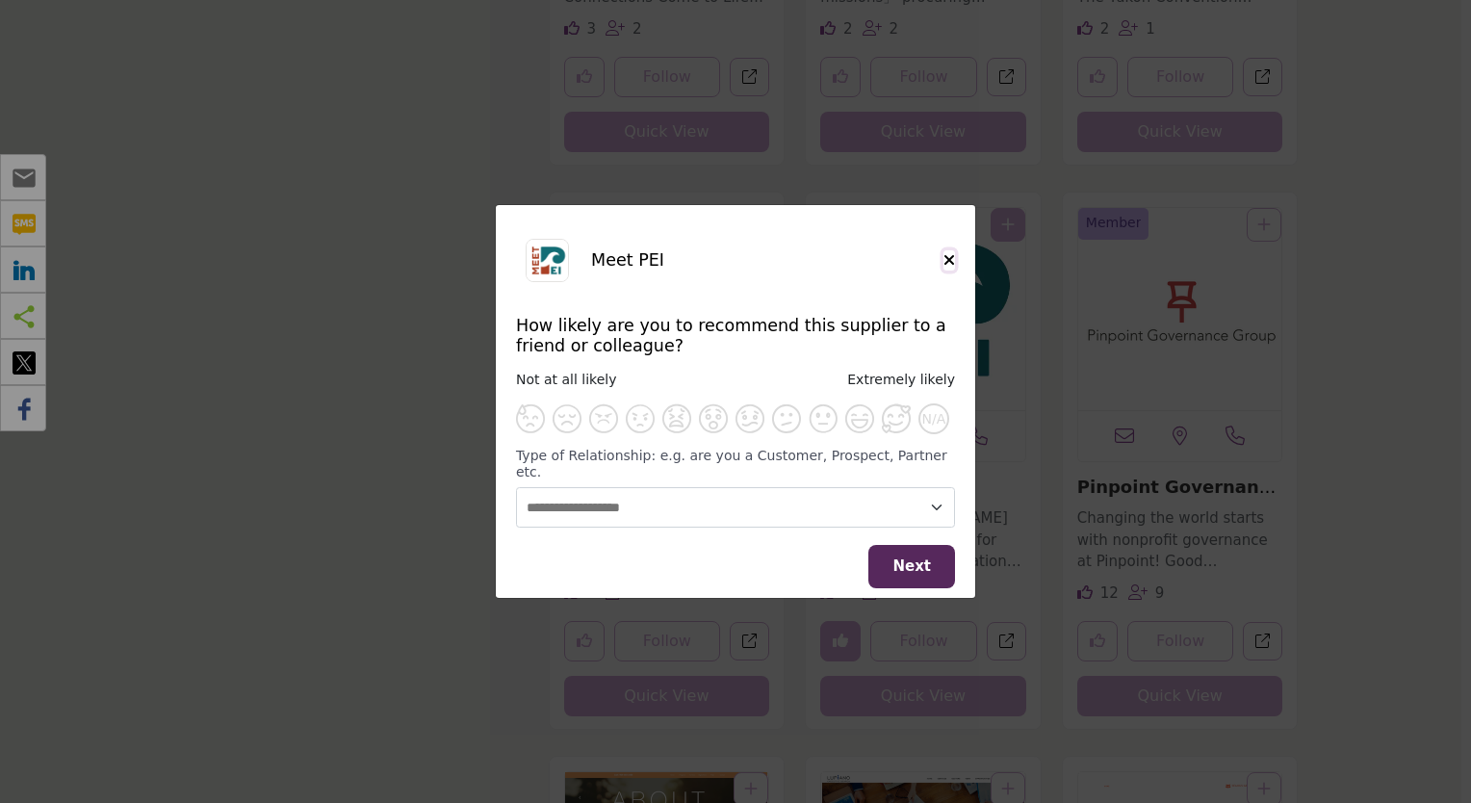
click at [948, 268] on icon "Close" at bounding box center [950, 259] width 12 height 15
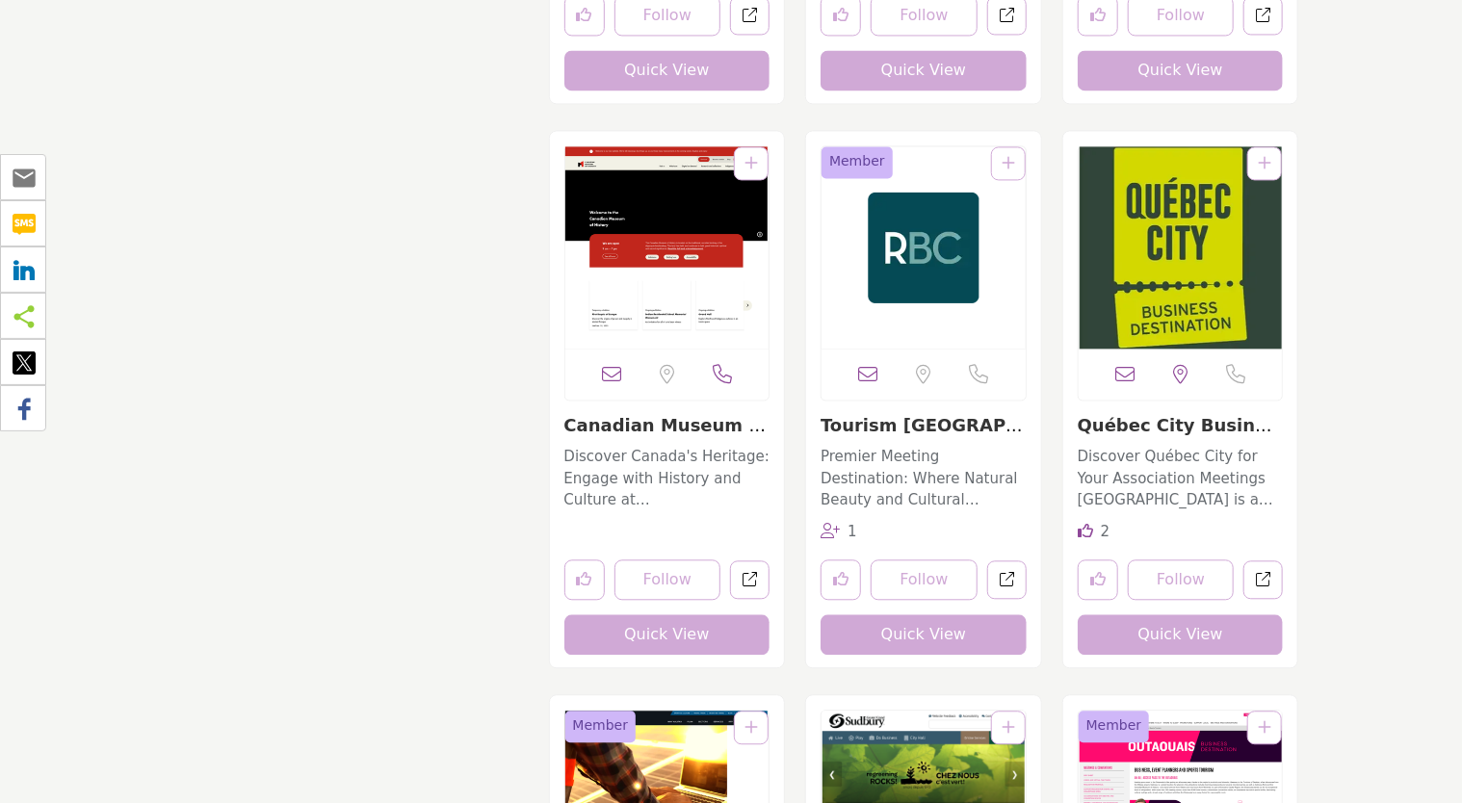
scroll to position [20315, 0]
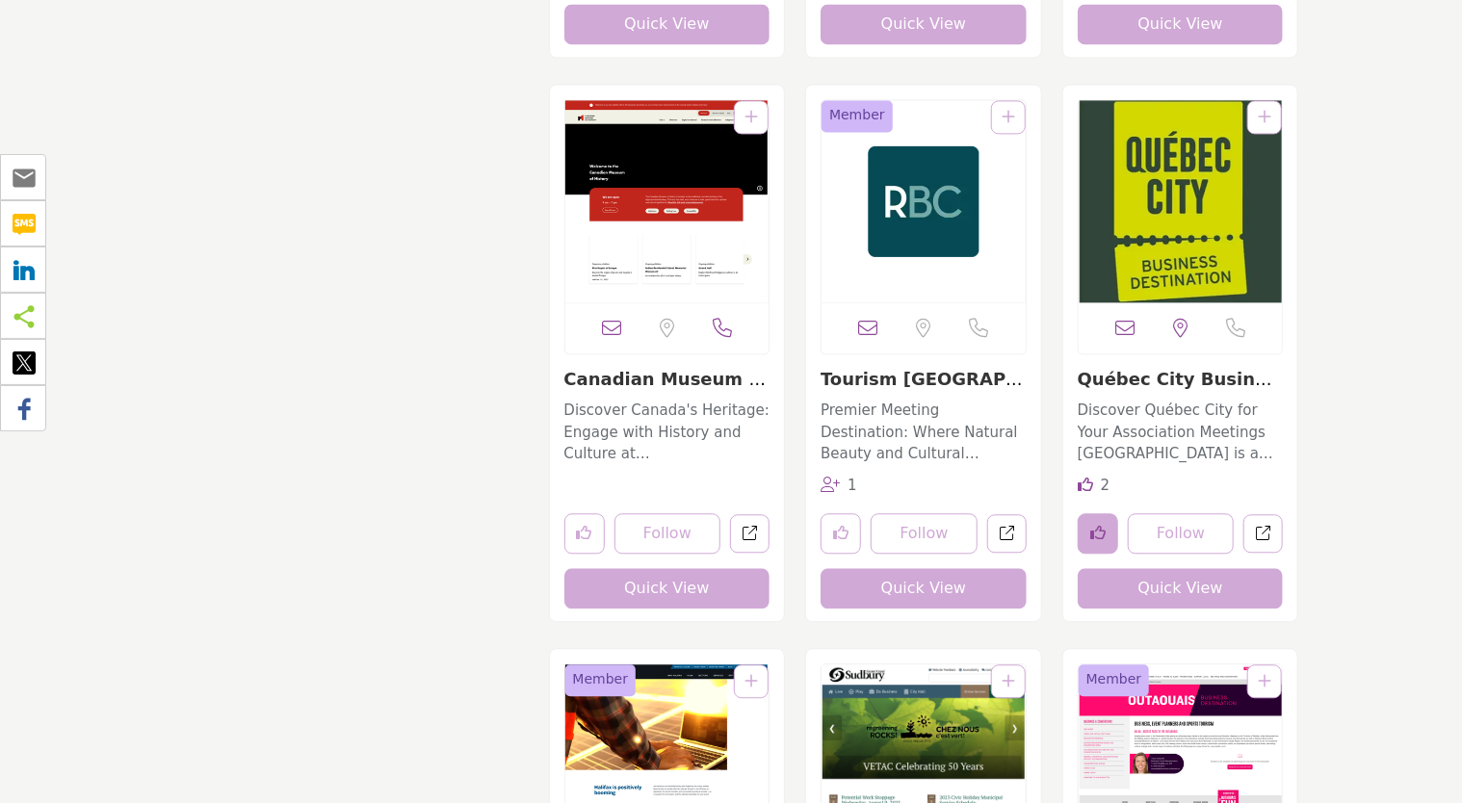
click at [1107, 528] on button "Like listing" at bounding box center [1098, 533] width 40 height 40
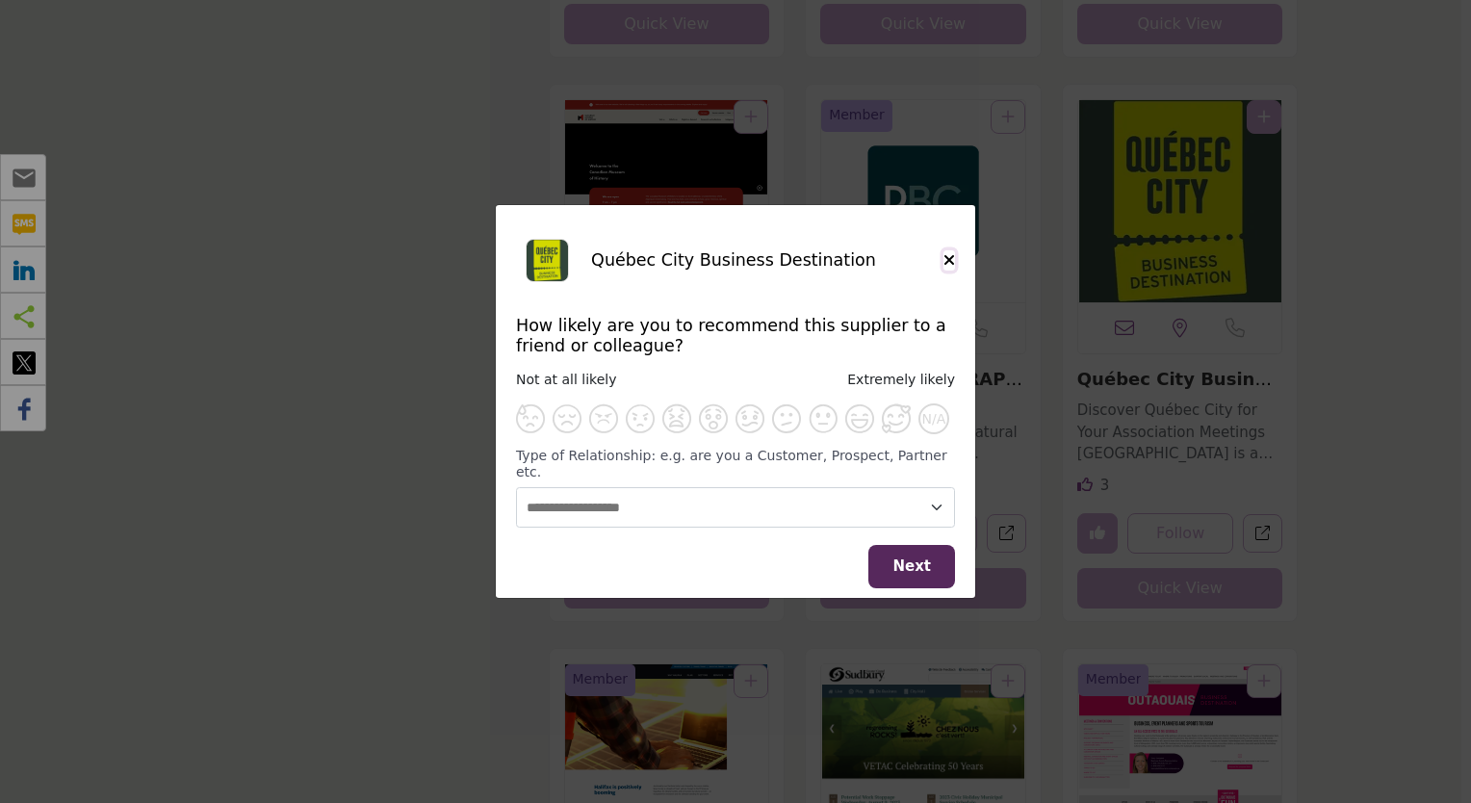
click at [950, 268] on icon "Close" at bounding box center [950, 259] width 12 height 15
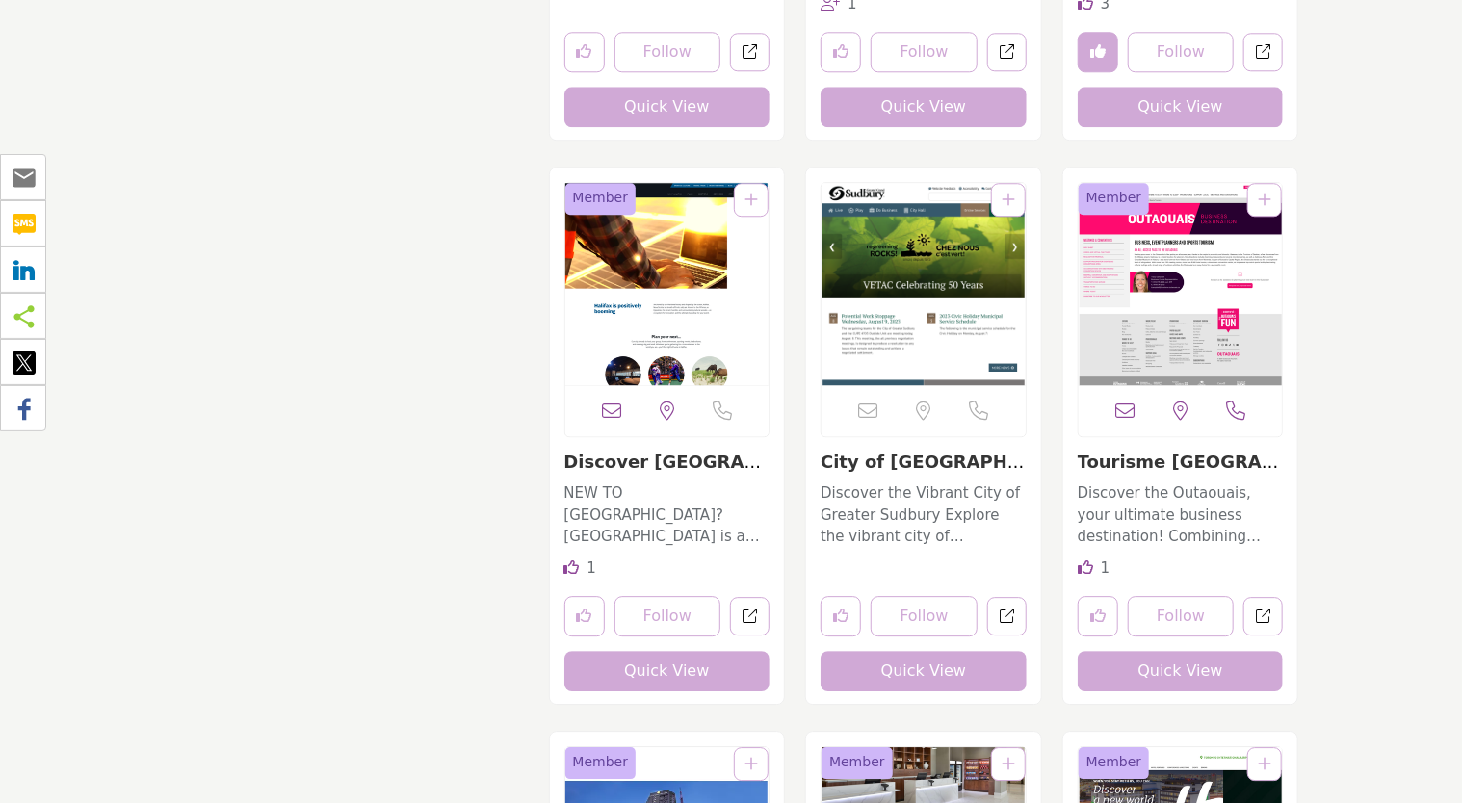
scroll to position [20893, 0]
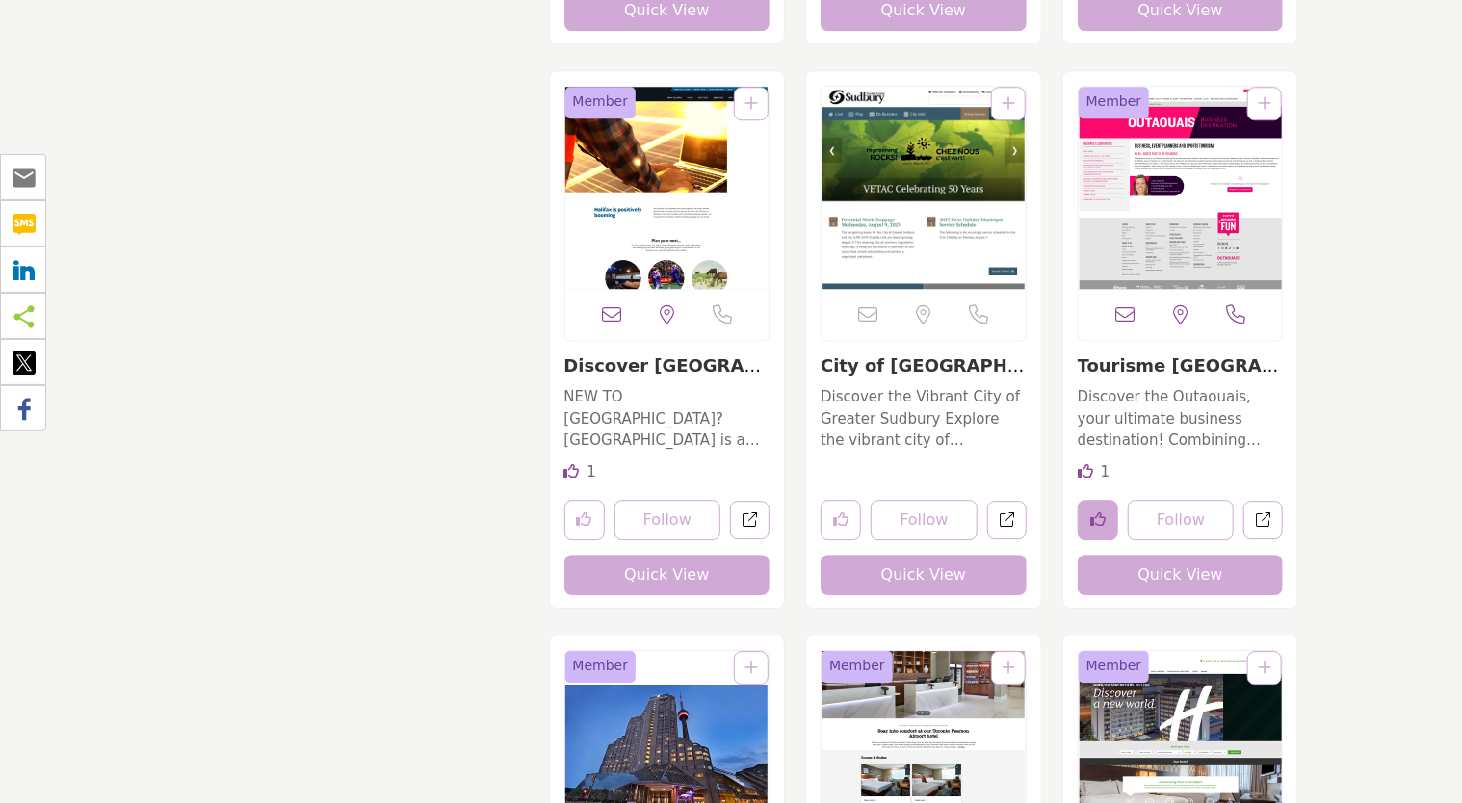
click at [1093, 515] on icon "Like listing" at bounding box center [1097, 518] width 15 height 15
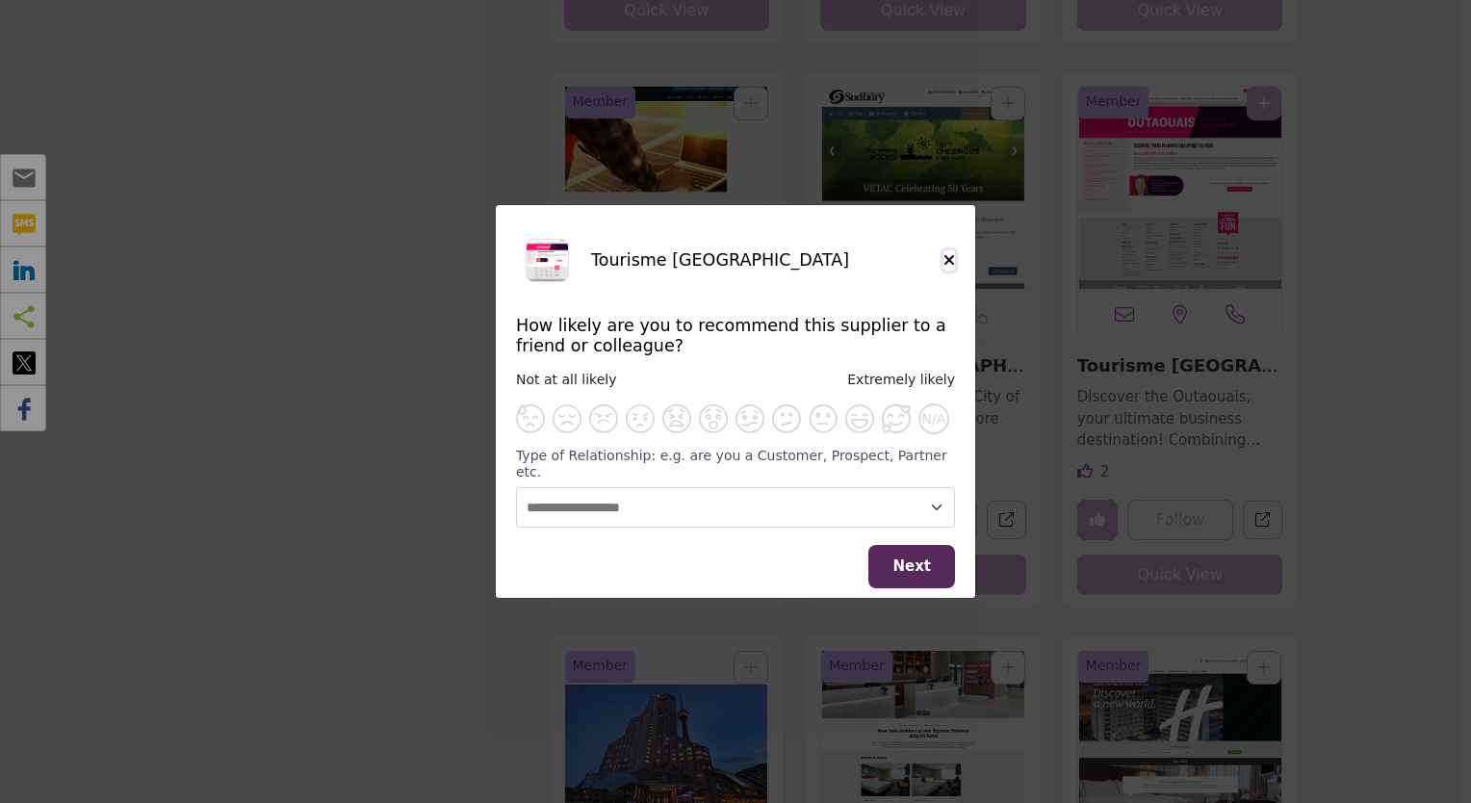
click at [947, 268] on icon "Close" at bounding box center [950, 259] width 12 height 15
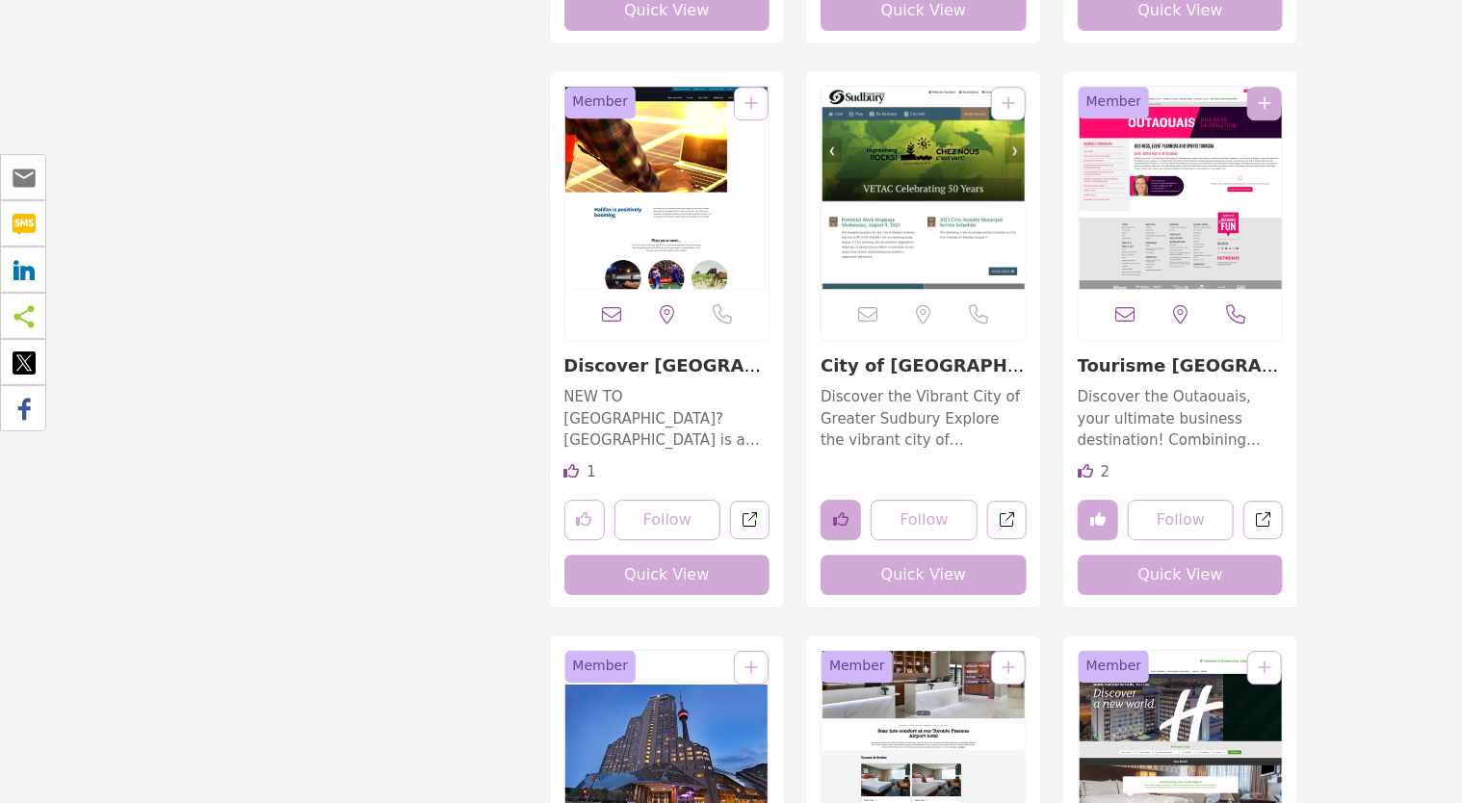
click at [839, 511] on icon "Like listing" at bounding box center [840, 518] width 15 height 15
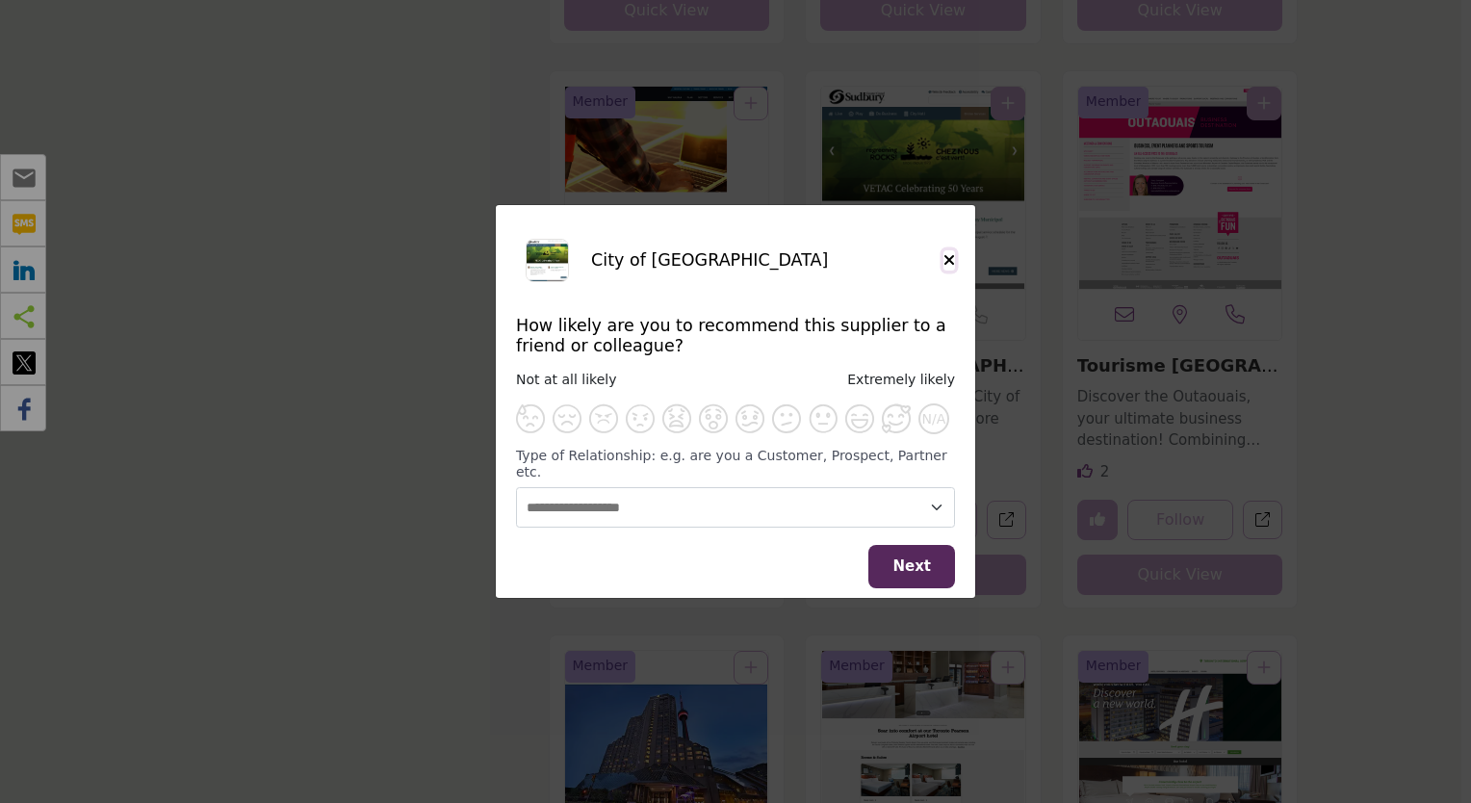
click at [951, 265] on icon "Close" at bounding box center [950, 259] width 12 height 15
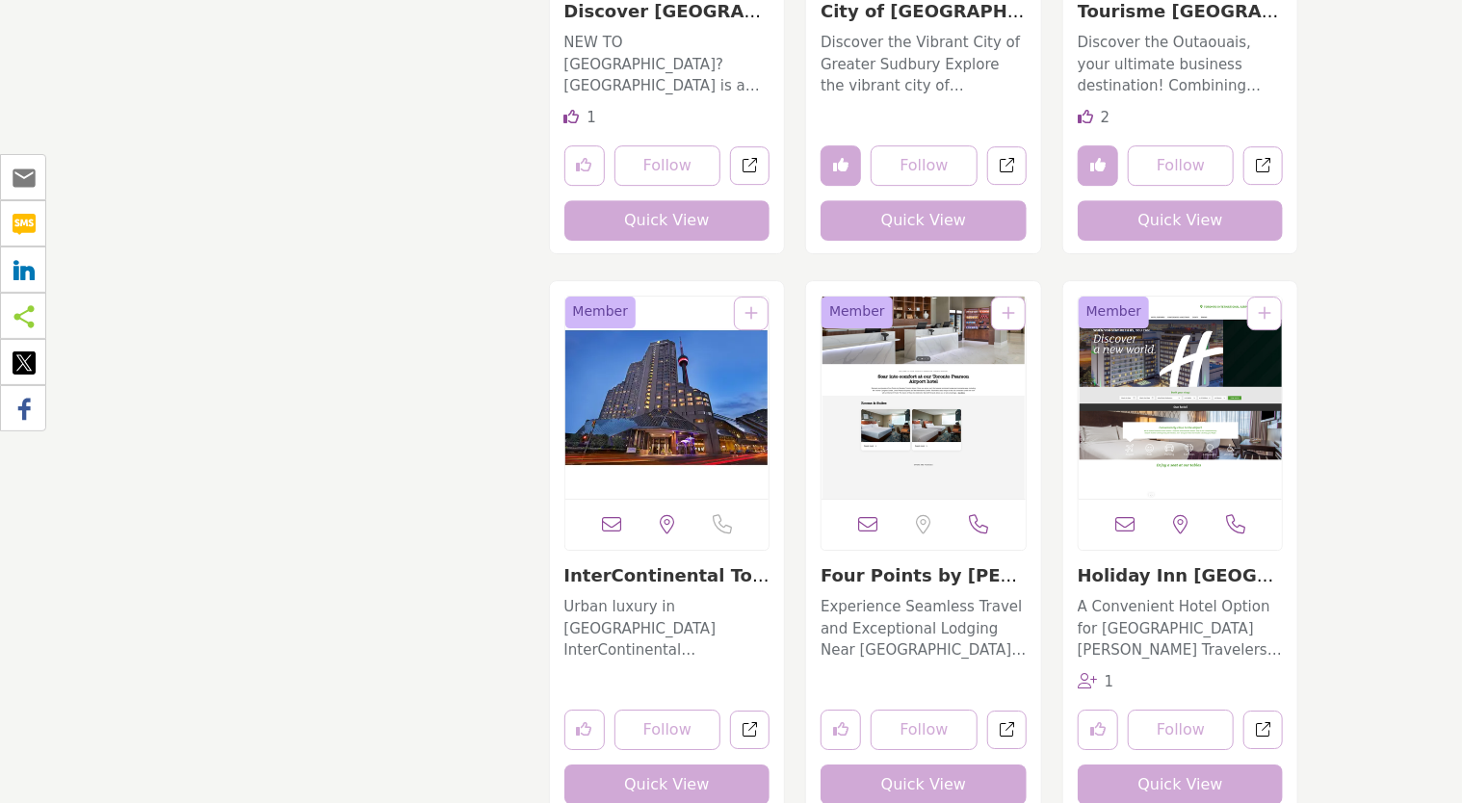
scroll to position [21278, 0]
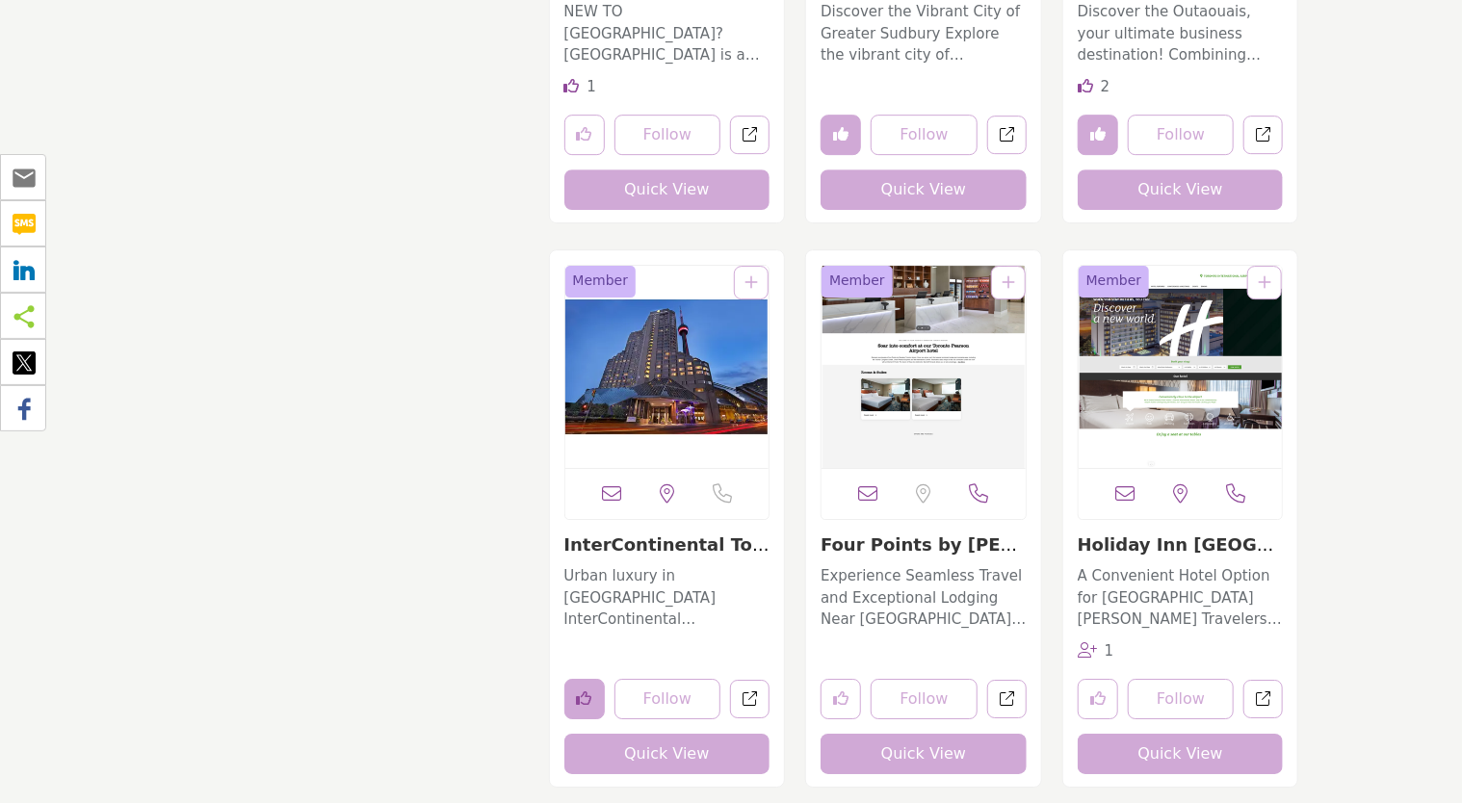
click at [584, 693] on icon "Like listing" at bounding box center [584, 697] width 15 height 15
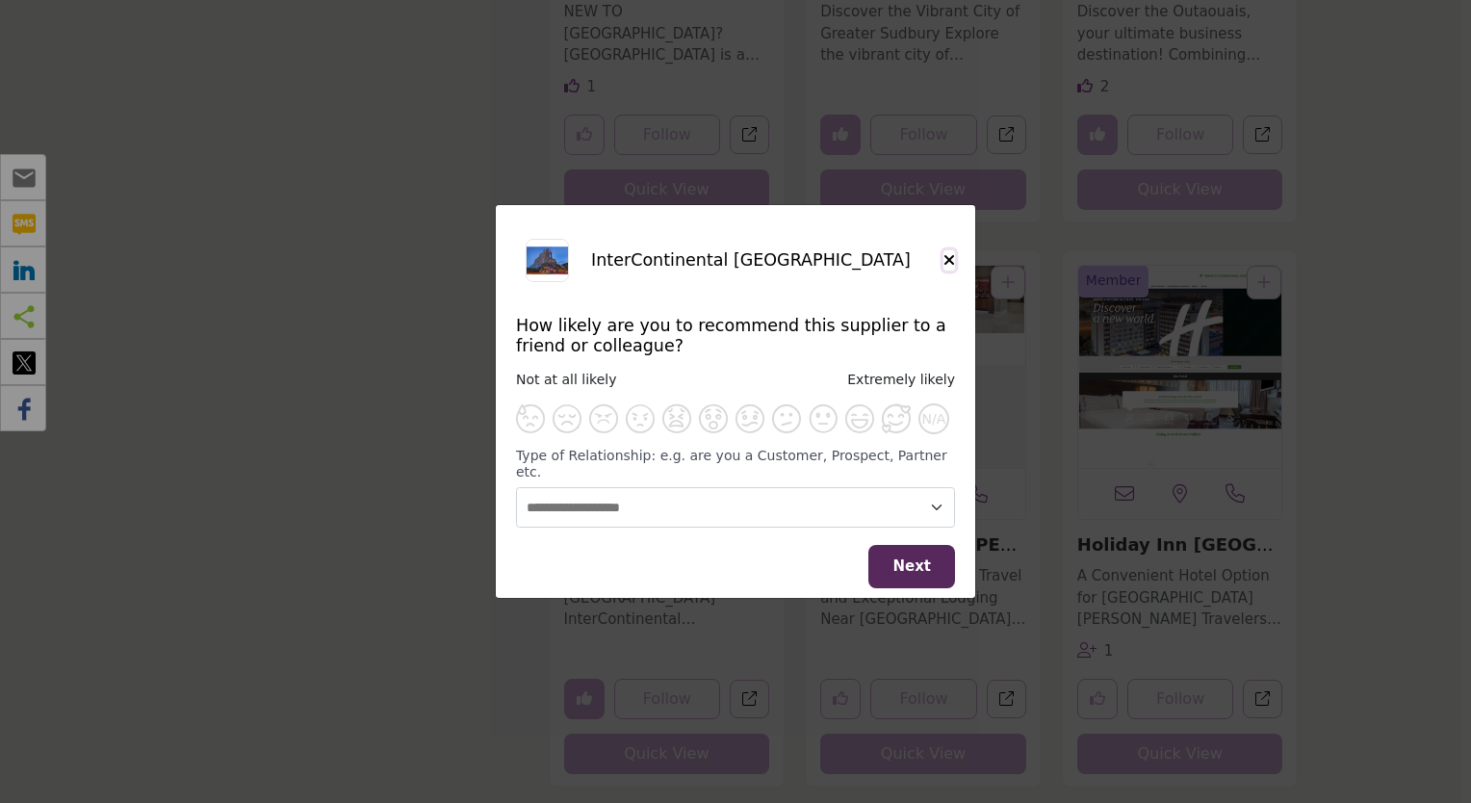
click at [950, 268] on icon "Close" at bounding box center [950, 259] width 12 height 15
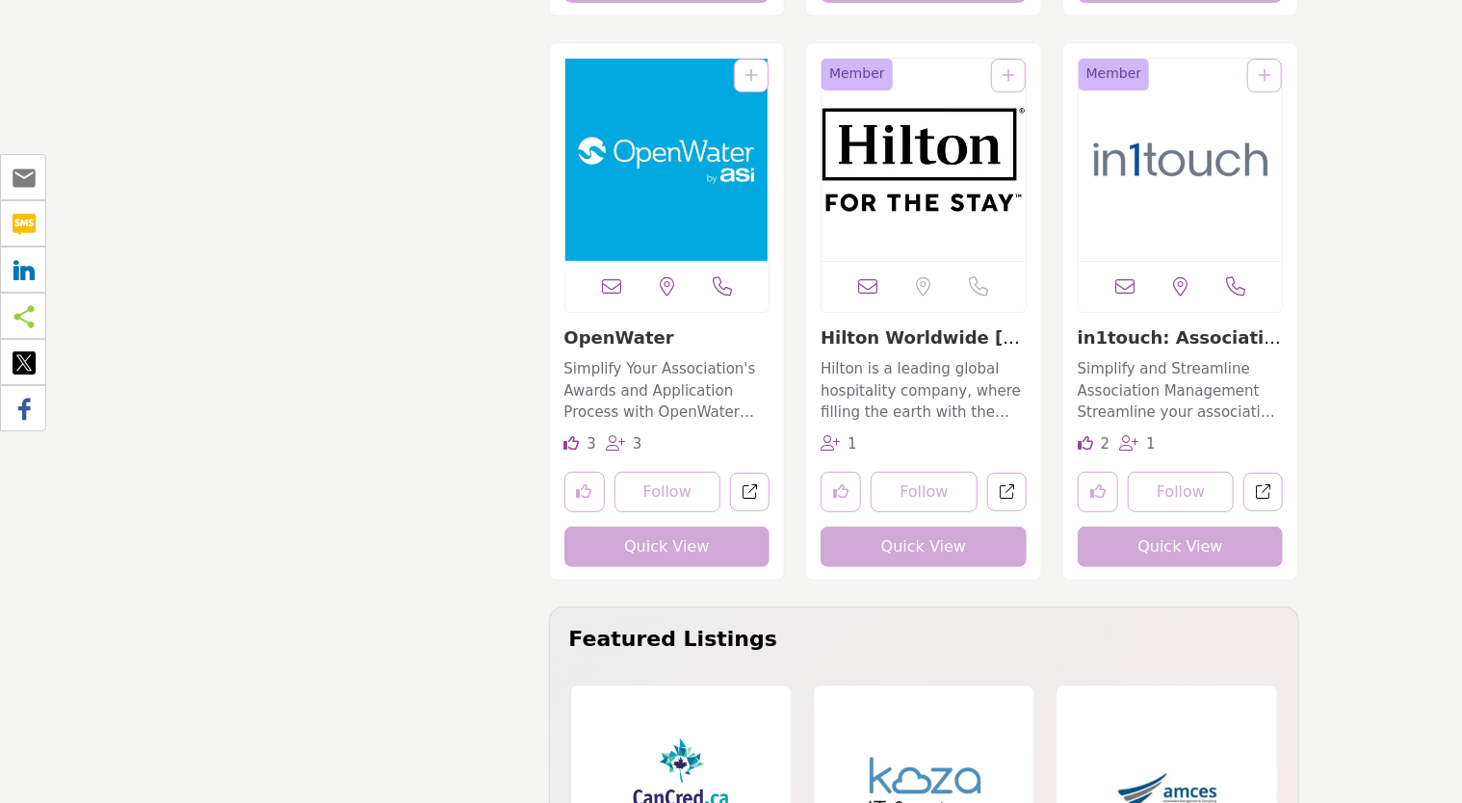
scroll to position [22049, 0]
click at [840, 484] on icon "Like listing" at bounding box center [840, 491] width 15 height 15
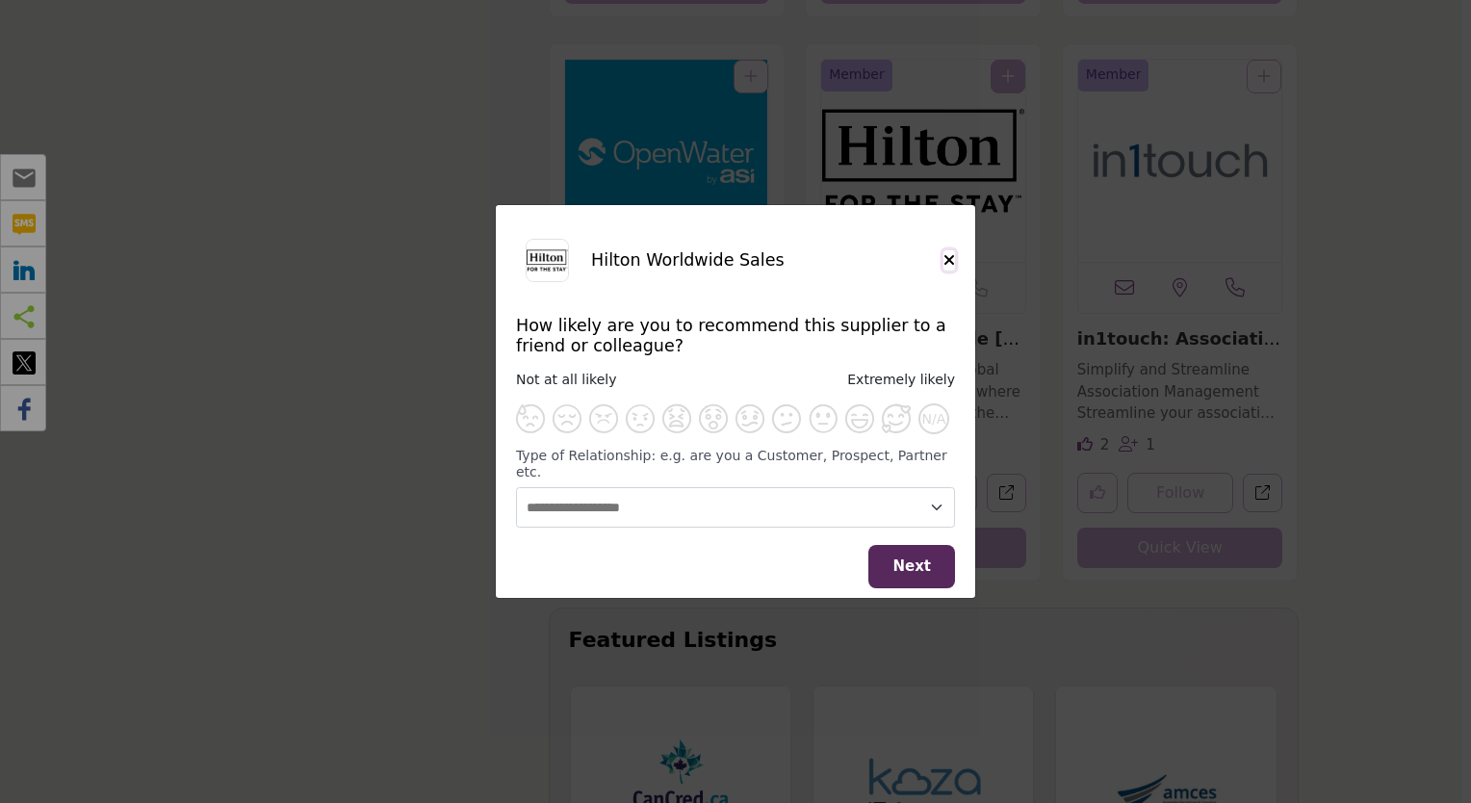
click at [950, 268] on icon "Close" at bounding box center [950, 259] width 12 height 15
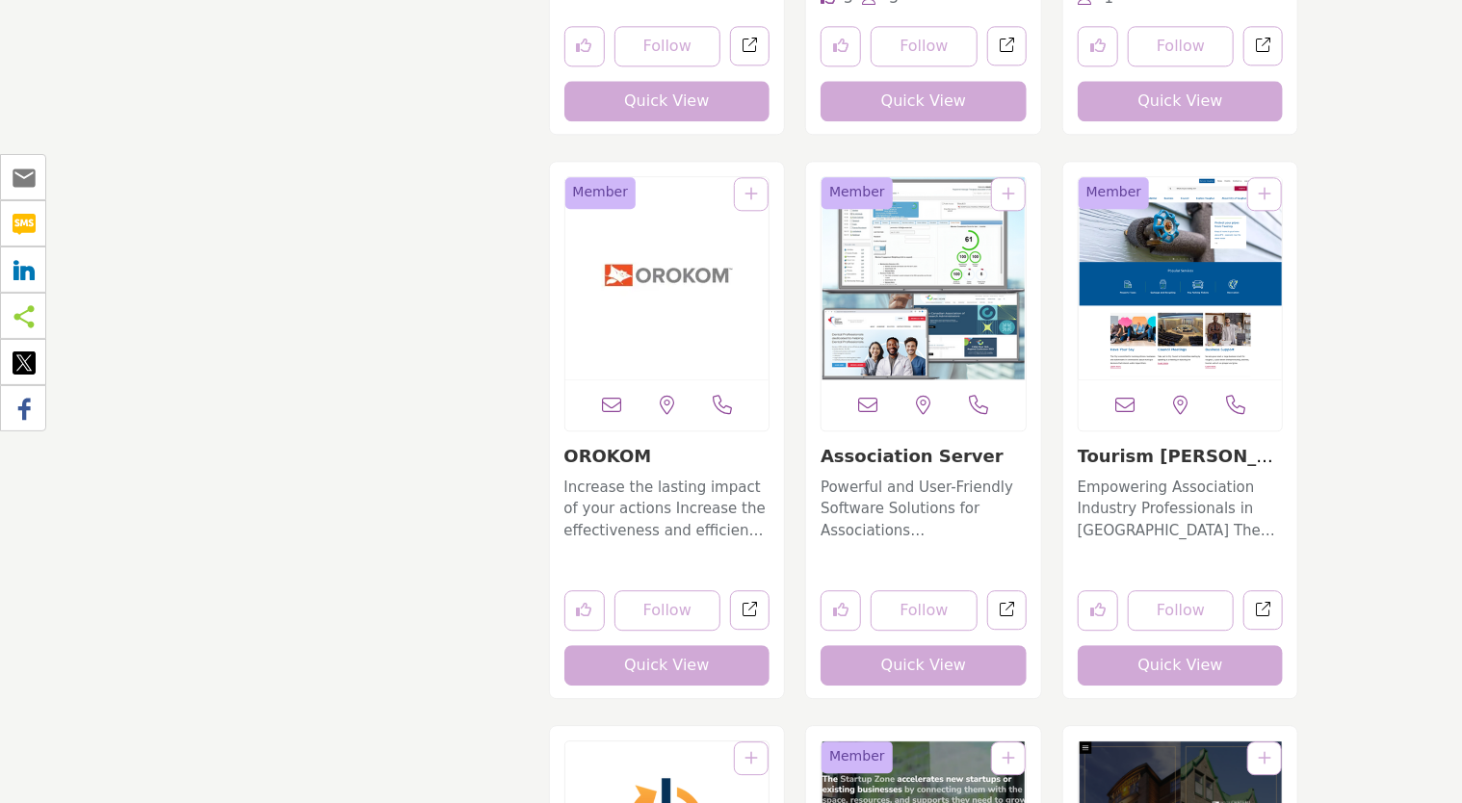
scroll to position [24263, 0]
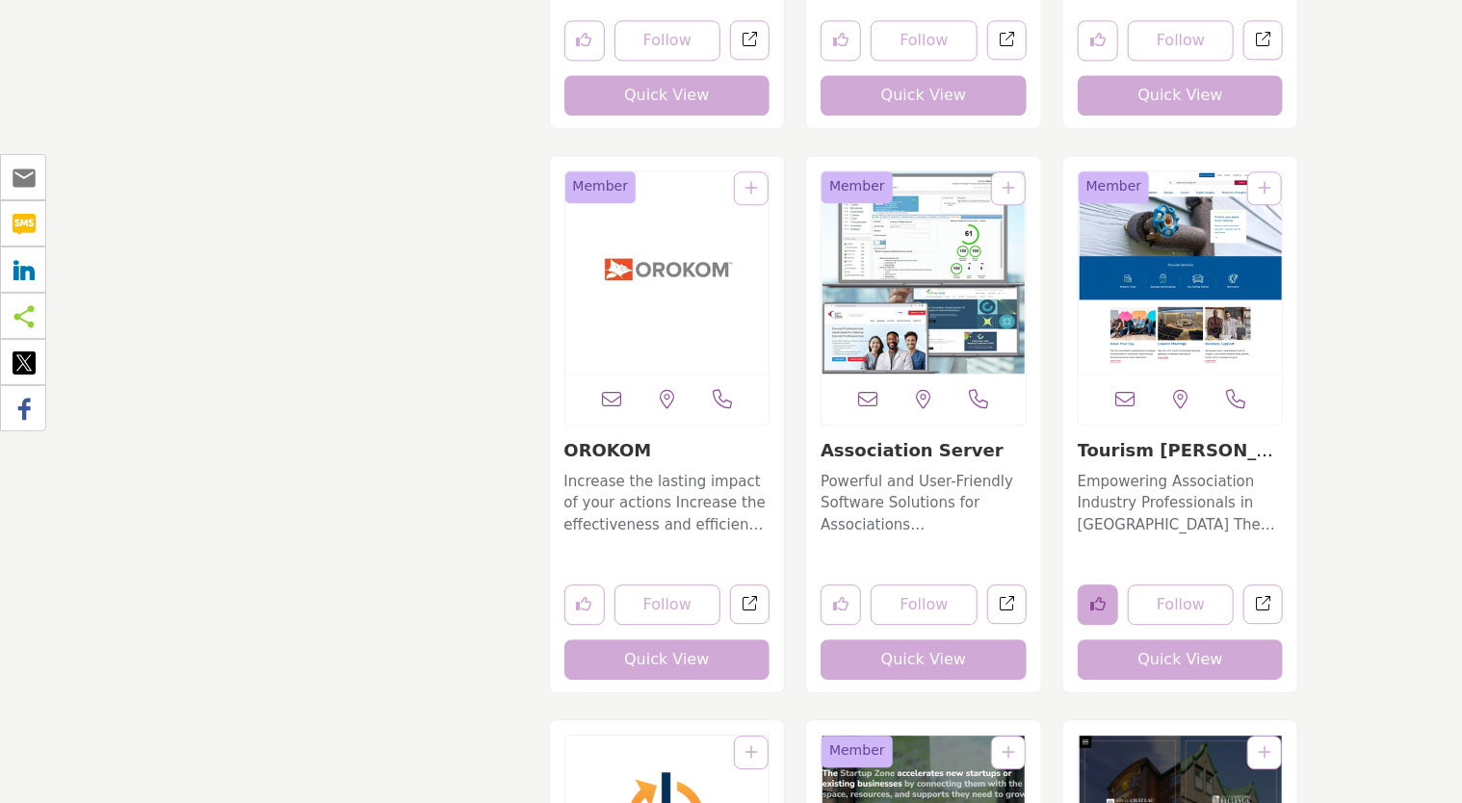
click at [1091, 599] on icon "Like listing" at bounding box center [1097, 603] width 15 height 15
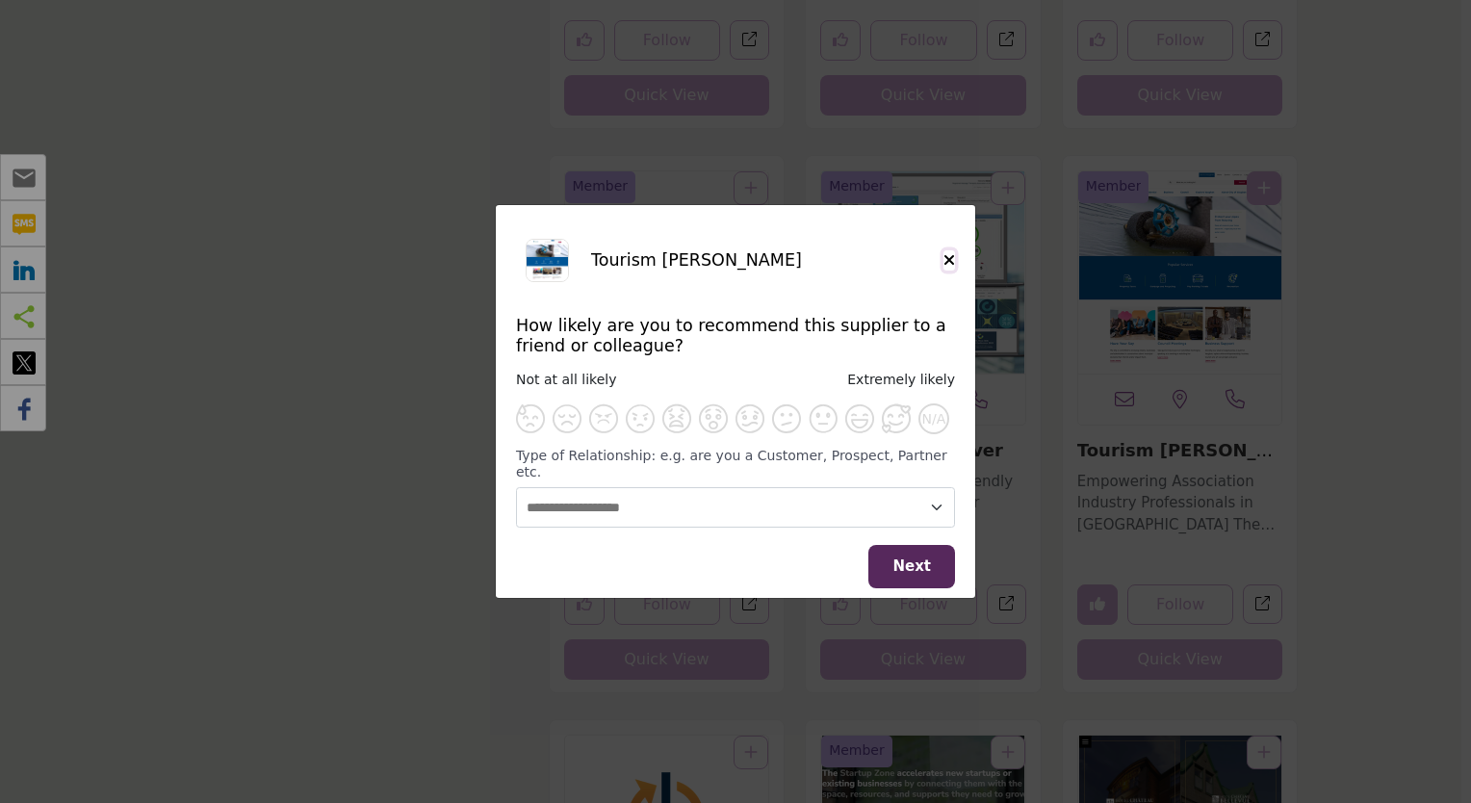
click at [950, 268] on icon "Close" at bounding box center [950, 259] width 12 height 15
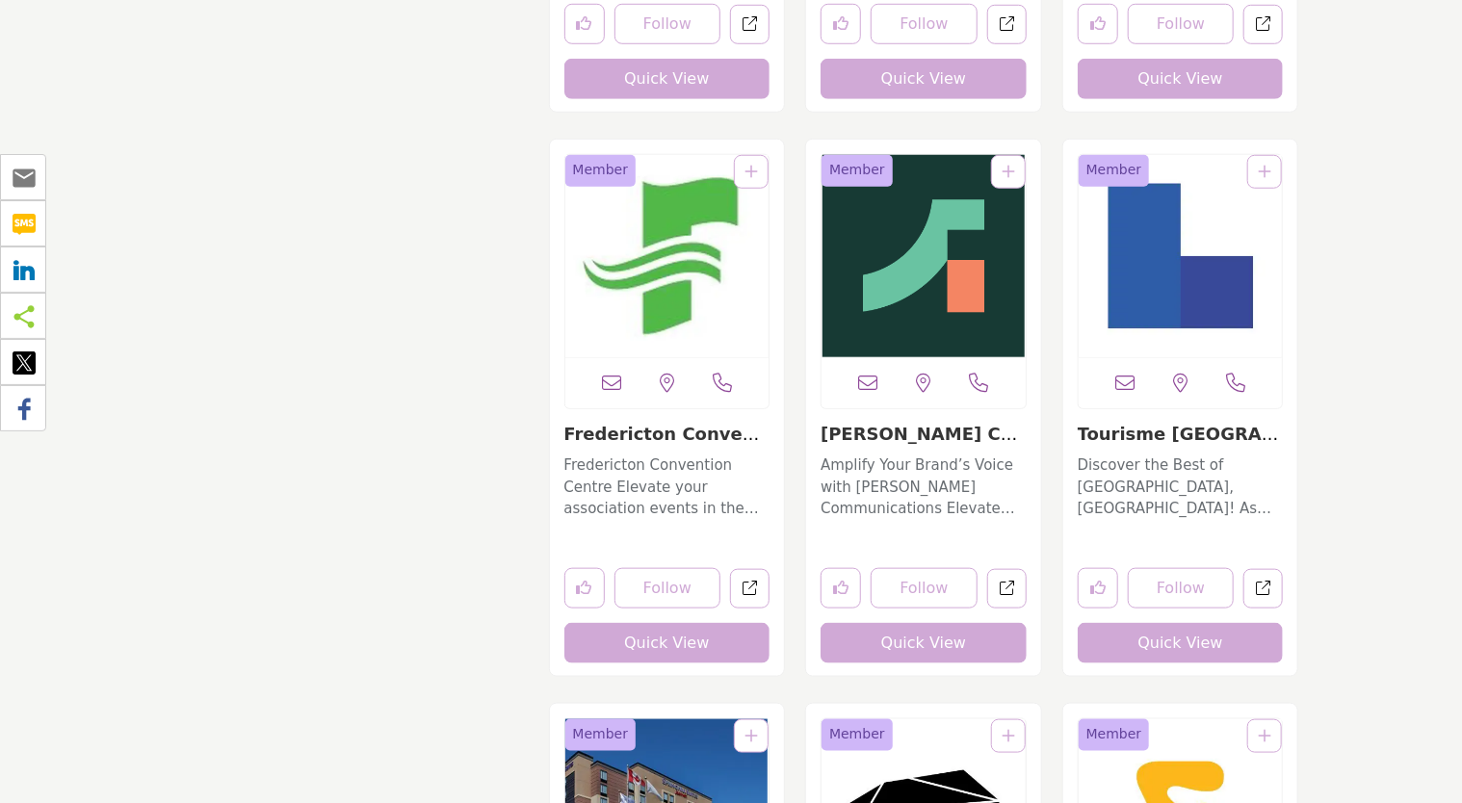
scroll to position [30041, 0]
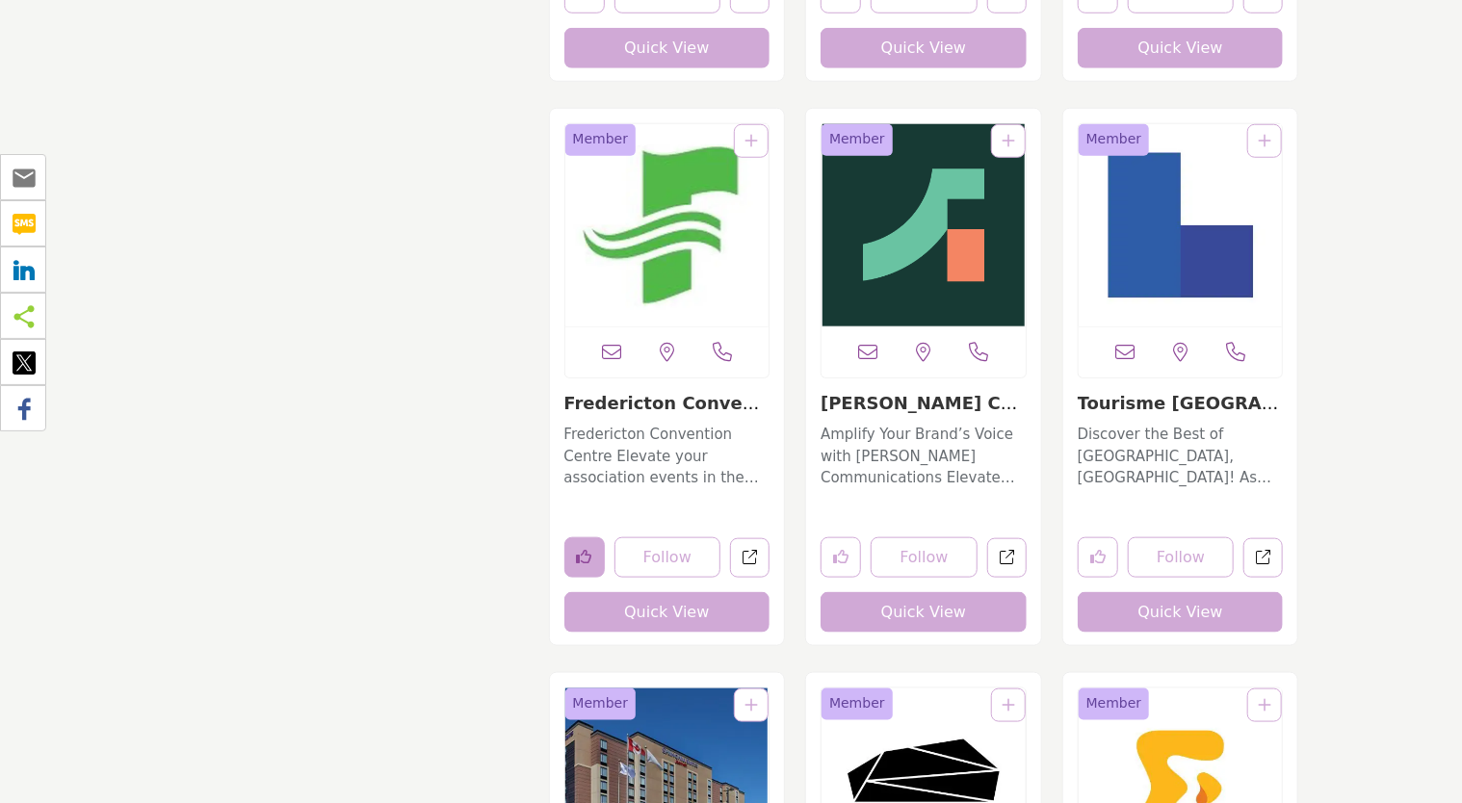
click at [582, 549] on icon "Like listing" at bounding box center [584, 556] width 15 height 15
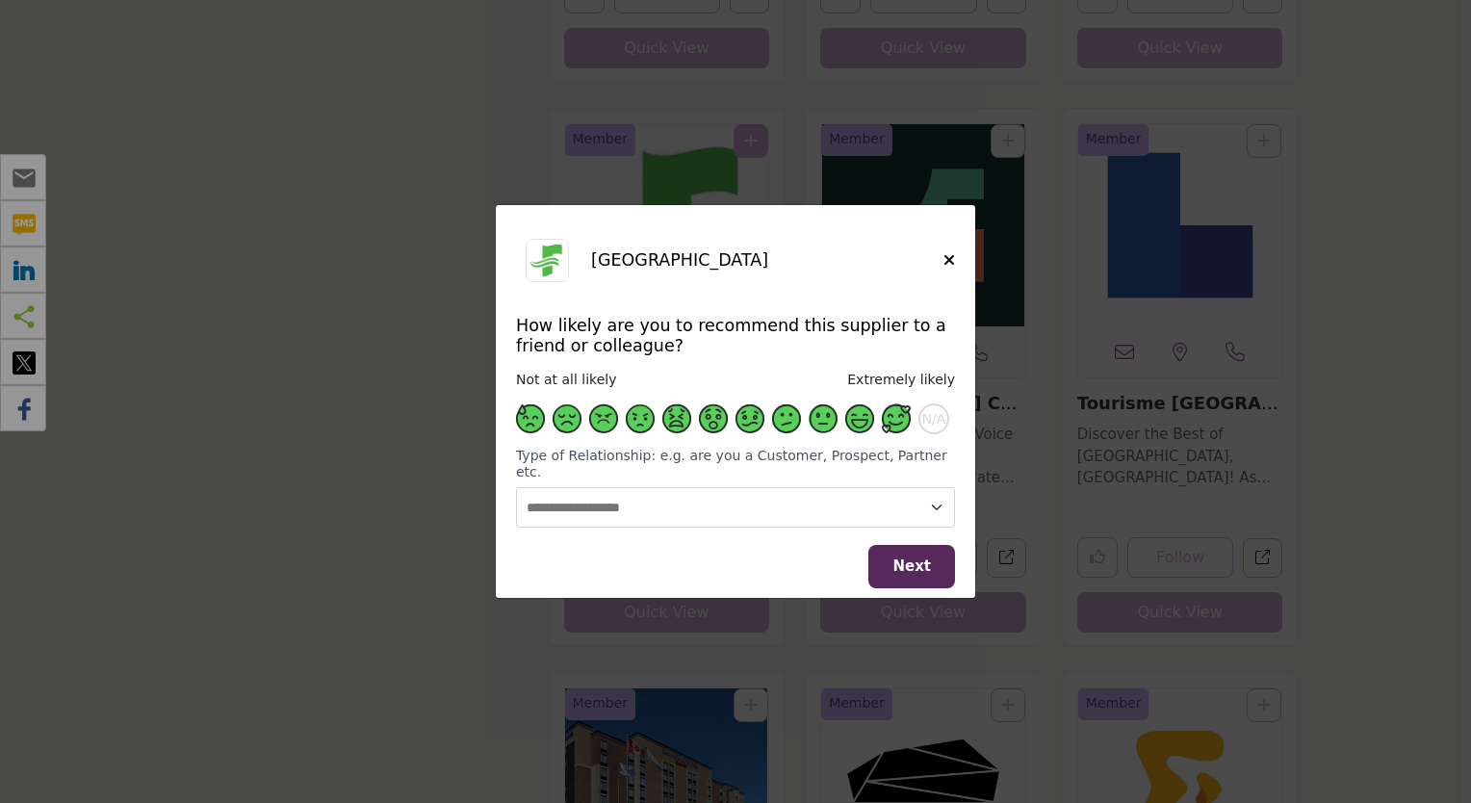
click at [890, 432] on span "Supplier Rating and Recommendation Modal for Fredericton Convention Centre" at bounding box center [896, 418] width 29 height 29
click at [920, 495] on select "**********" at bounding box center [735, 507] width 439 height 41
select select "*****"
click at [516, 487] on select "**********" at bounding box center [735, 507] width 439 height 41
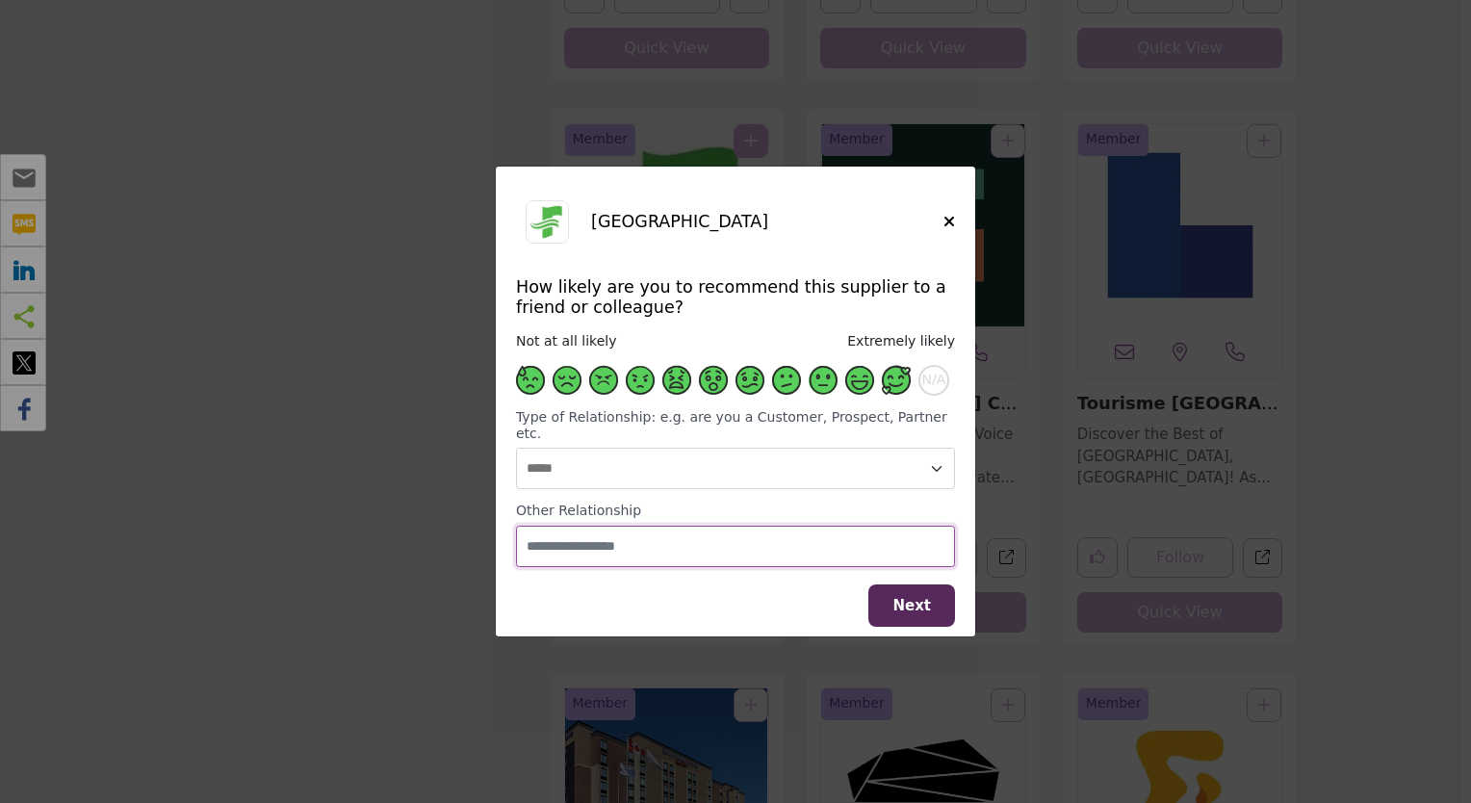
click at [708, 544] on input "Supplier Rating and Recommendation Modal for Fredericton Convention Centre" at bounding box center [735, 546] width 439 height 41
type input "**********"
click at [915, 597] on span "Next" at bounding box center [912, 605] width 39 height 17
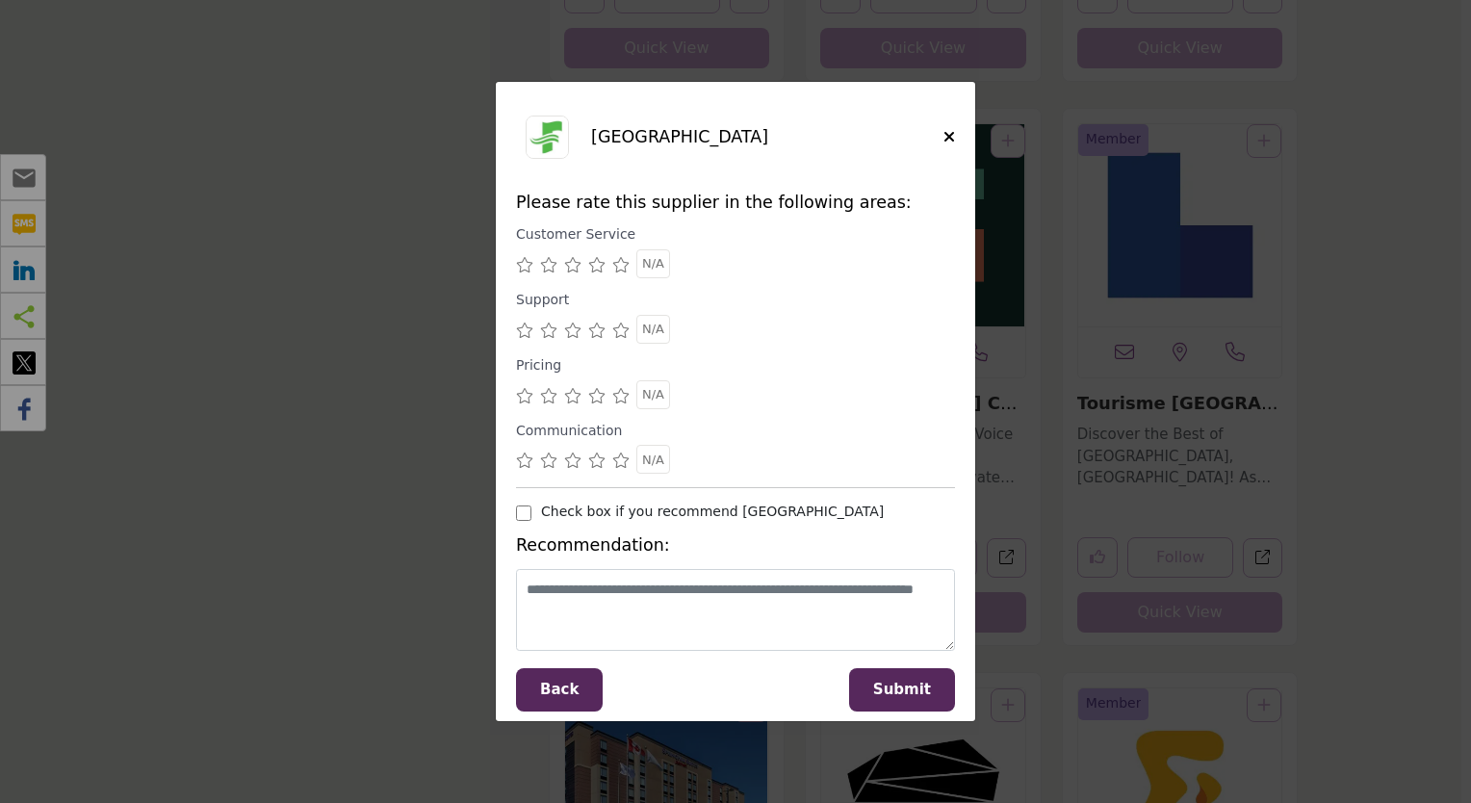
click at [626, 264] on icon "Supplier Rating and Recommendation Modal for Fredericton Convention Centre" at bounding box center [620, 264] width 17 height 15
click at [620, 328] on icon "Supplier Rating and Recommendation Modal for Fredericton Convention Centre" at bounding box center [620, 330] width 17 height 15
click at [616, 390] on icon "Supplier Rating and Recommendation Modal for Fredericton Convention Centre" at bounding box center [620, 395] width 17 height 15
click at [619, 457] on icon "Supplier Rating and Recommendation Modal for Fredericton Convention Centre" at bounding box center [620, 460] width 17 height 15
click at [926, 696] on span "Submit" at bounding box center [902, 689] width 58 height 17
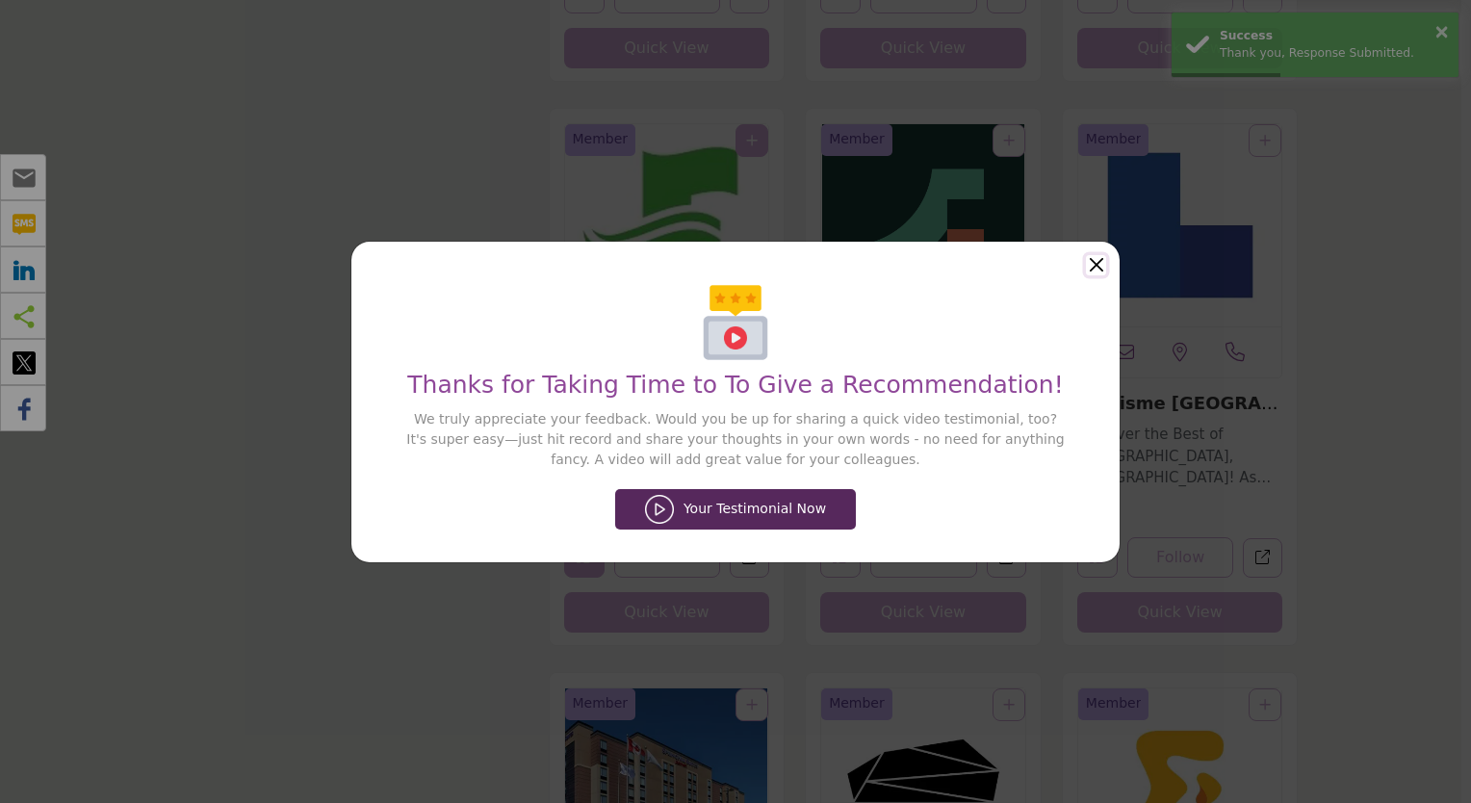
click at [1096, 269] on button "Close" at bounding box center [1096, 265] width 20 height 20
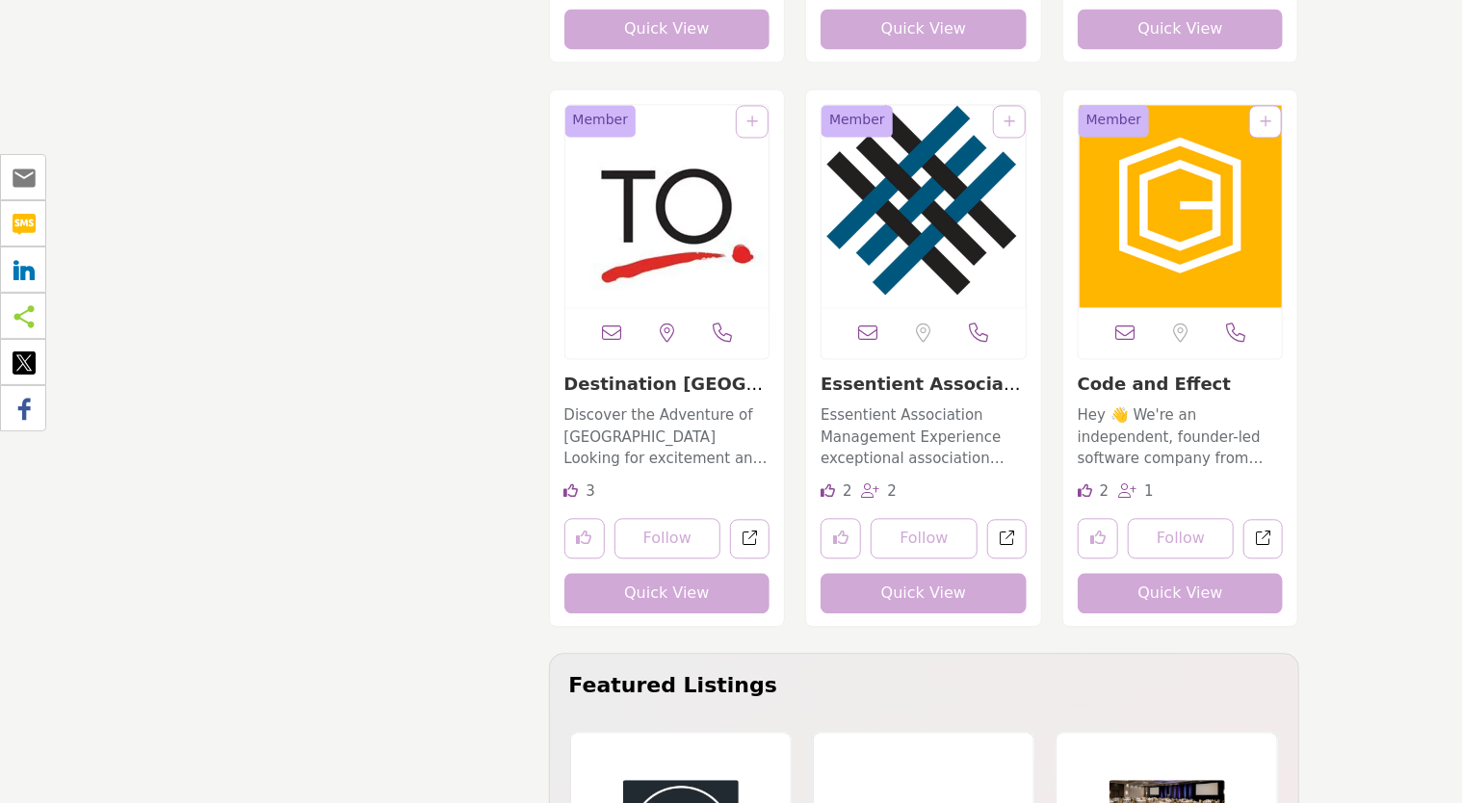
scroll to position [31197, 0]
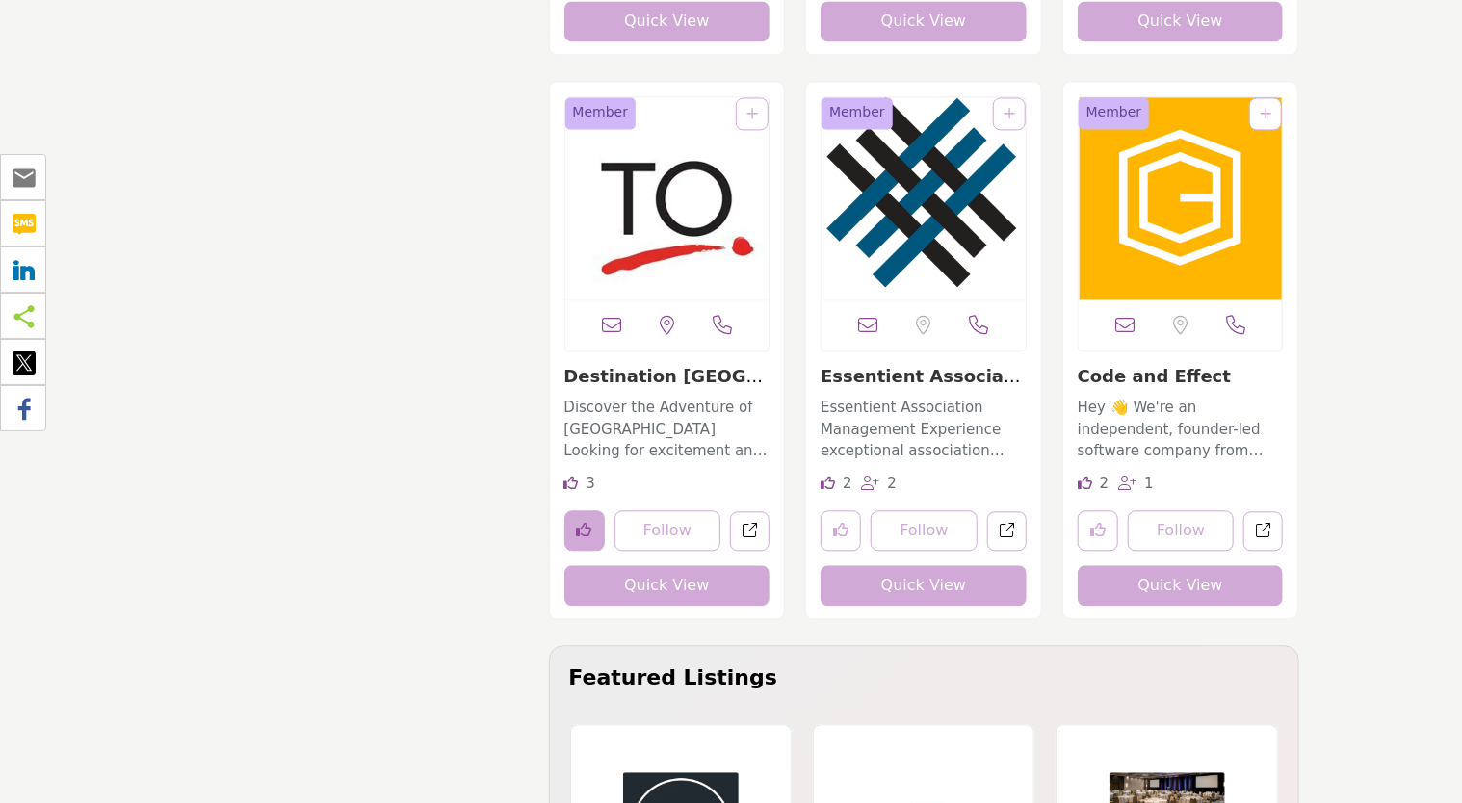
click at [584, 529] on icon "Like listing" at bounding box center [584, 529] width 15 height 15
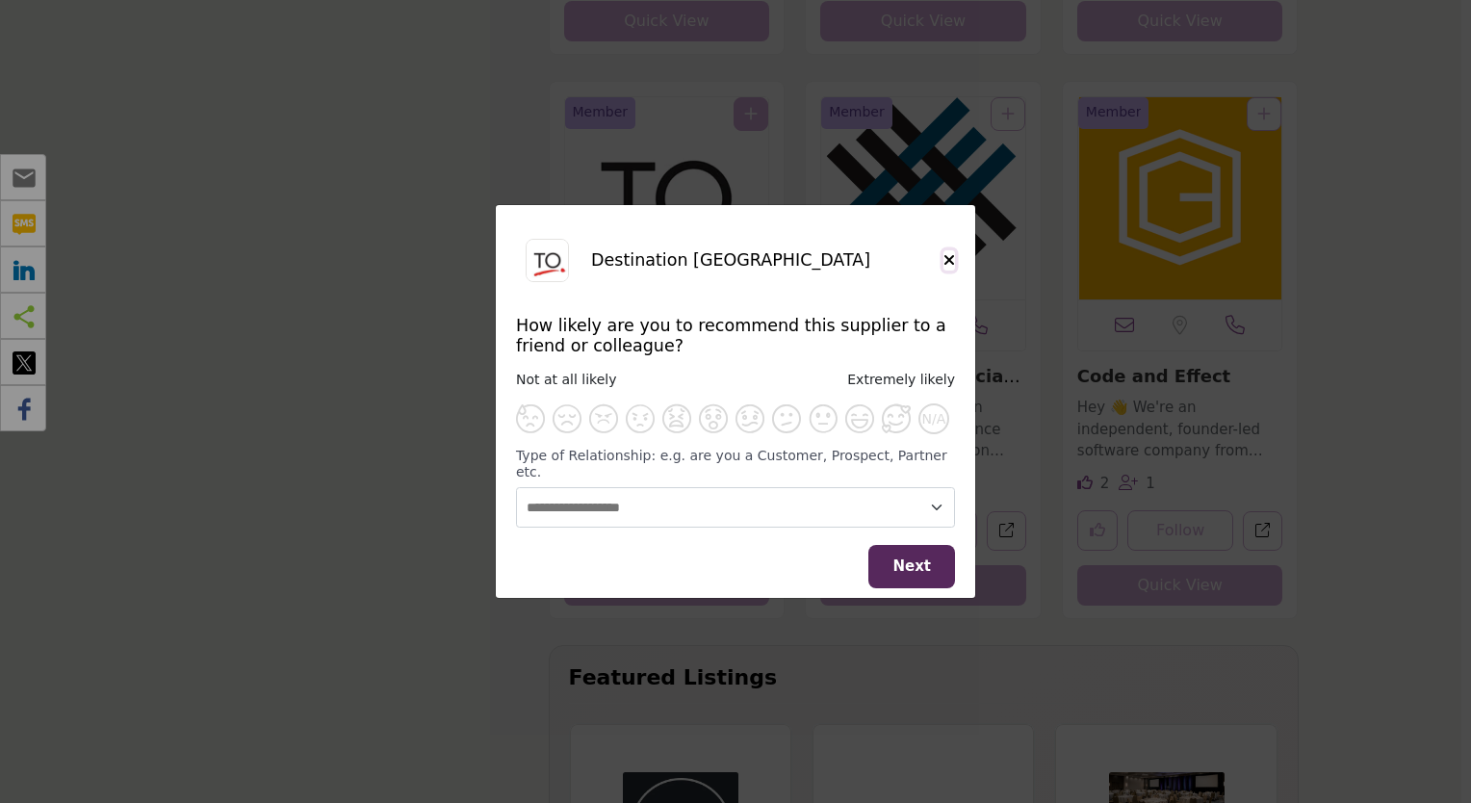
click at [951, 268] on icon "Close" at bounding box center [950, 259] width 12 height 15
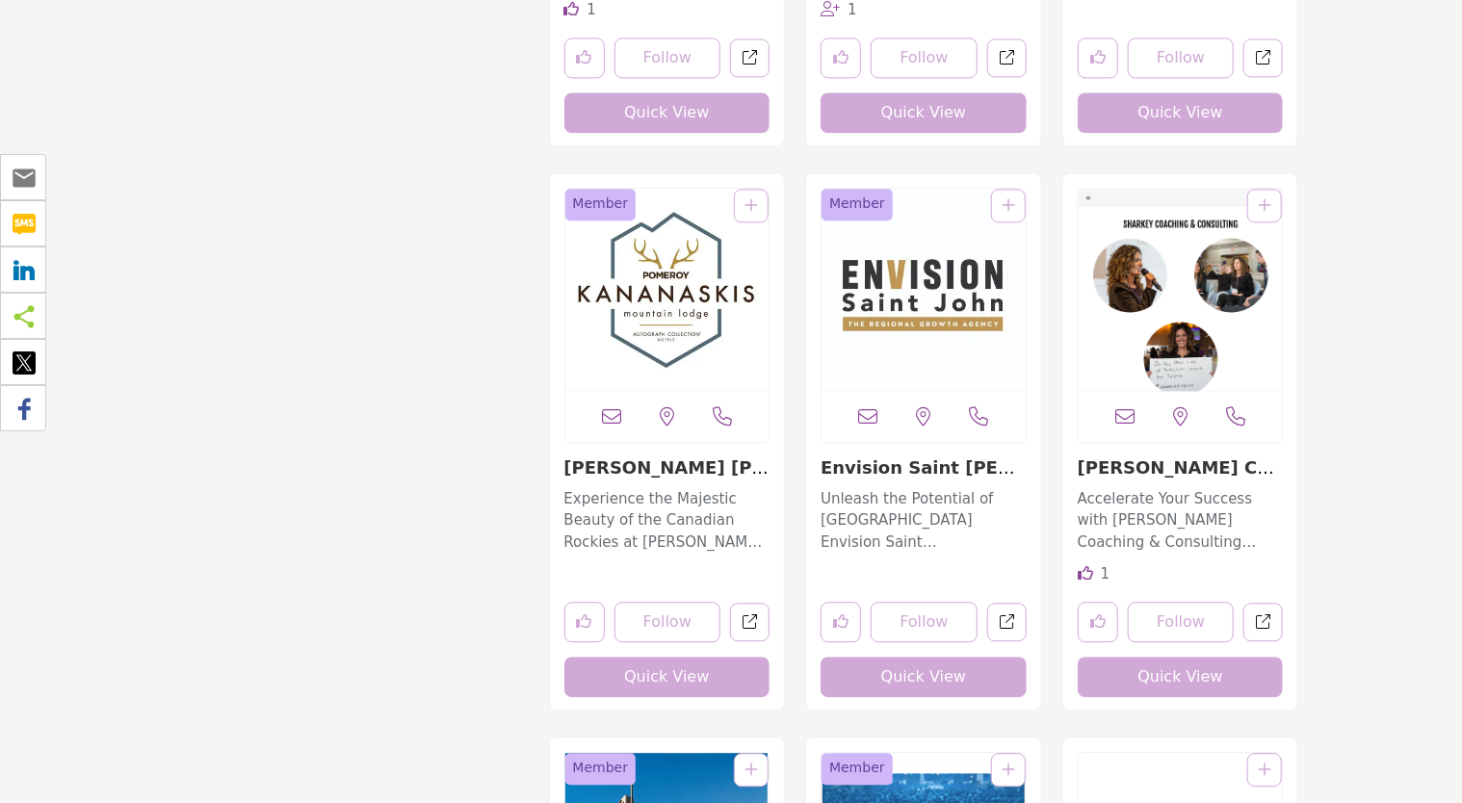
scroll to position [35145, 0]
click at [836, 613] on icon "Like listing" at bounding box center [840, 620] width 15 height 15
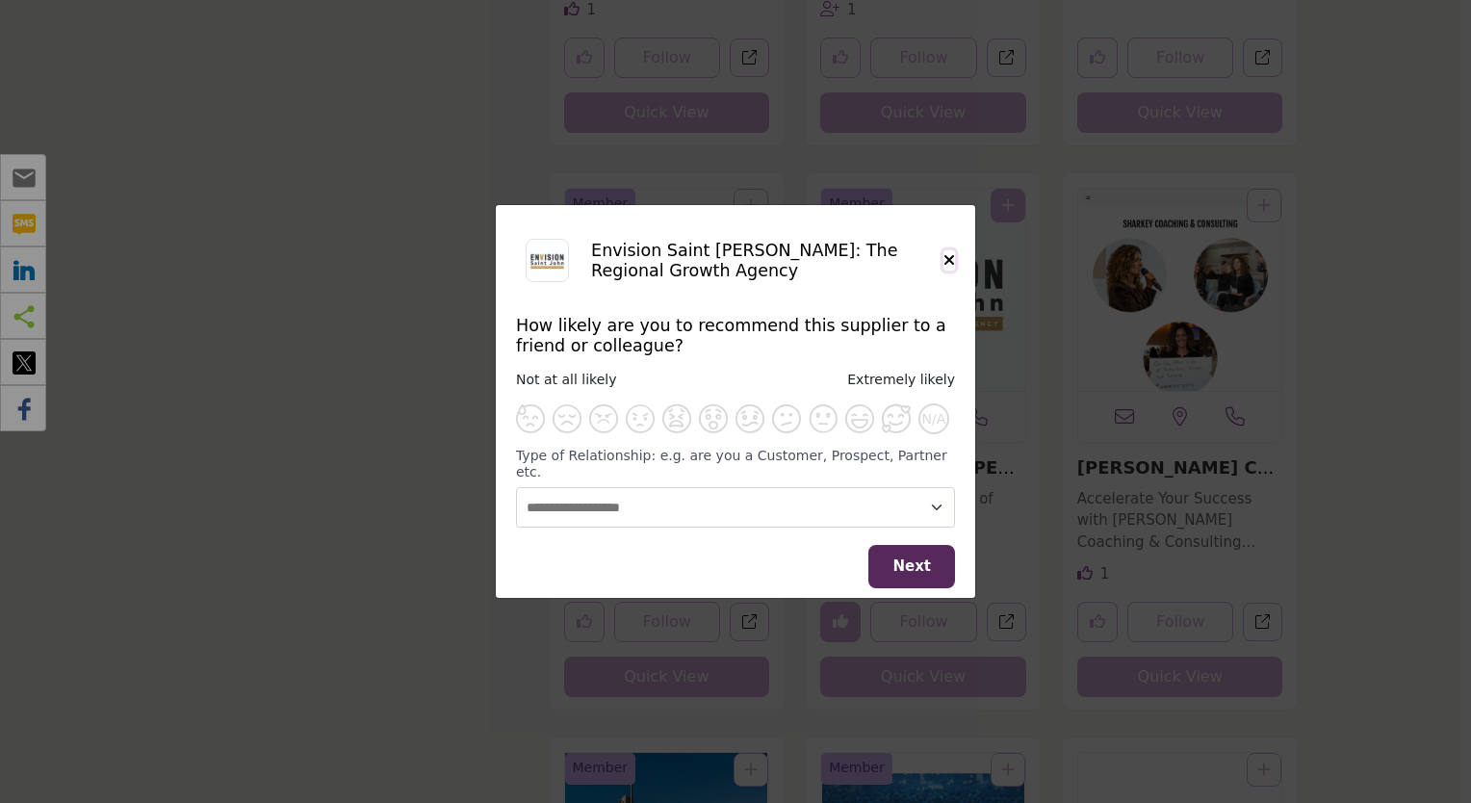
click at [948, 268] on icon "Close" at bounding box center [950, 259] width 12 height 15
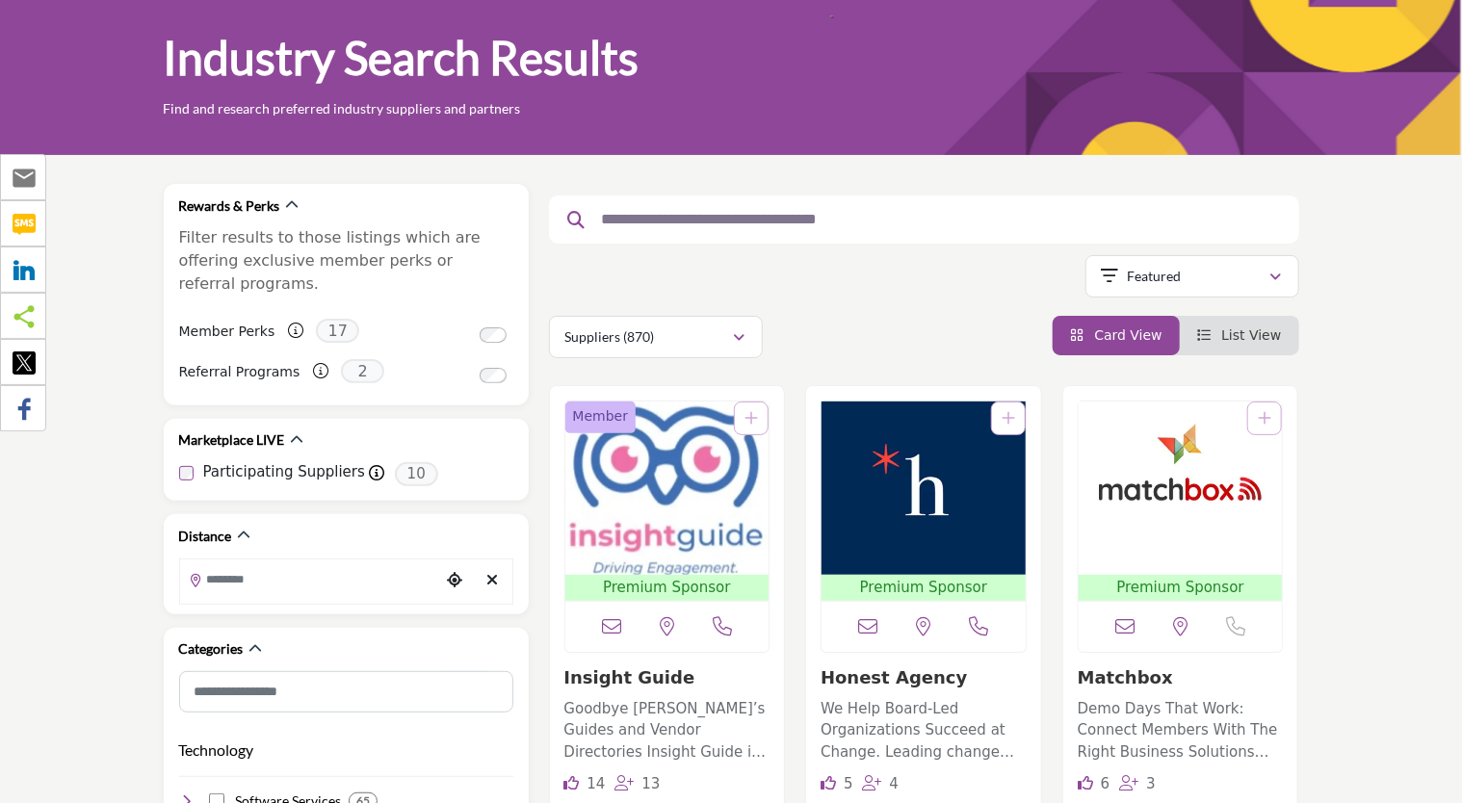
scroll to position [0, 0]
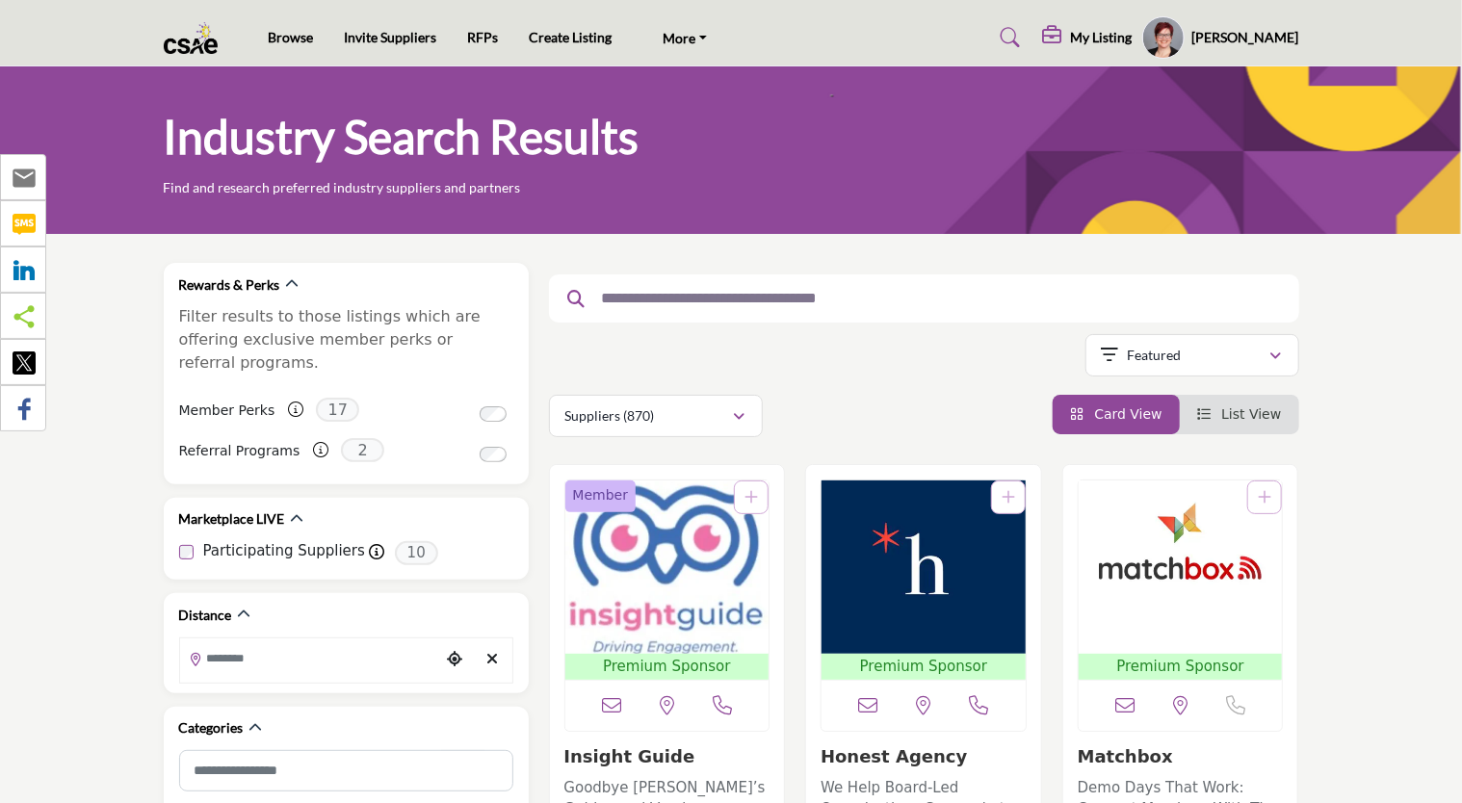
click at [1274, 35] on h5 "[PERSON_NAME]" at bounding box center [1245, 37] width 107 height 19
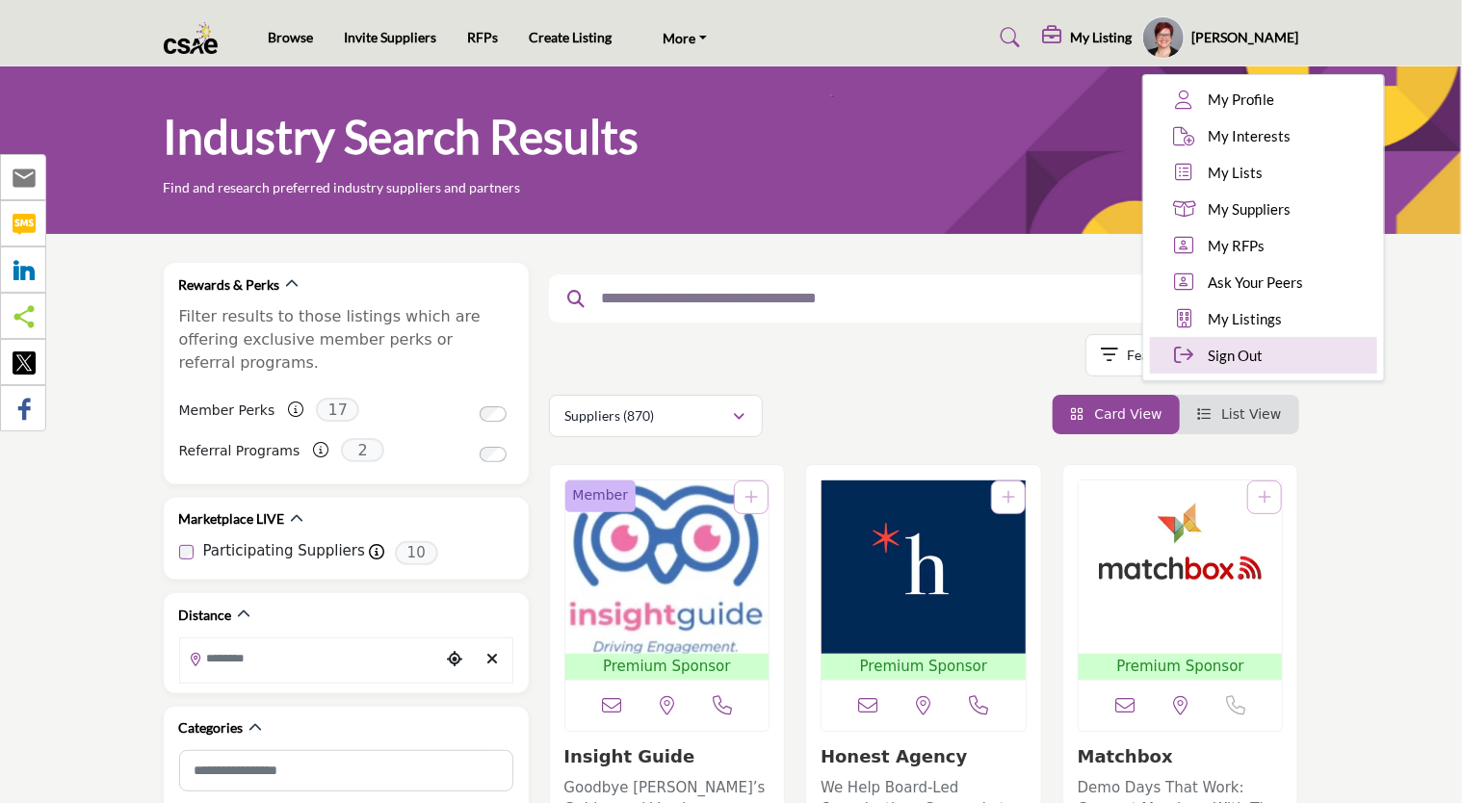
click at [1259, 357] on span "Sign Out" at bounding box center [1236, 356] width 55 height 22
